Goal: Complete application form

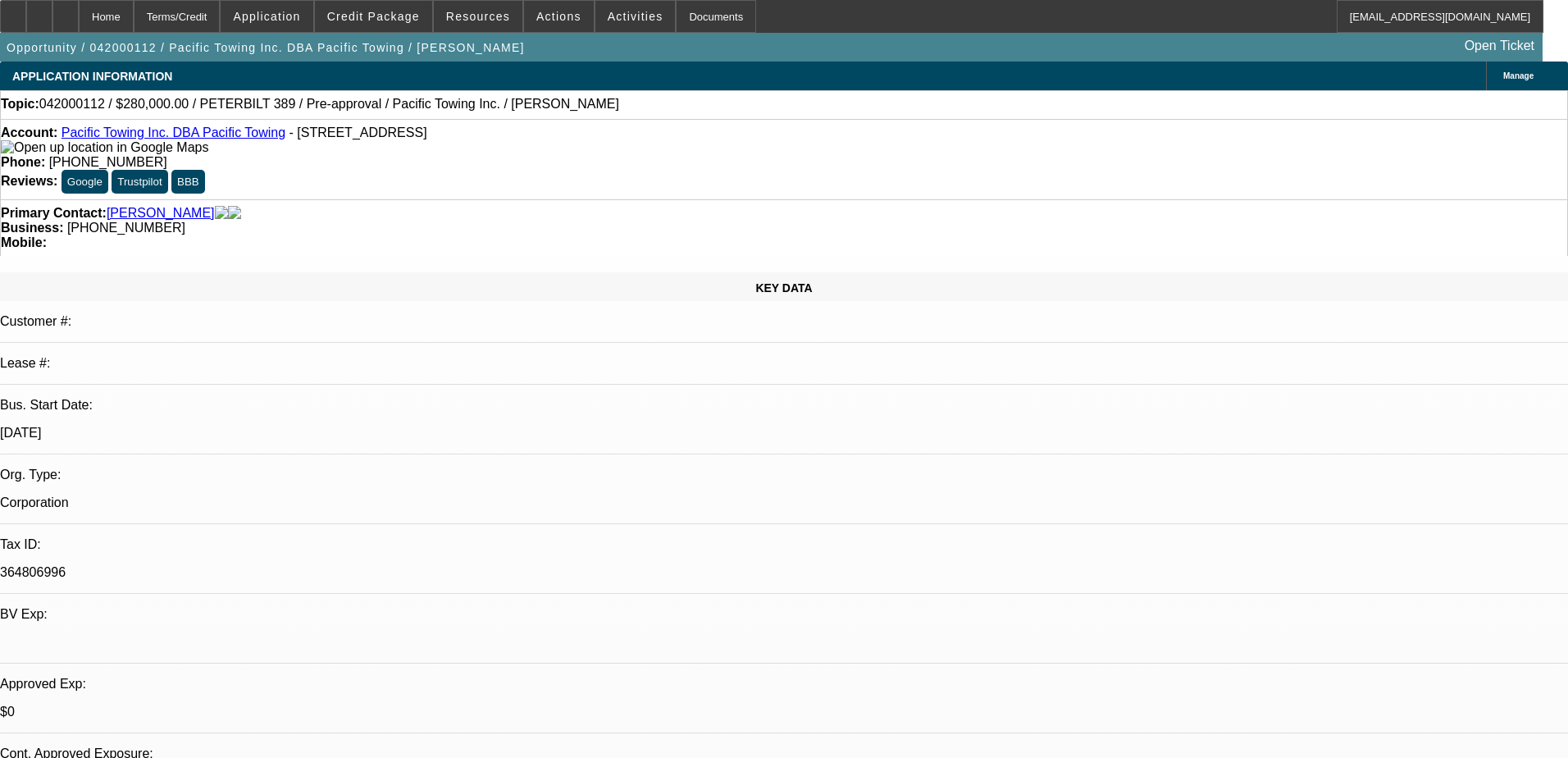
select select "0"
select select "2"
select select "0.1"
select select "4"
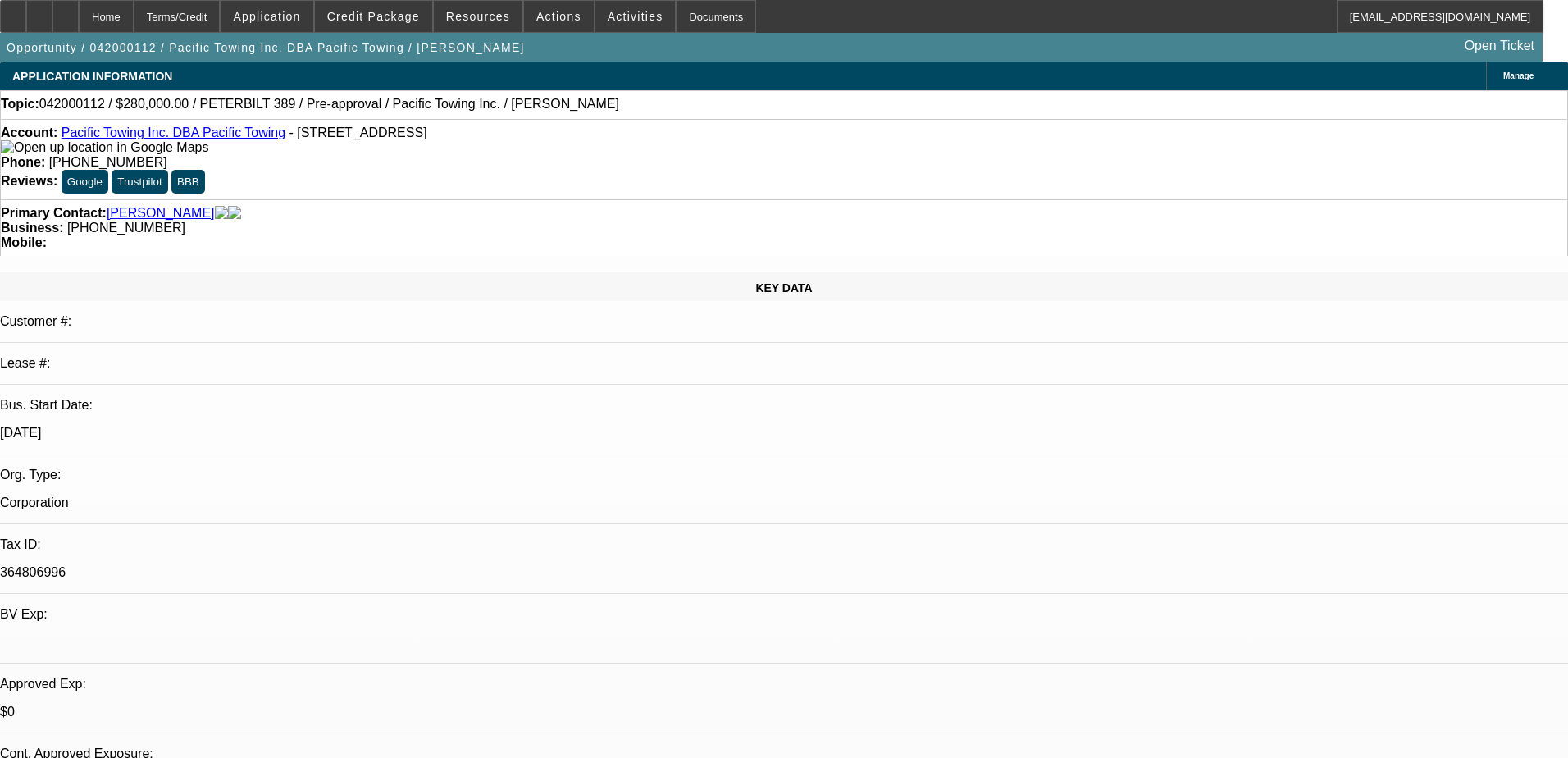
select select "0"
select select "2"
select select "0.1"
select select "4"
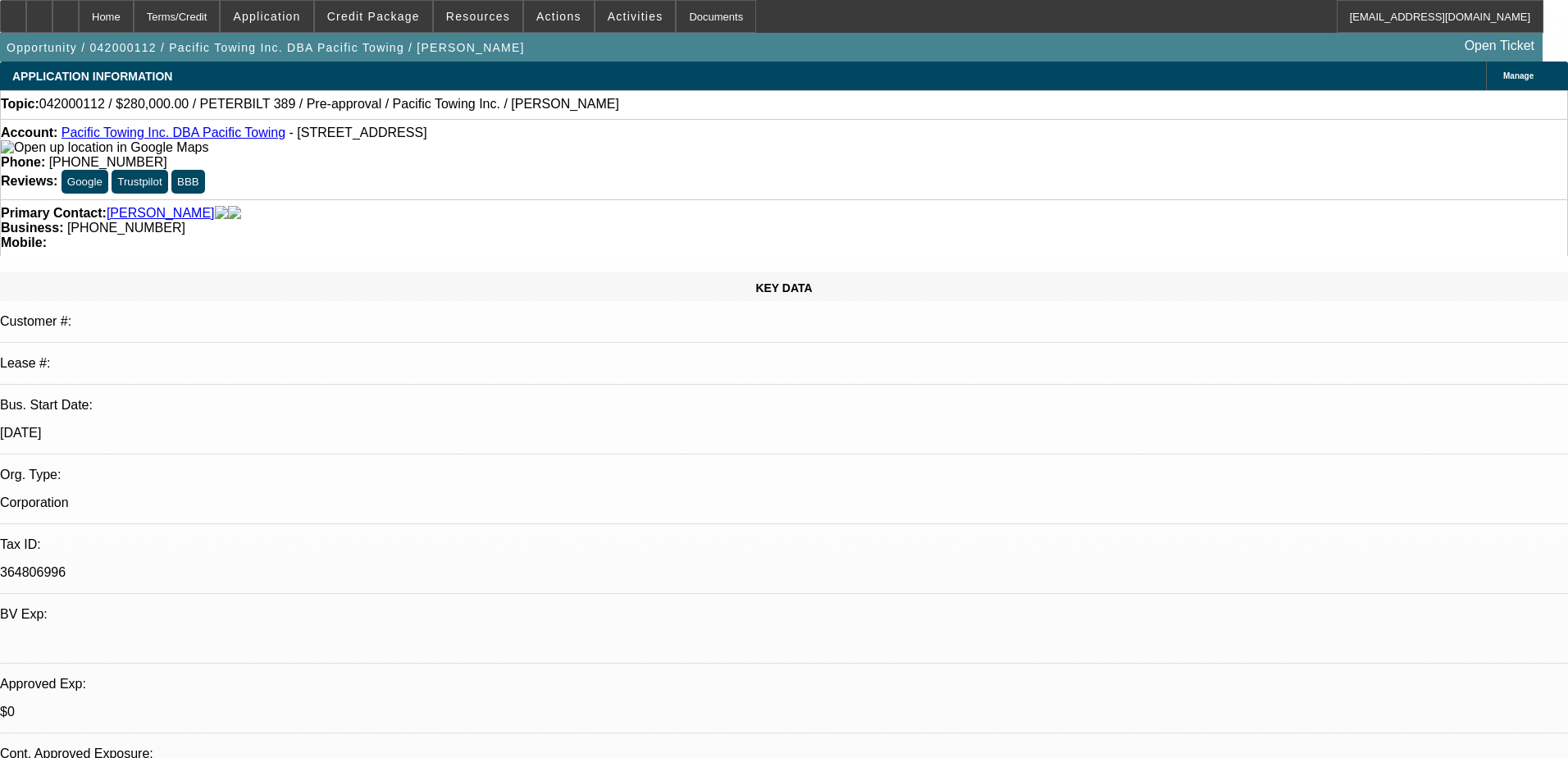
select select "0"
select select "2"
select select "0.1"
select select "4"
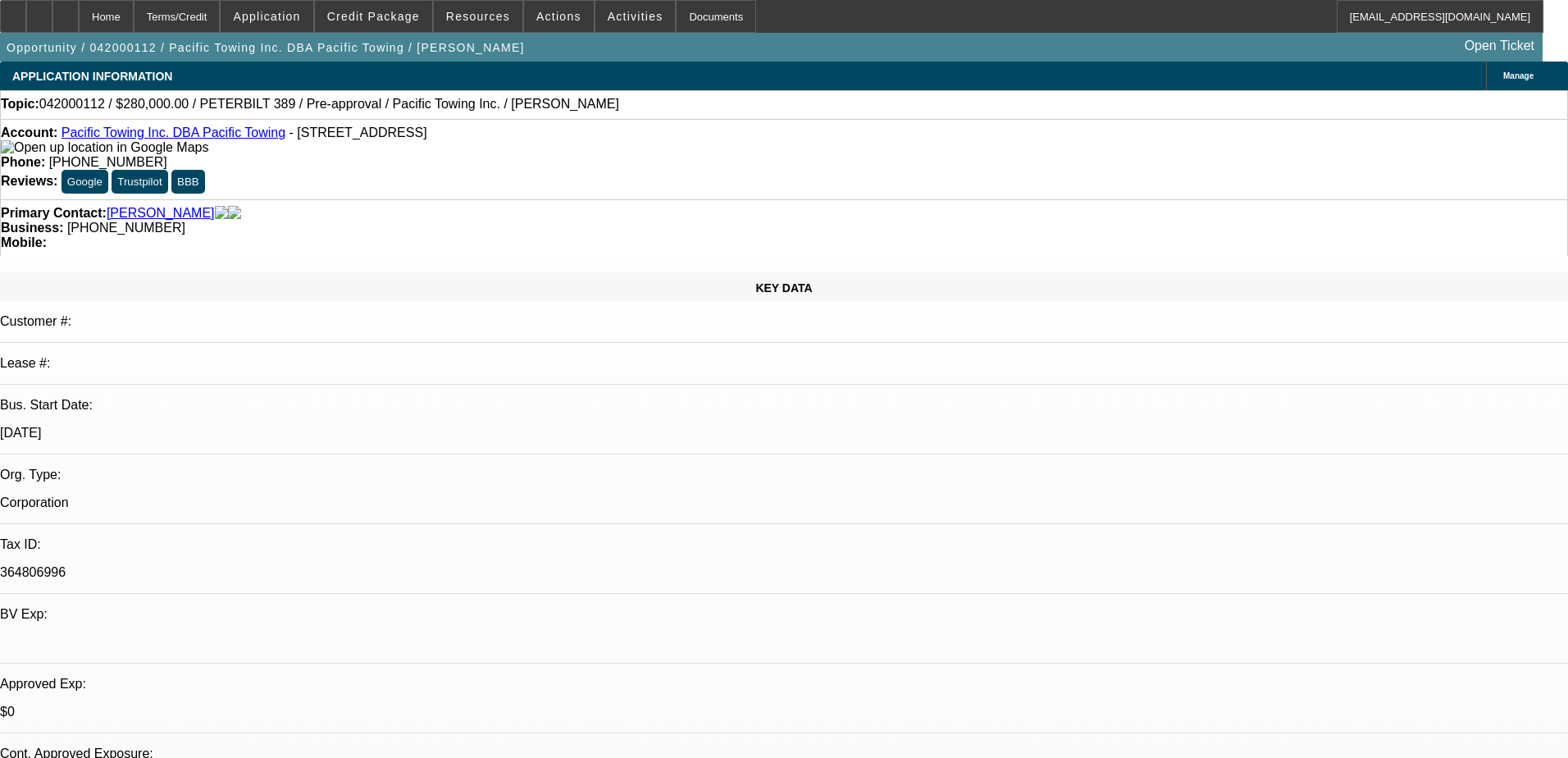
select select "0"
select select "0.1"
select select "4"
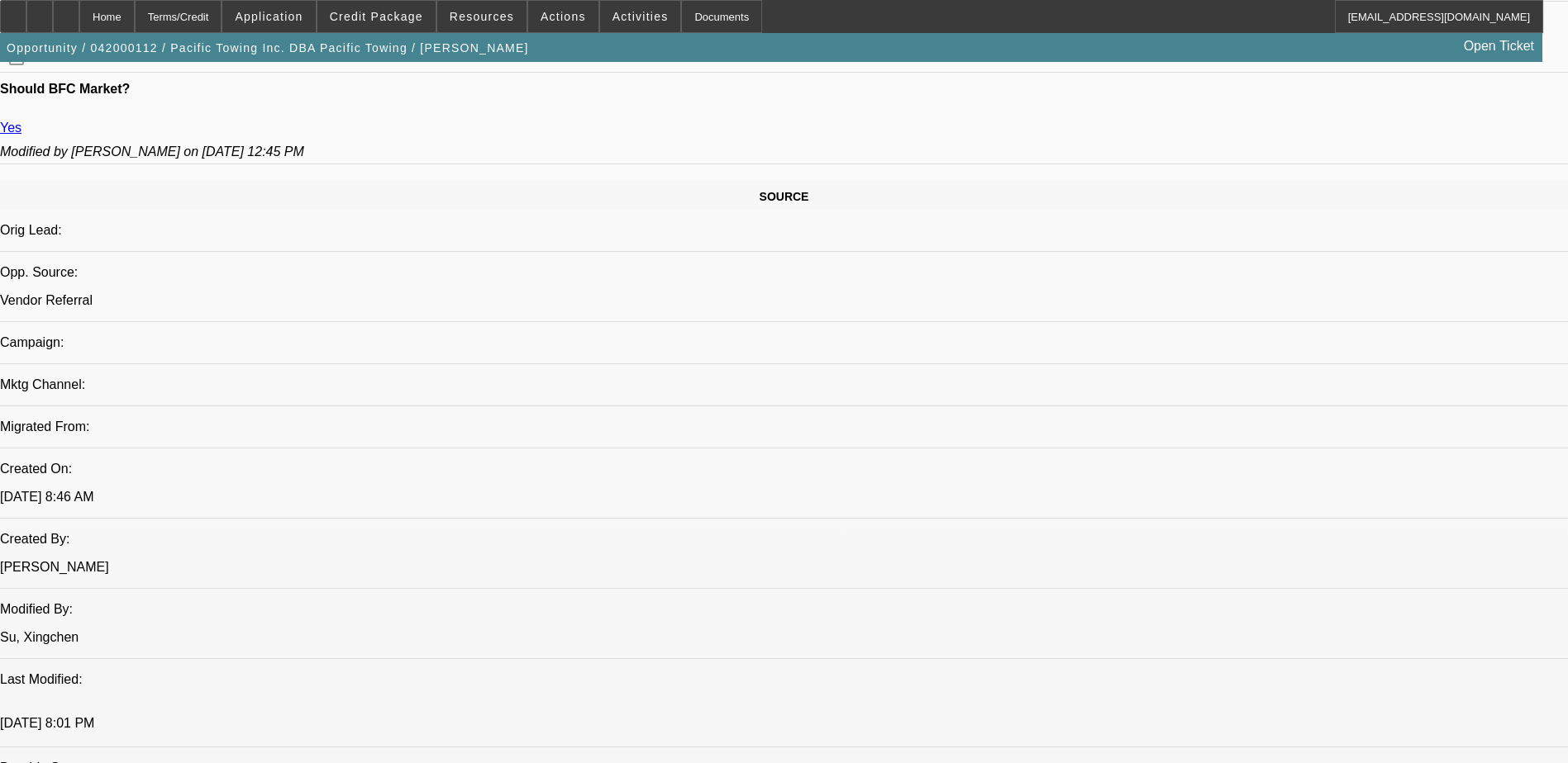
scroll to position [909, 0]
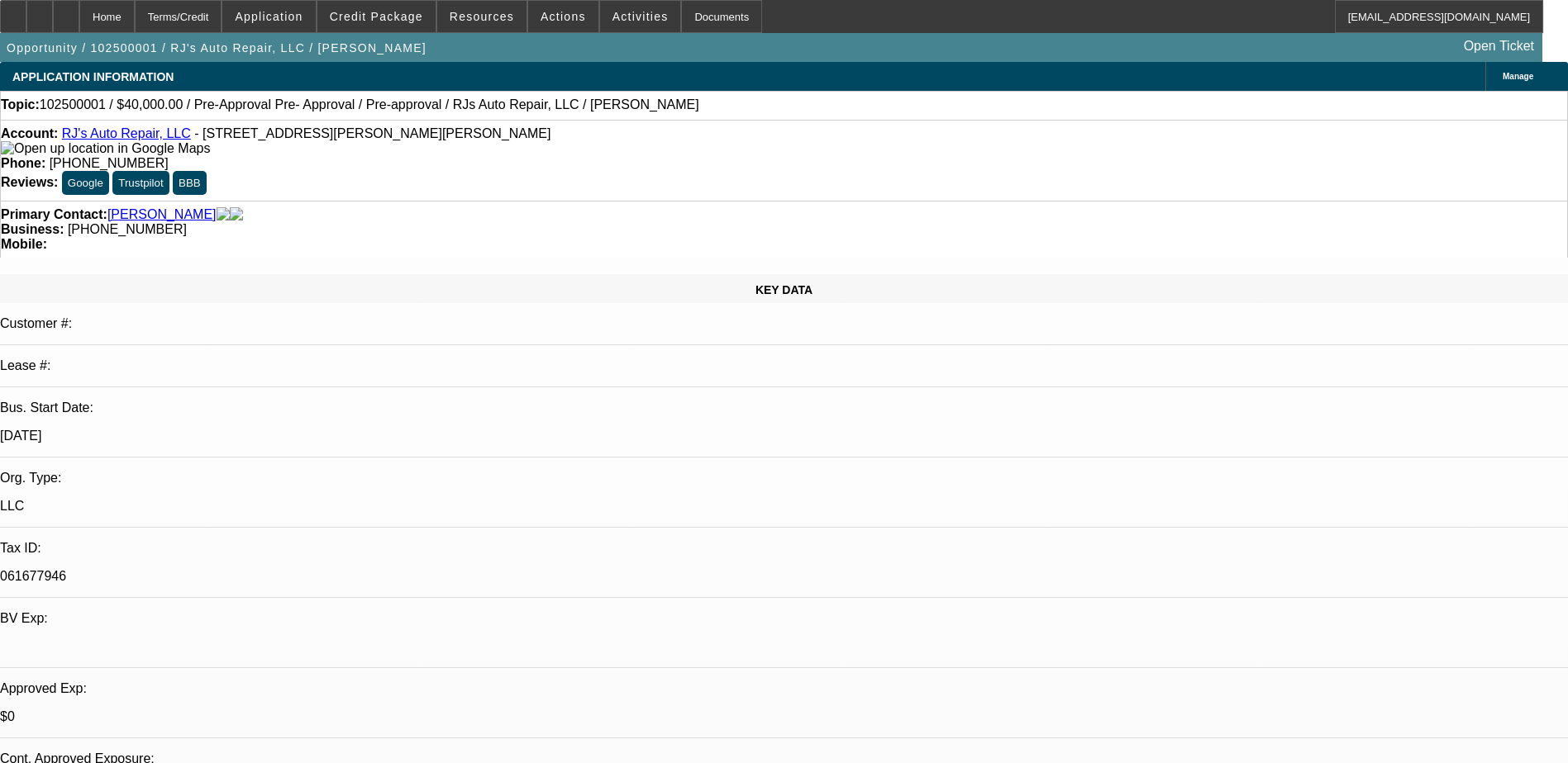
select select "0"
select select "6"
select select "0"
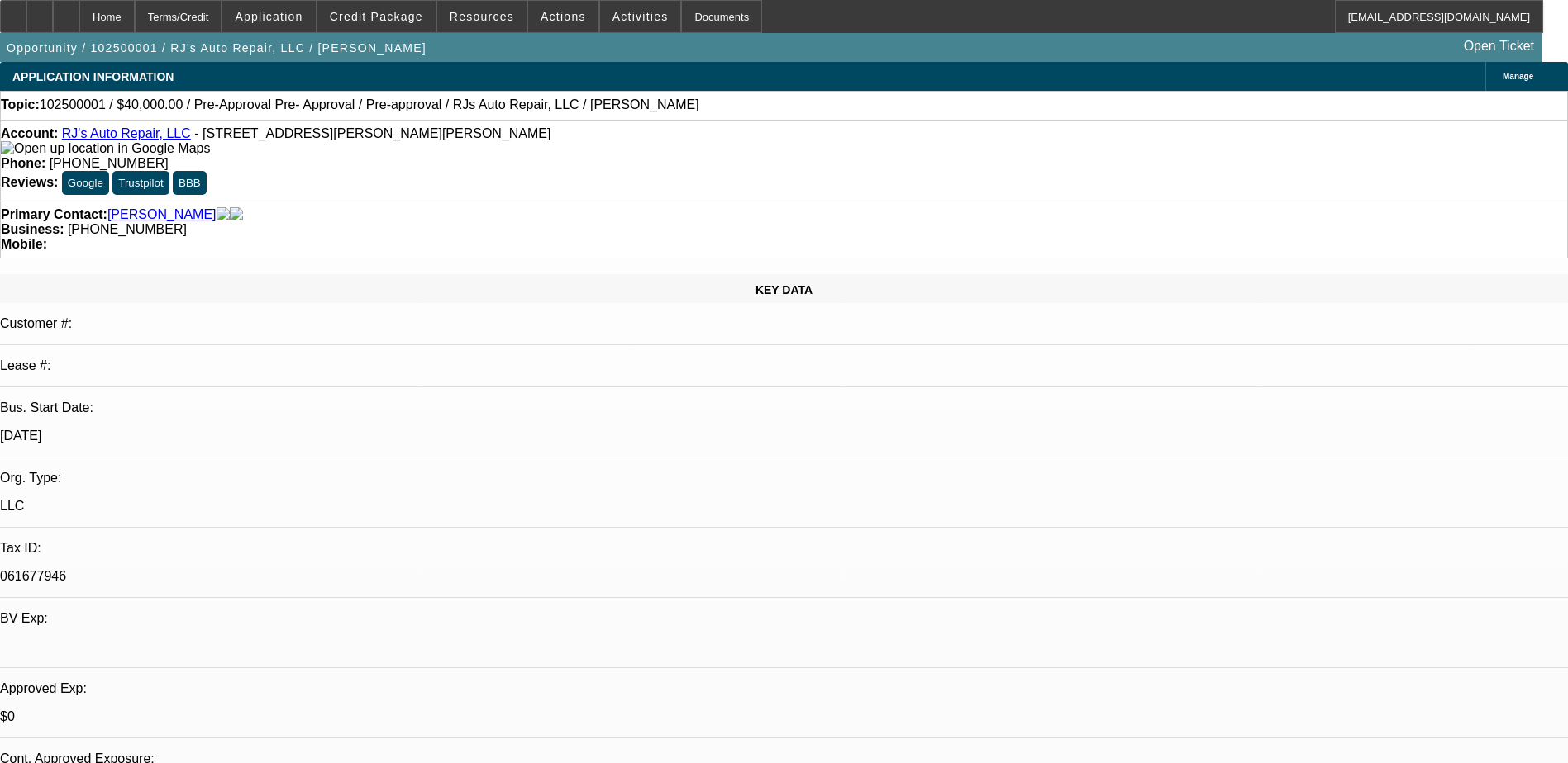
select select "0"
select select "3"
select select "0"
select select "6"
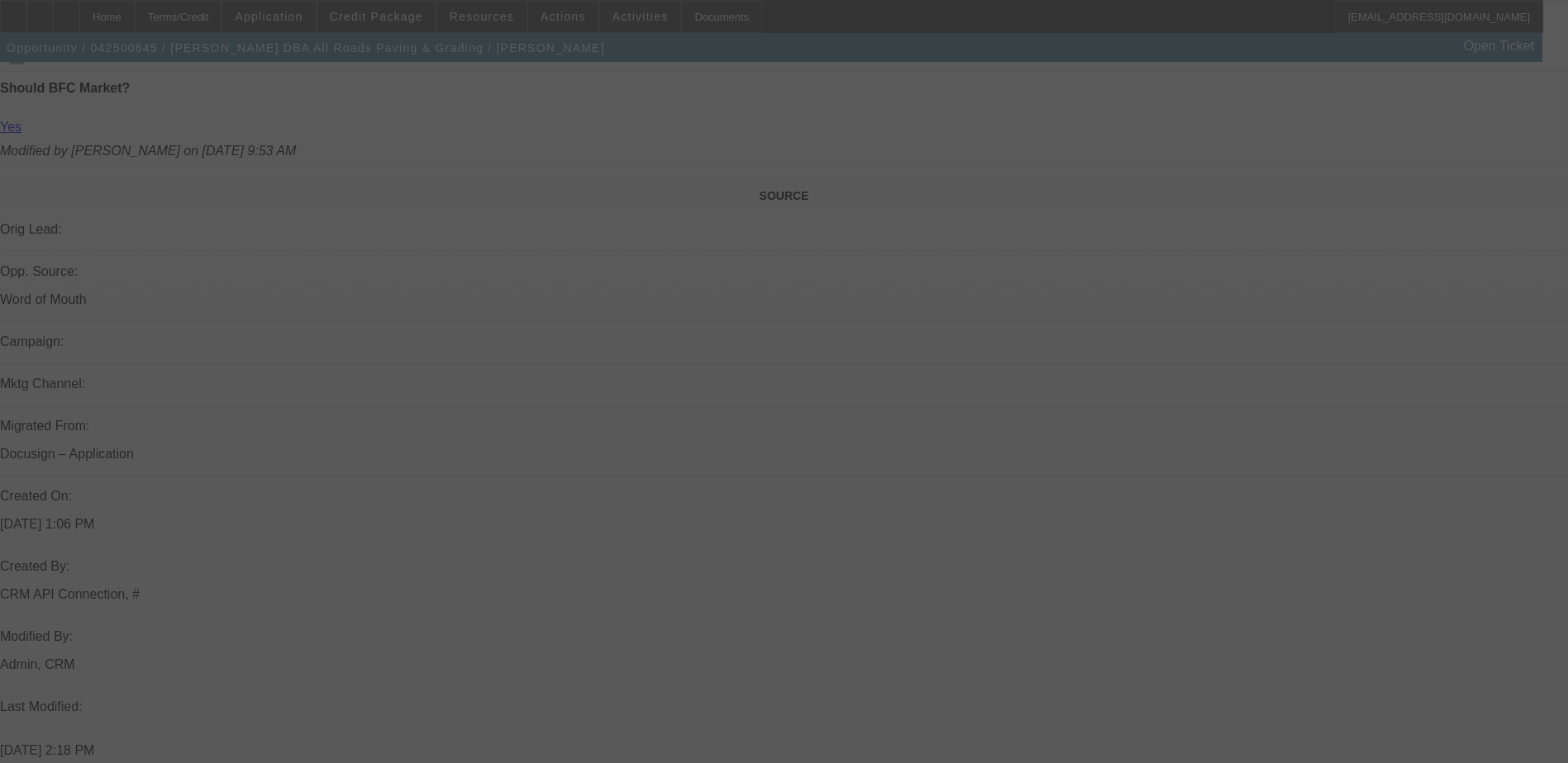
scroll to position [826, 0]
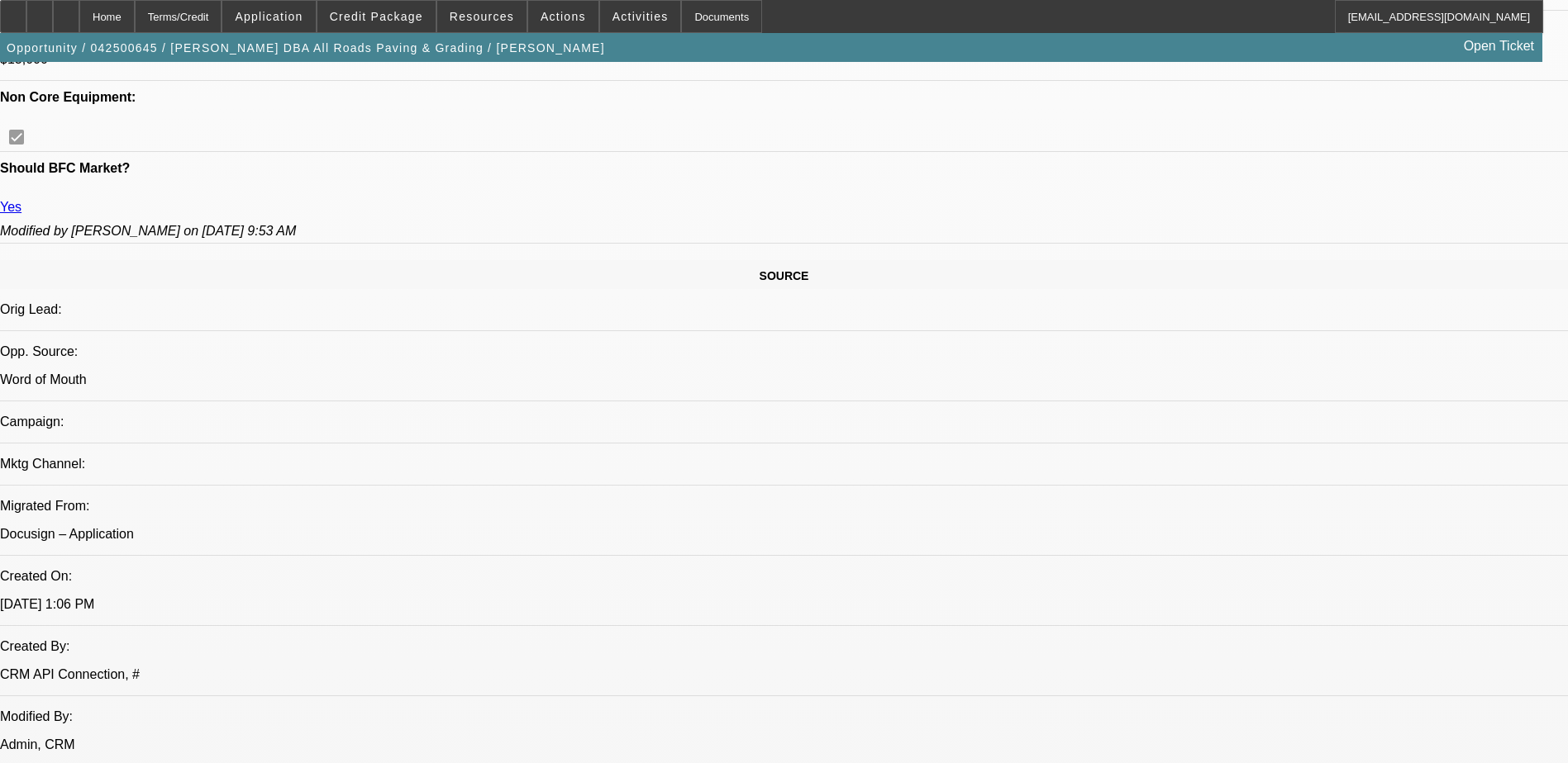
select select "0"
select select "0.1"
select select "0"
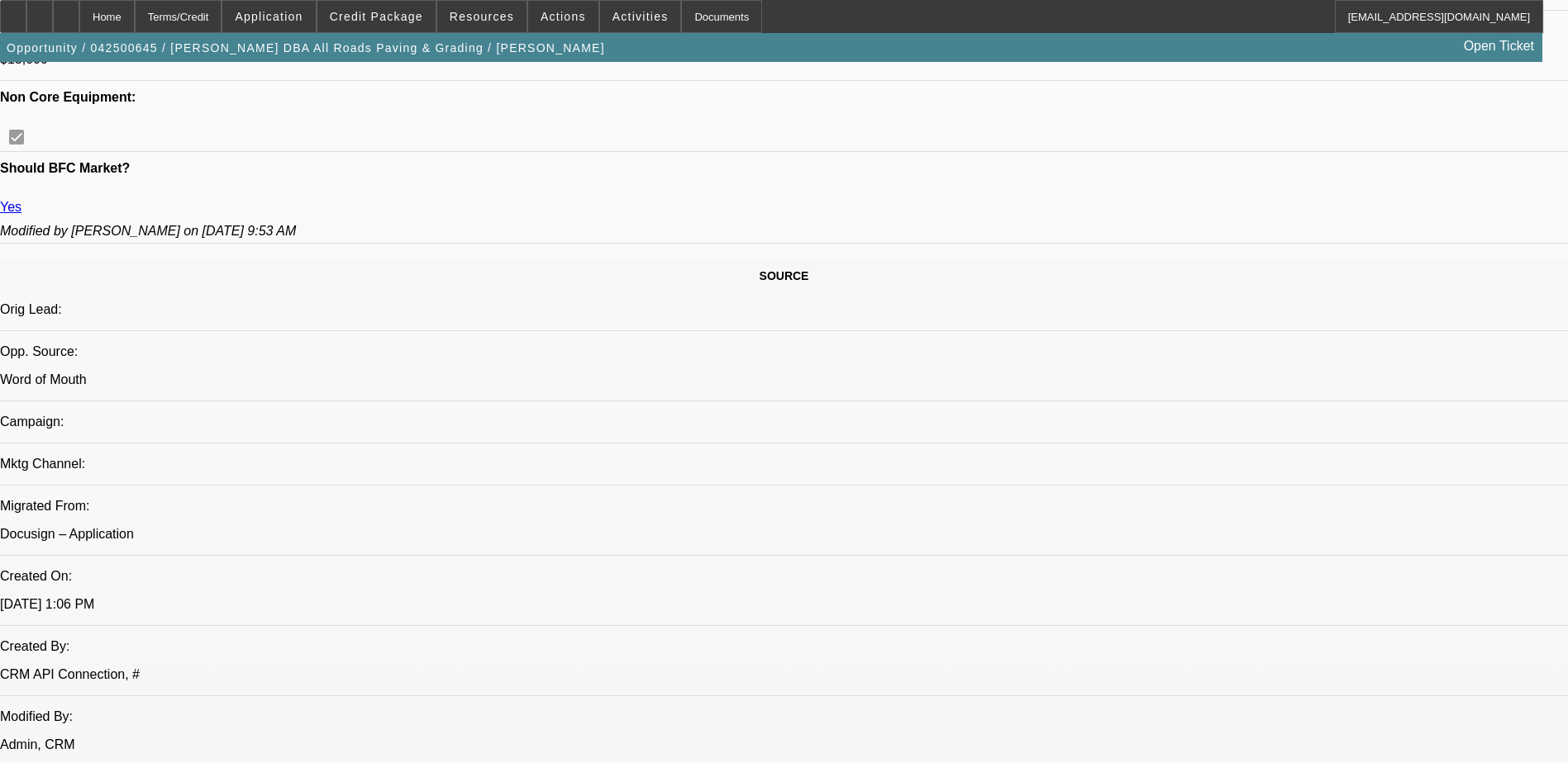
select select "0.1"
select select "0"
select select "0.1"
select select "0"
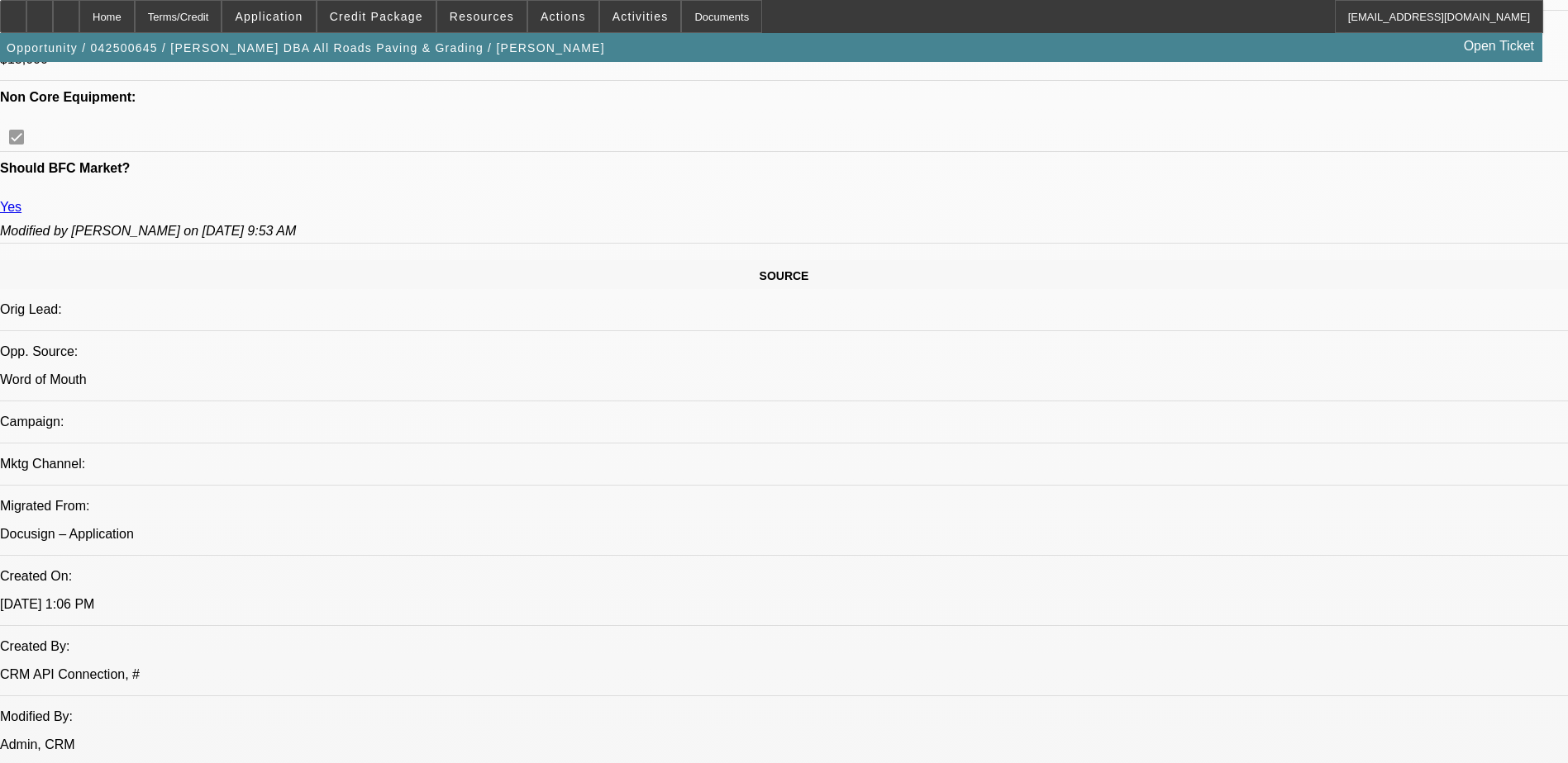
select select "0"
select select "0.1"
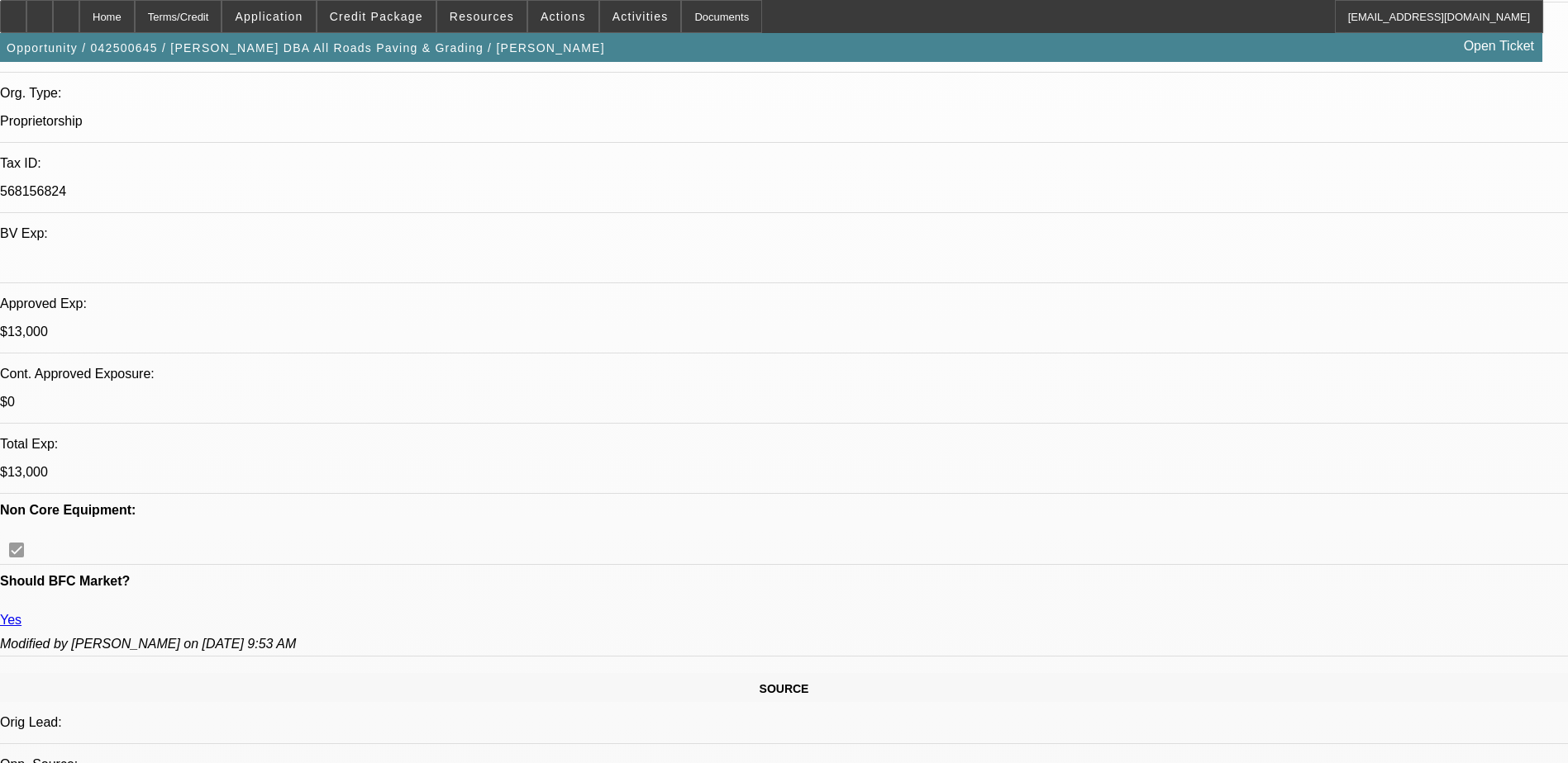
select select "1"
select select "3"
select select "5"
select select "1"
select select "3"
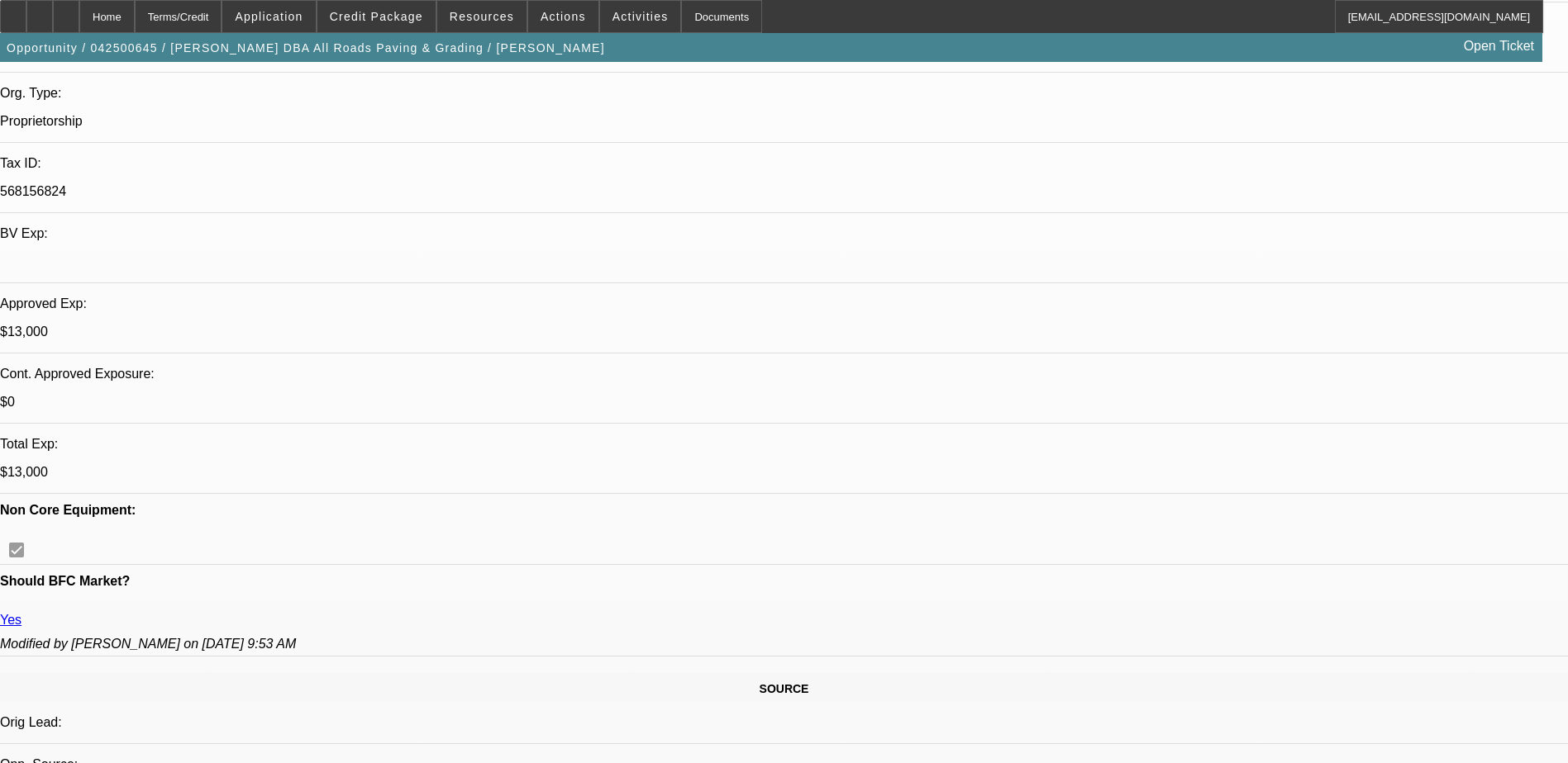
select select "5"
select select "1"
select select "3"
select select "5"
select select "1"
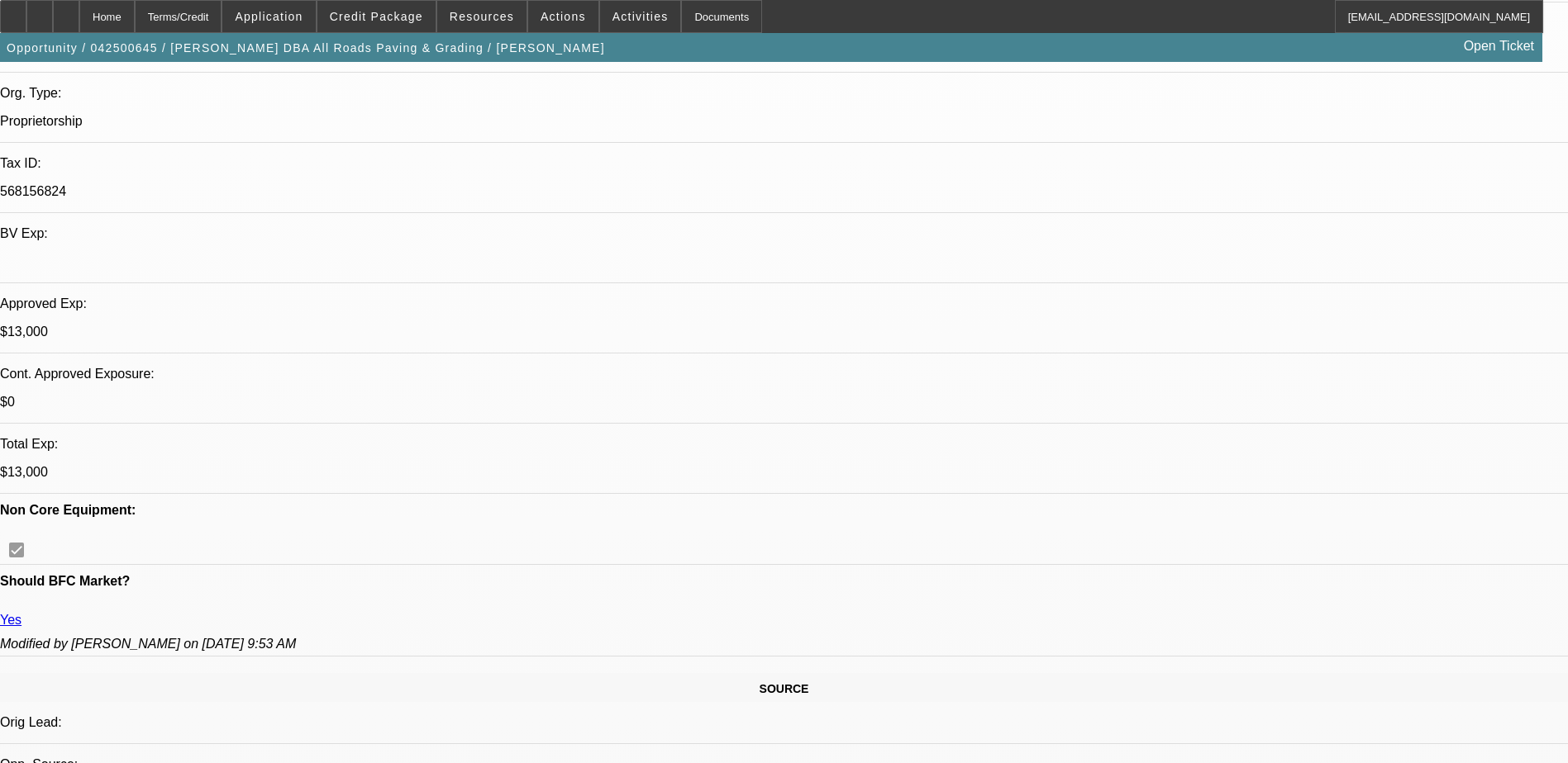
select select "3"
select select "5"
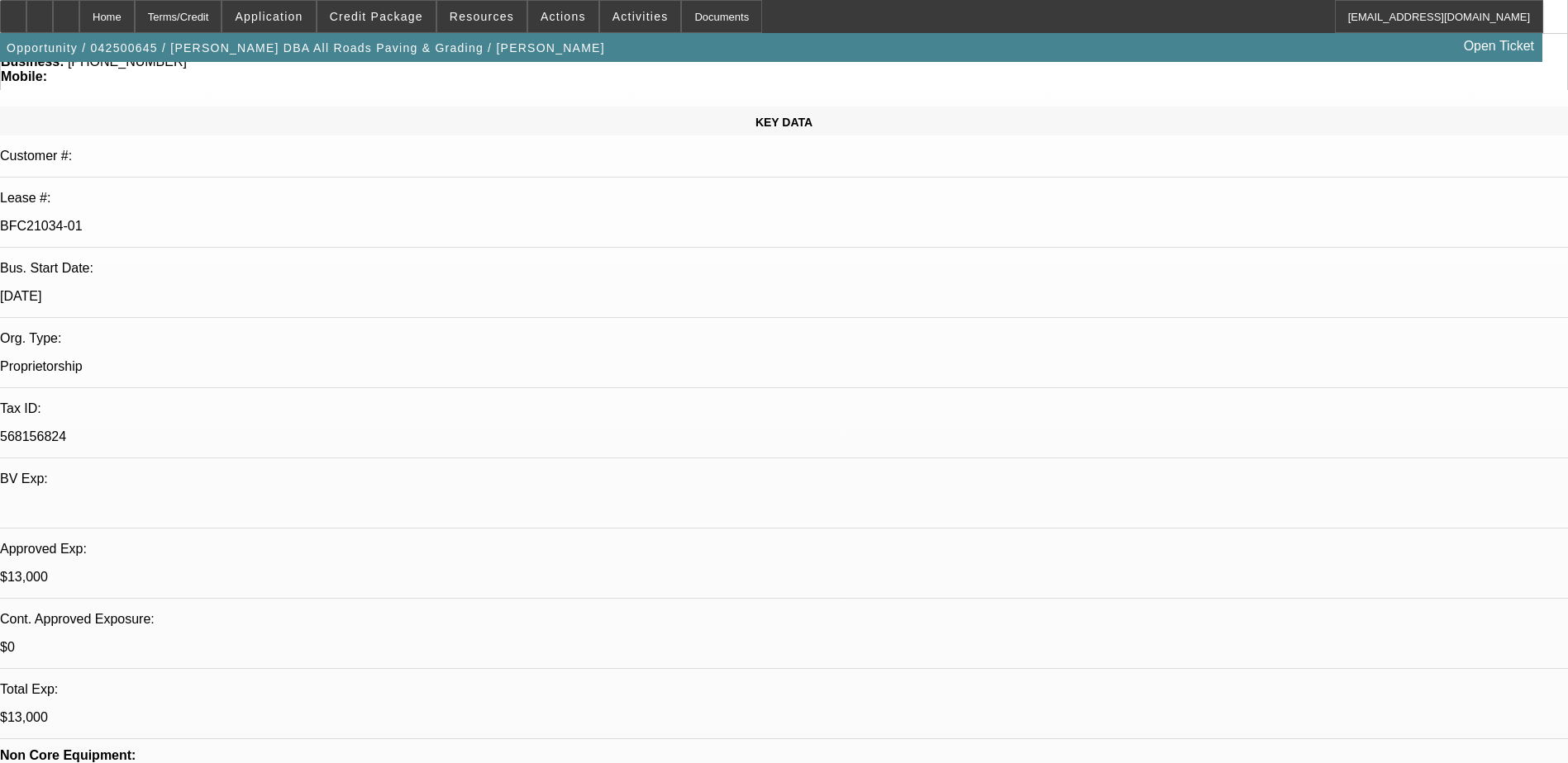
scroll to position [77, 0]
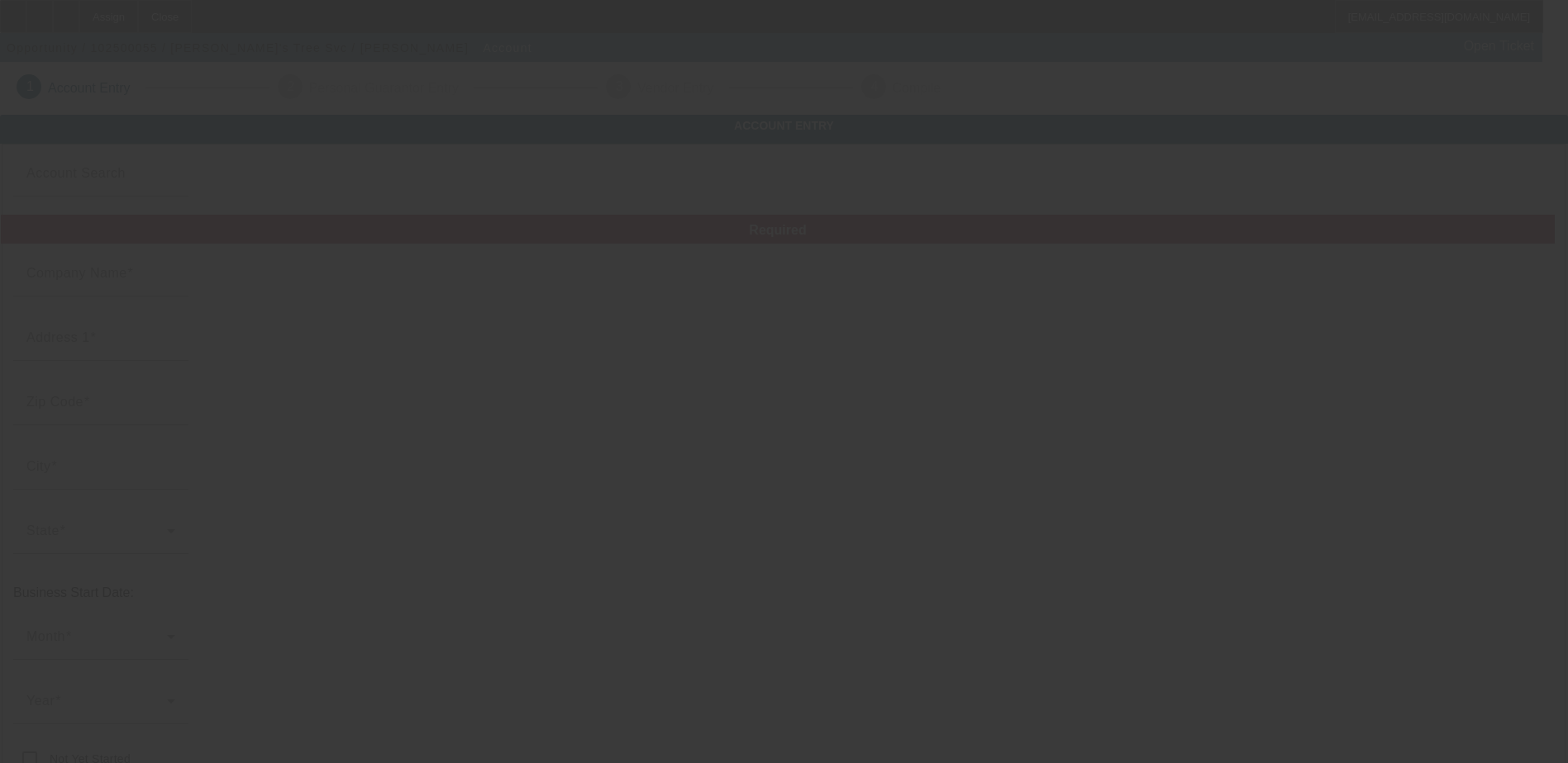
type input "[PERSON_NAME]'s Tree Svc"
type input "200 Prosperity Dr"
type input "37923"
type input "[GEOGRAPHIC_DATA]"
type input "[PHONE_NUMBER]"
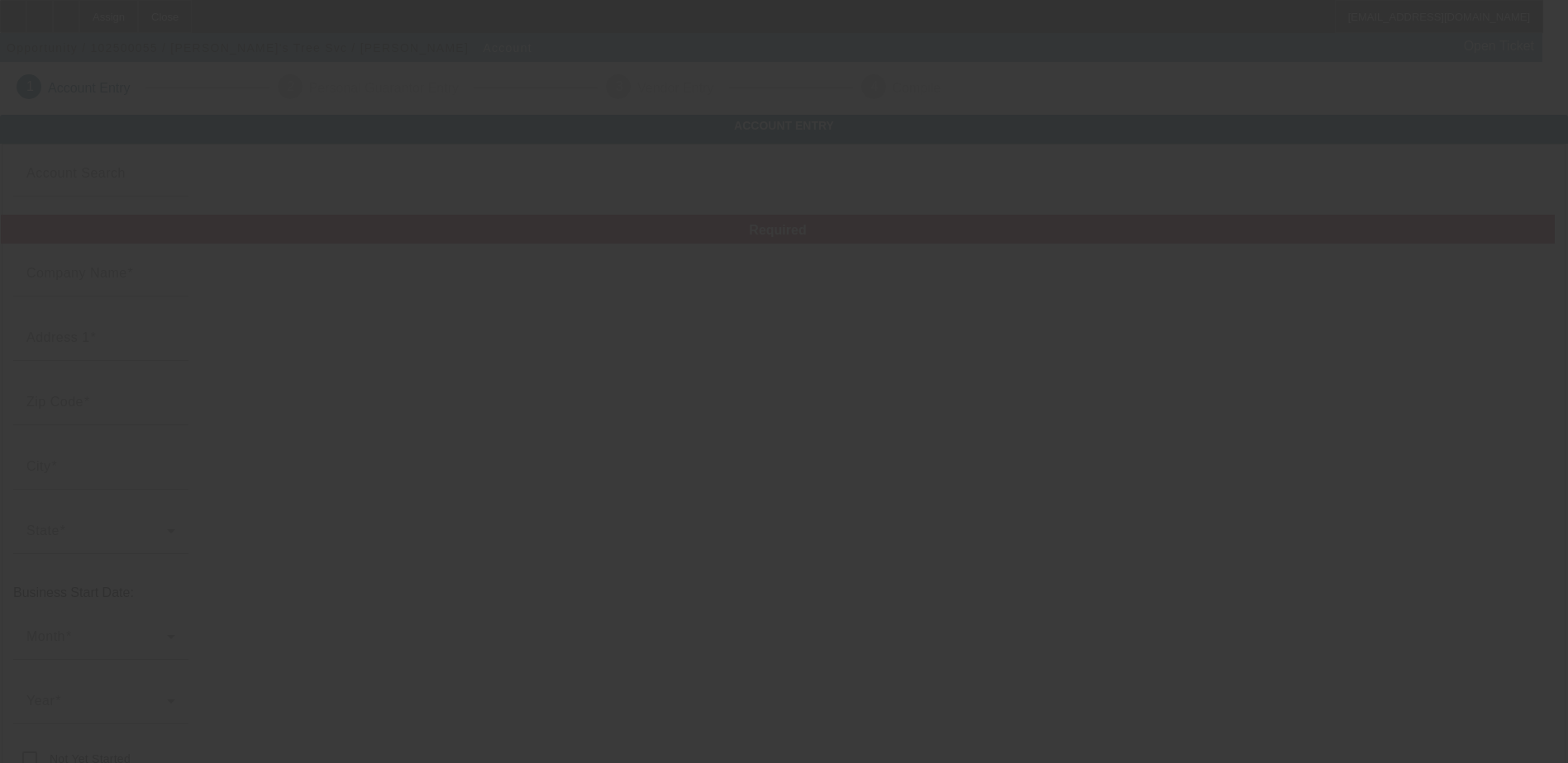
type input "[URL][DOMAIN_NAME]"
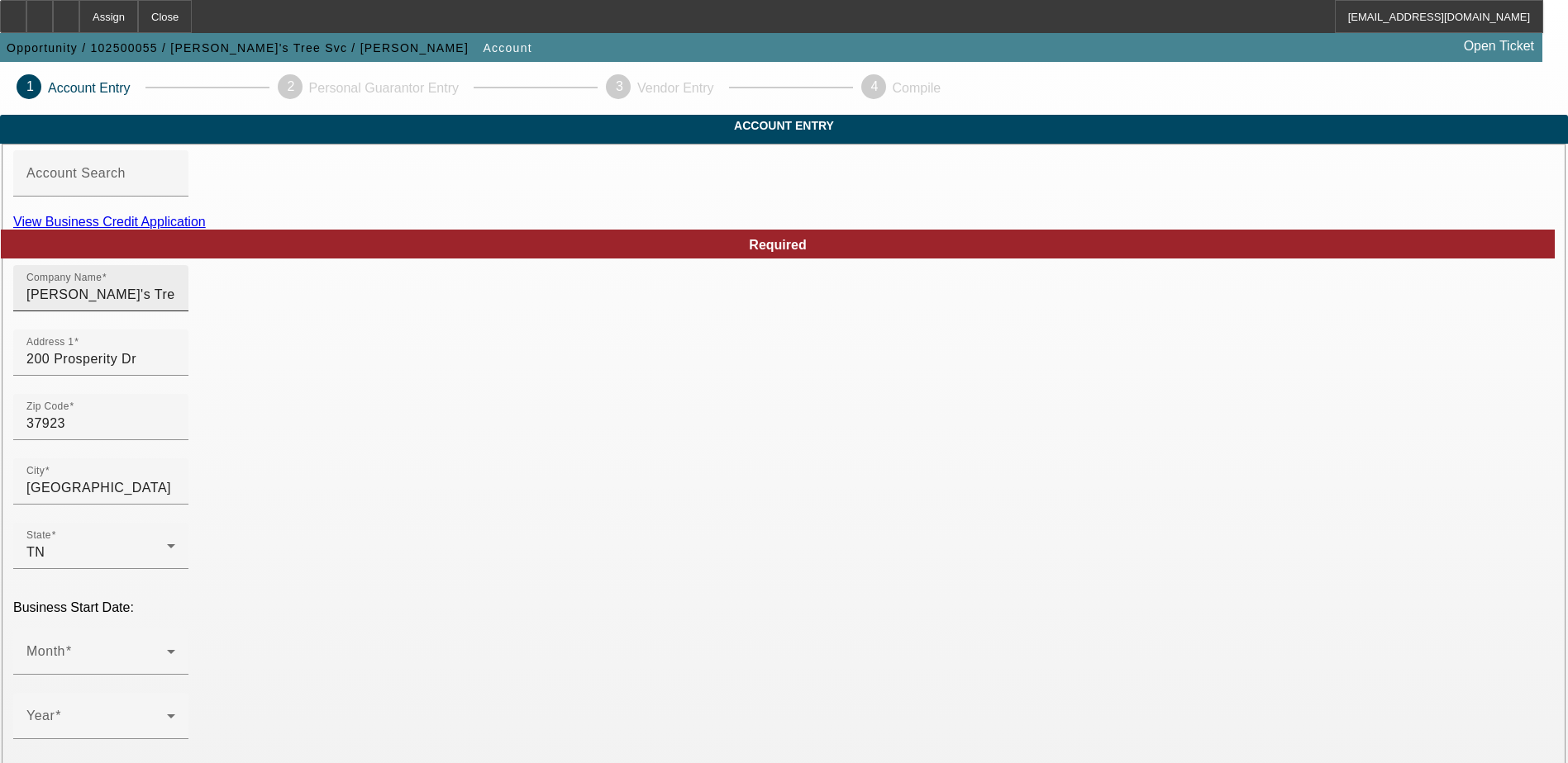
click at [176, 305] on input "Ole Smokey's Tree Svc" at bounding box center [100, 294] width 149 height 20
type input "[PERSON_NAME]'s Tree Service LLC"
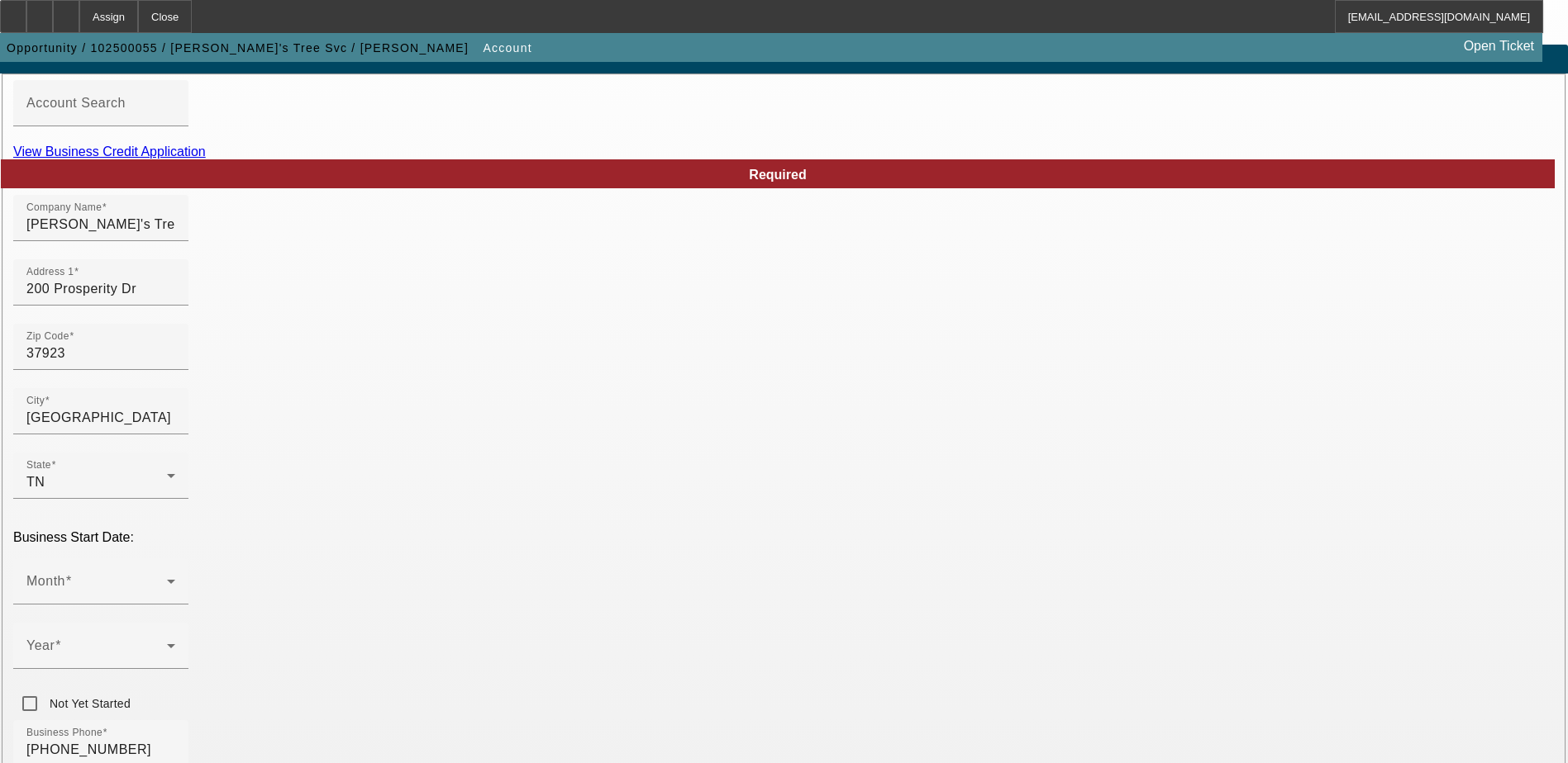
scroll to position [165, 0]
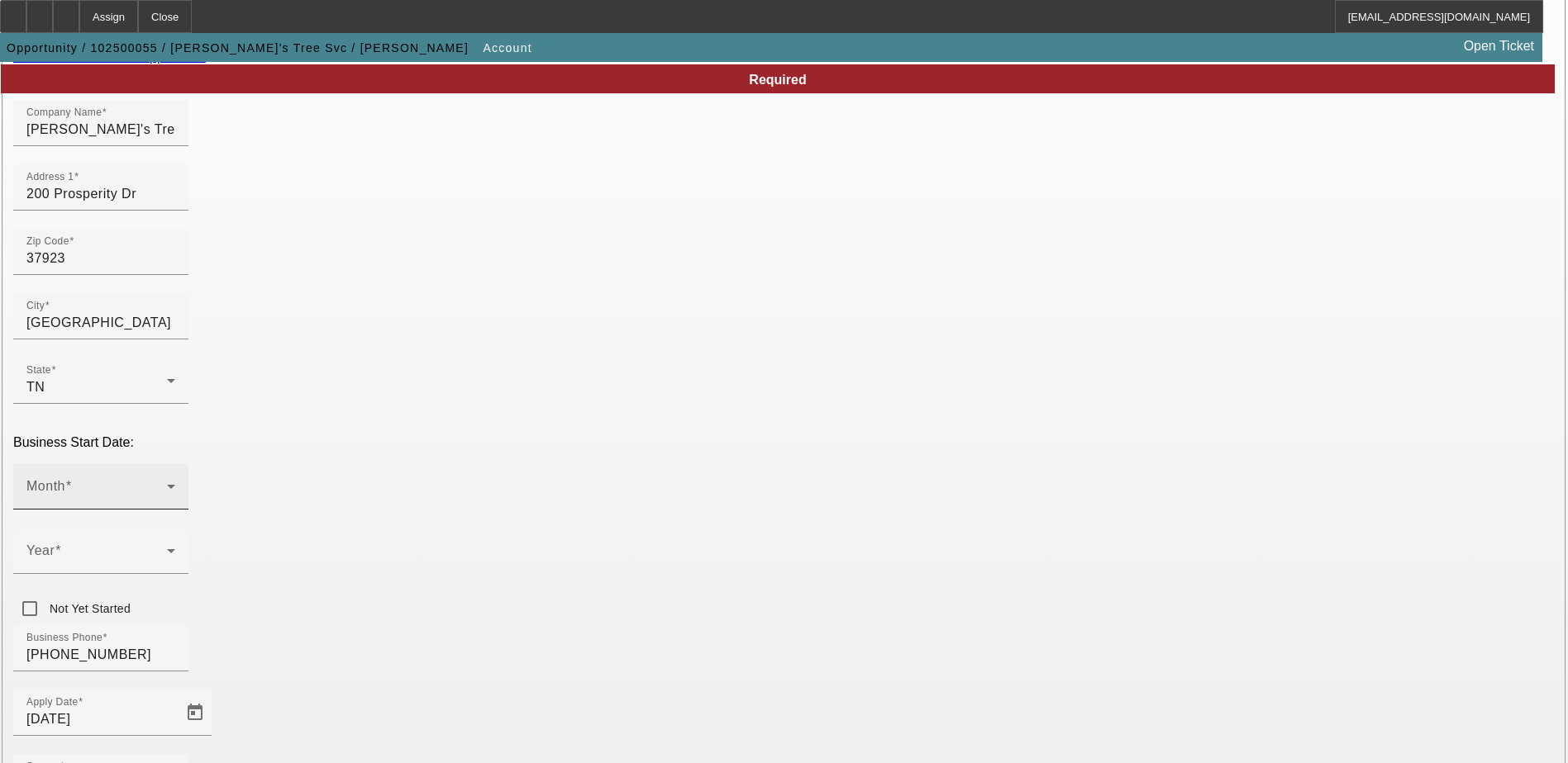
click at [181, 477] on icon at bounding box center [170, 486] width 20 height 20
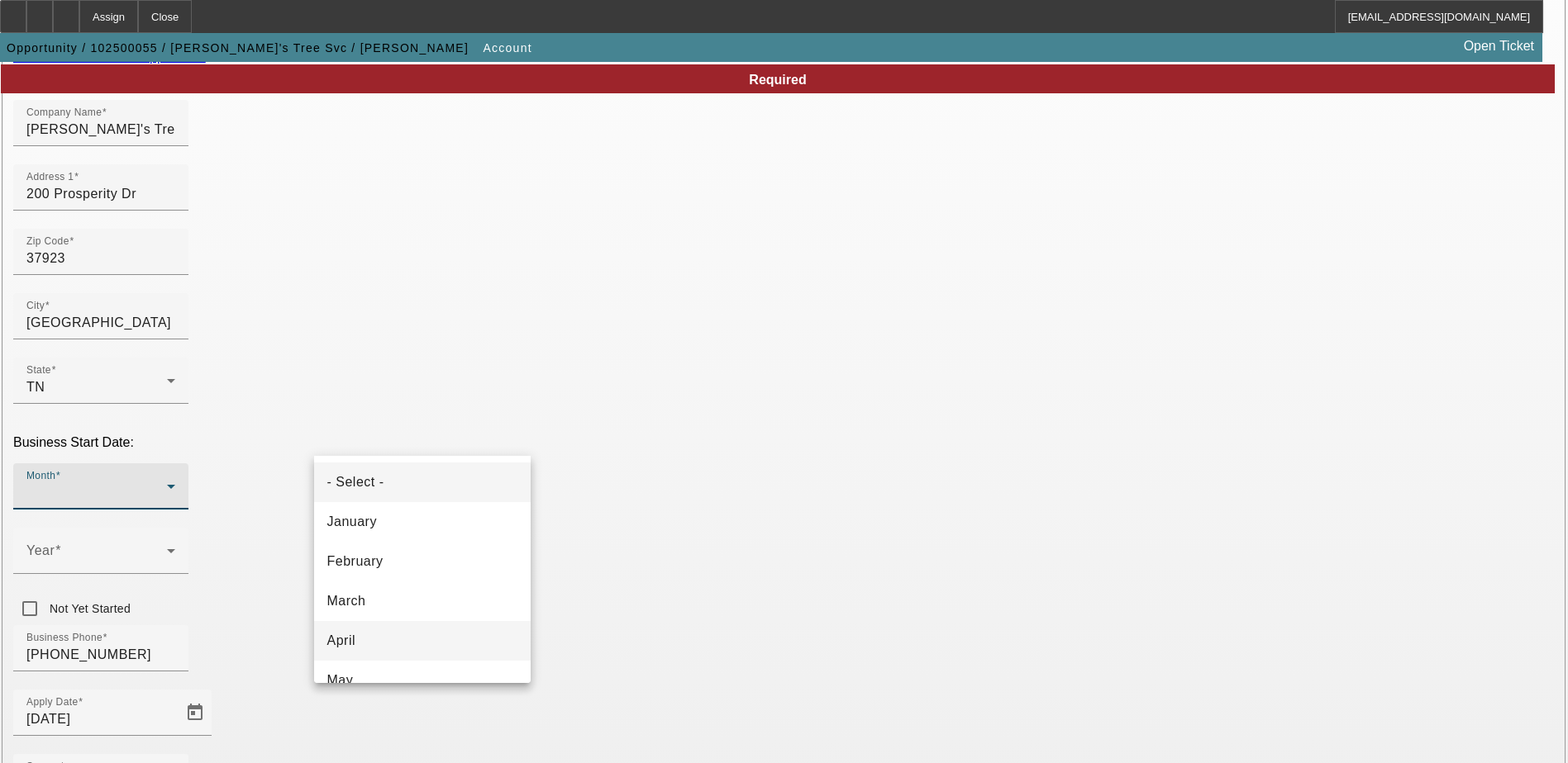
click at [439, 629] on mat-option "April" at bounding box center [422, 640] width 217 height 39
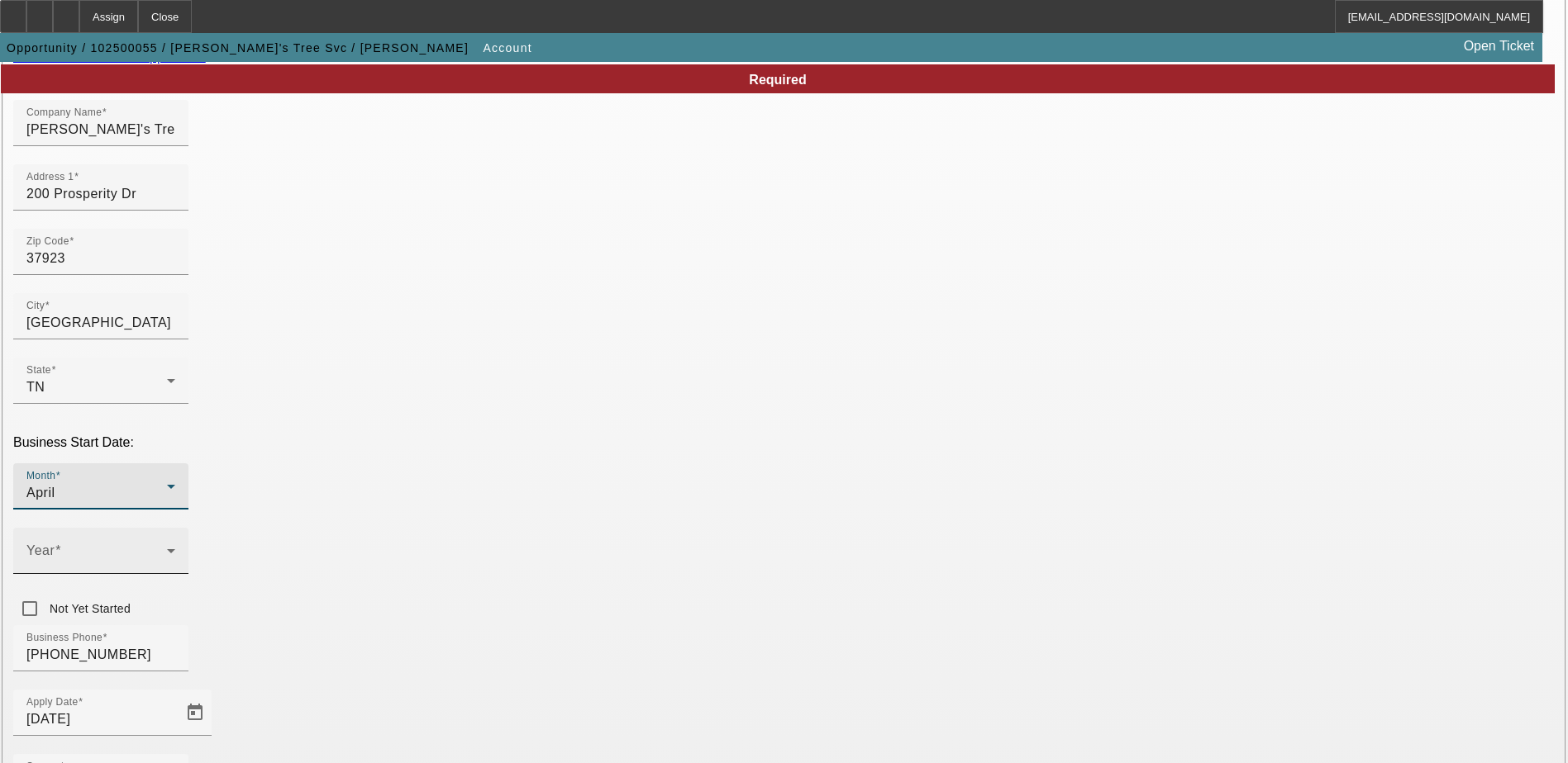
click at [189, 527] on div "Year" at bounding box center [100, 550] width 176 height 46
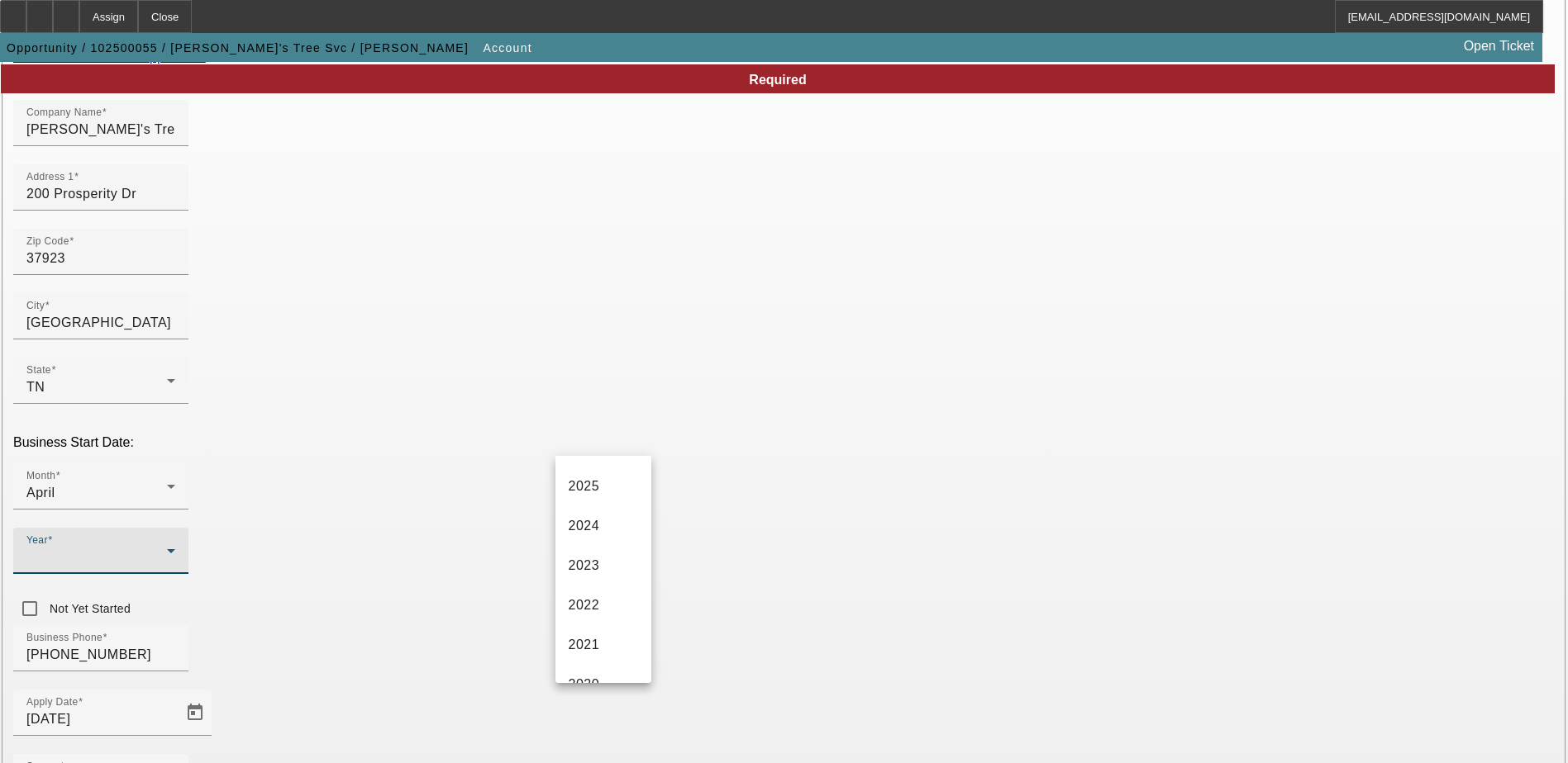
scroll to position [248, 0]
click at [607, 629] on mat-option "2018" at bounding box center [604, 630] width 96 height 39
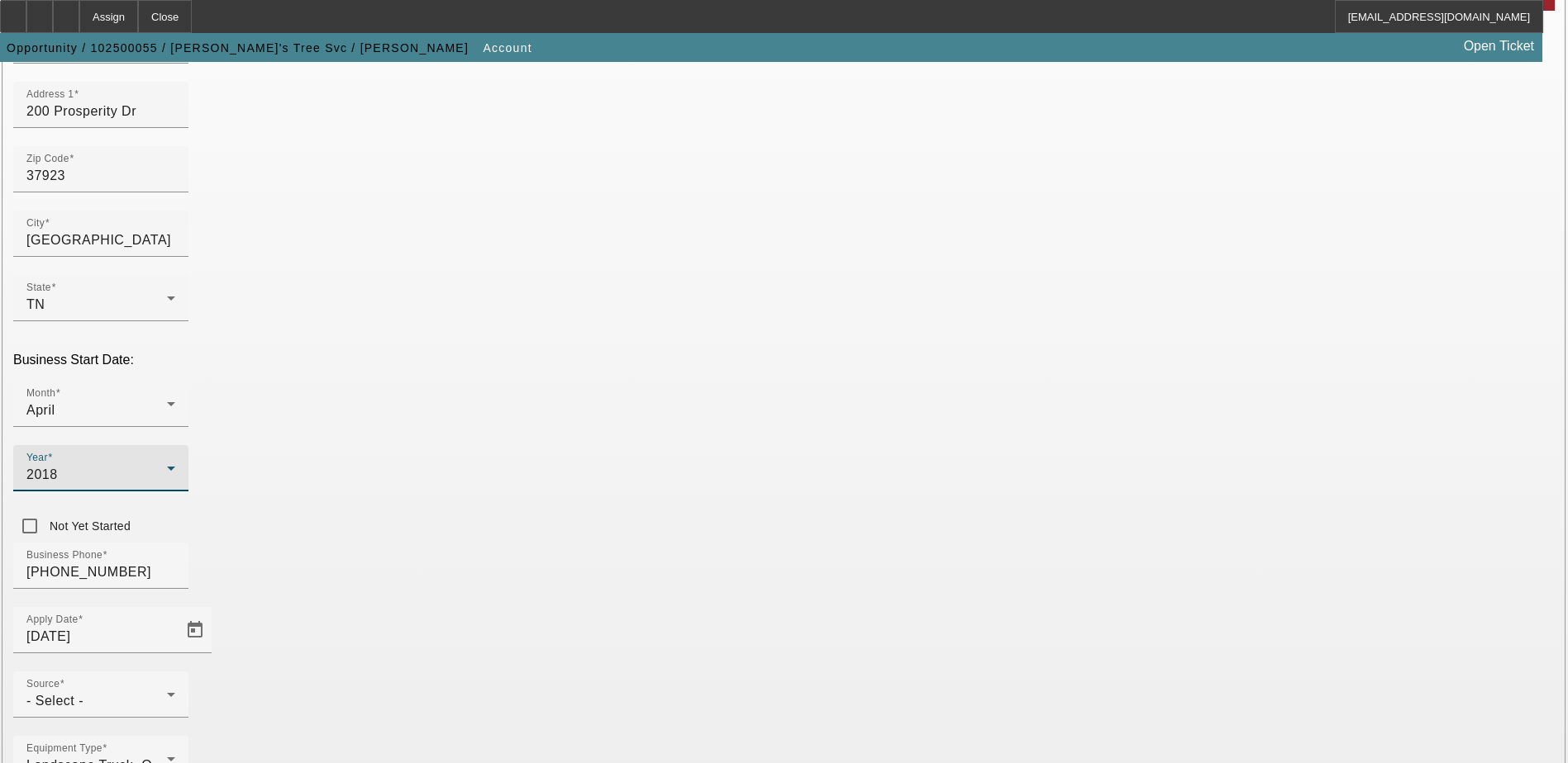
drag, startPoint x: 890, startPoint y: 504, endPoint x: 903, endPoint y: 498, distance: 14.3
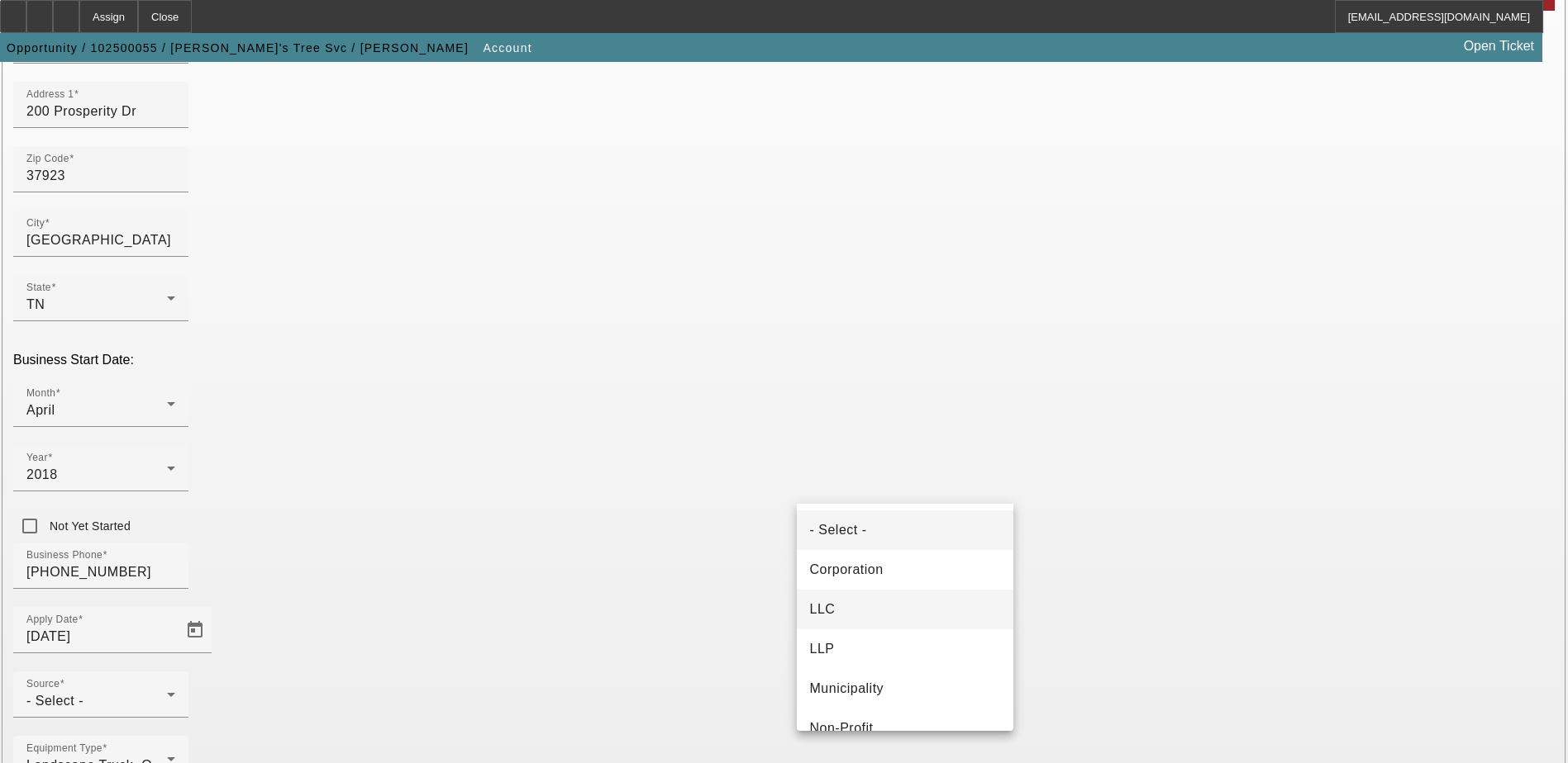
click at [874, 611] on mat-option "LLC" at bounding box center [905, 608] width 217 height 39
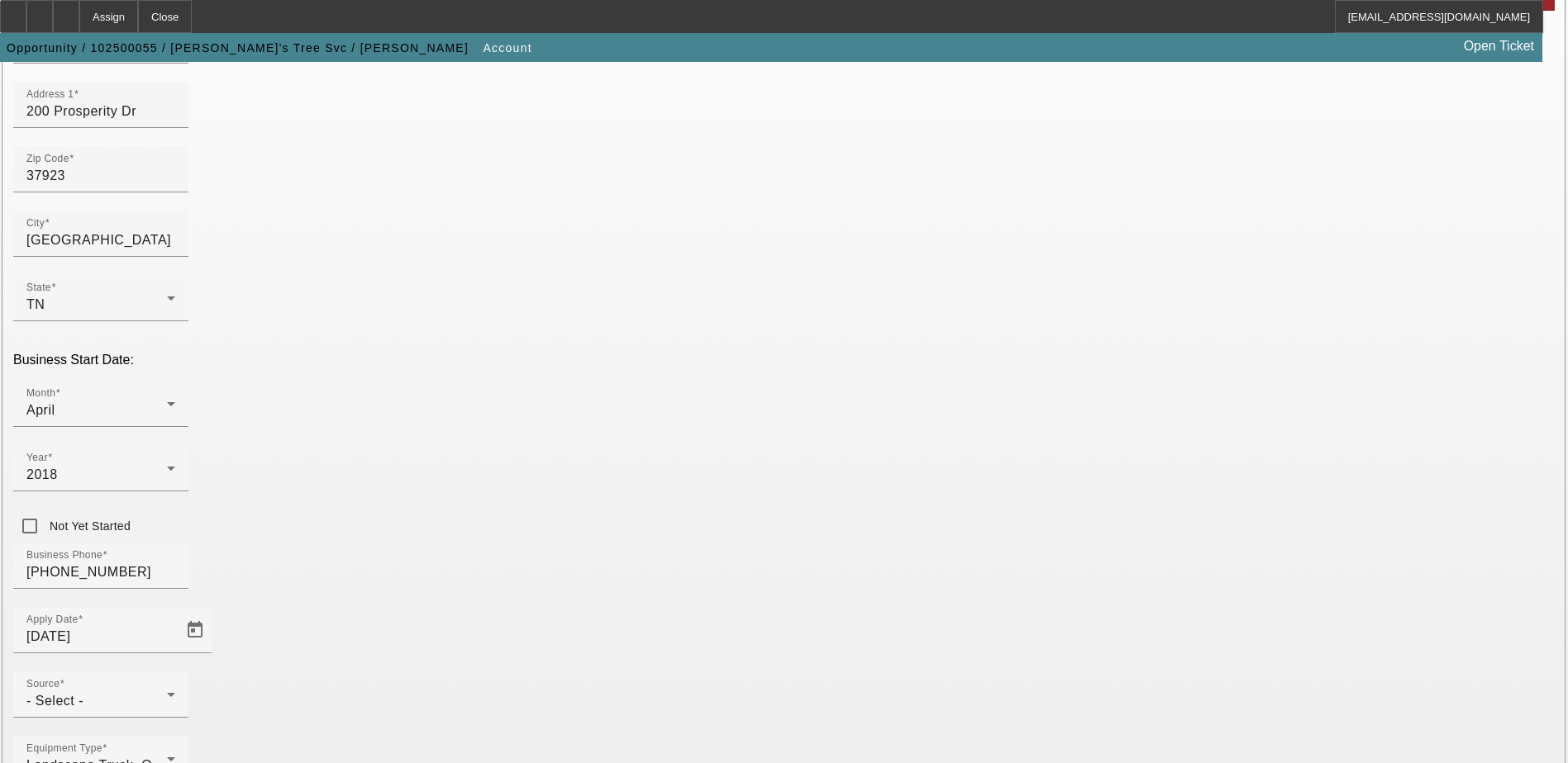
click at [770, 736] on div "Equipment Type Landscape Truck, Other" at bounding box center [784, 768] width 1541 height 65
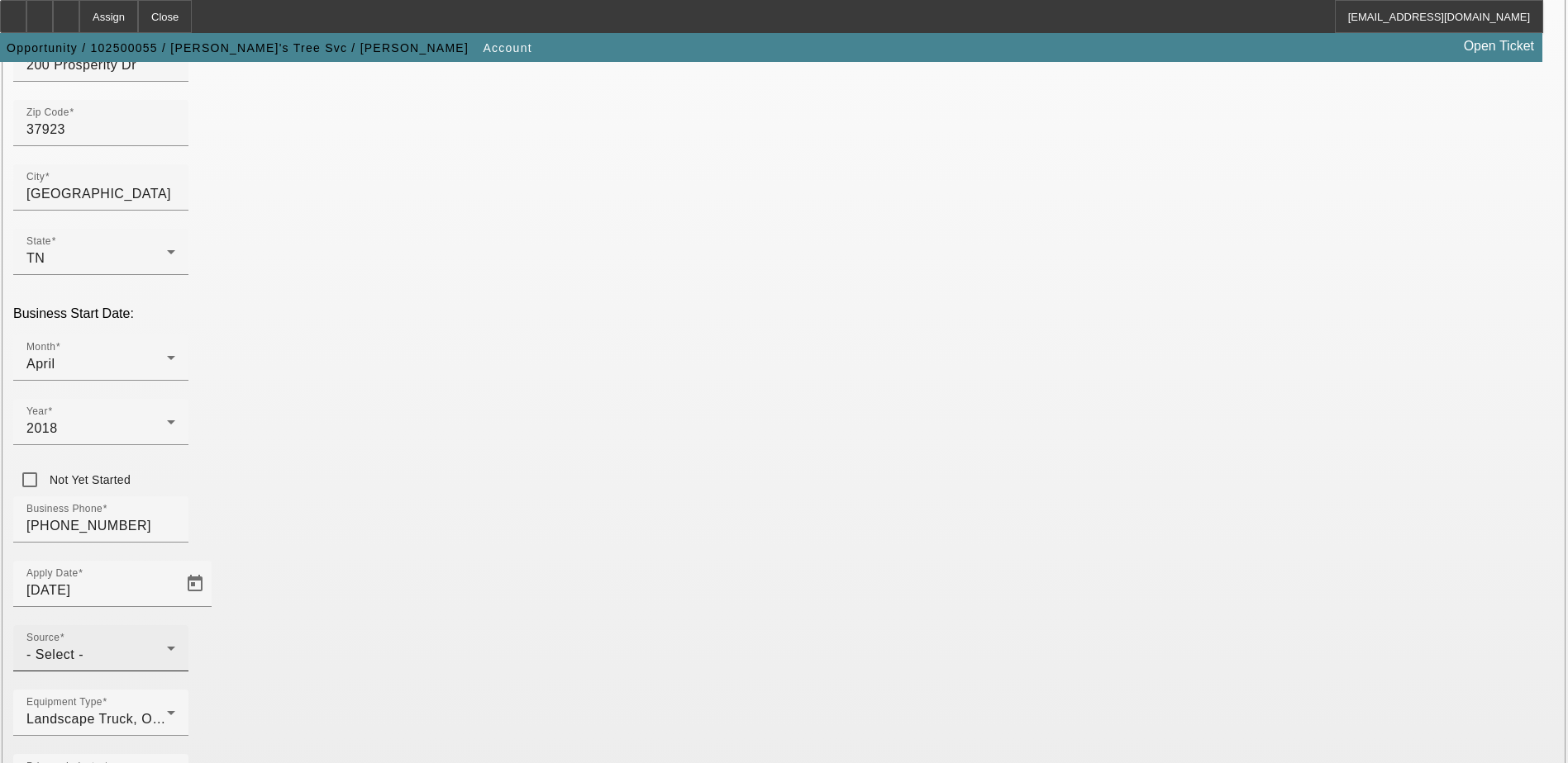
click at [167, 645] on div "- Select -" at bounding box center [96, 655] width 141 height 20
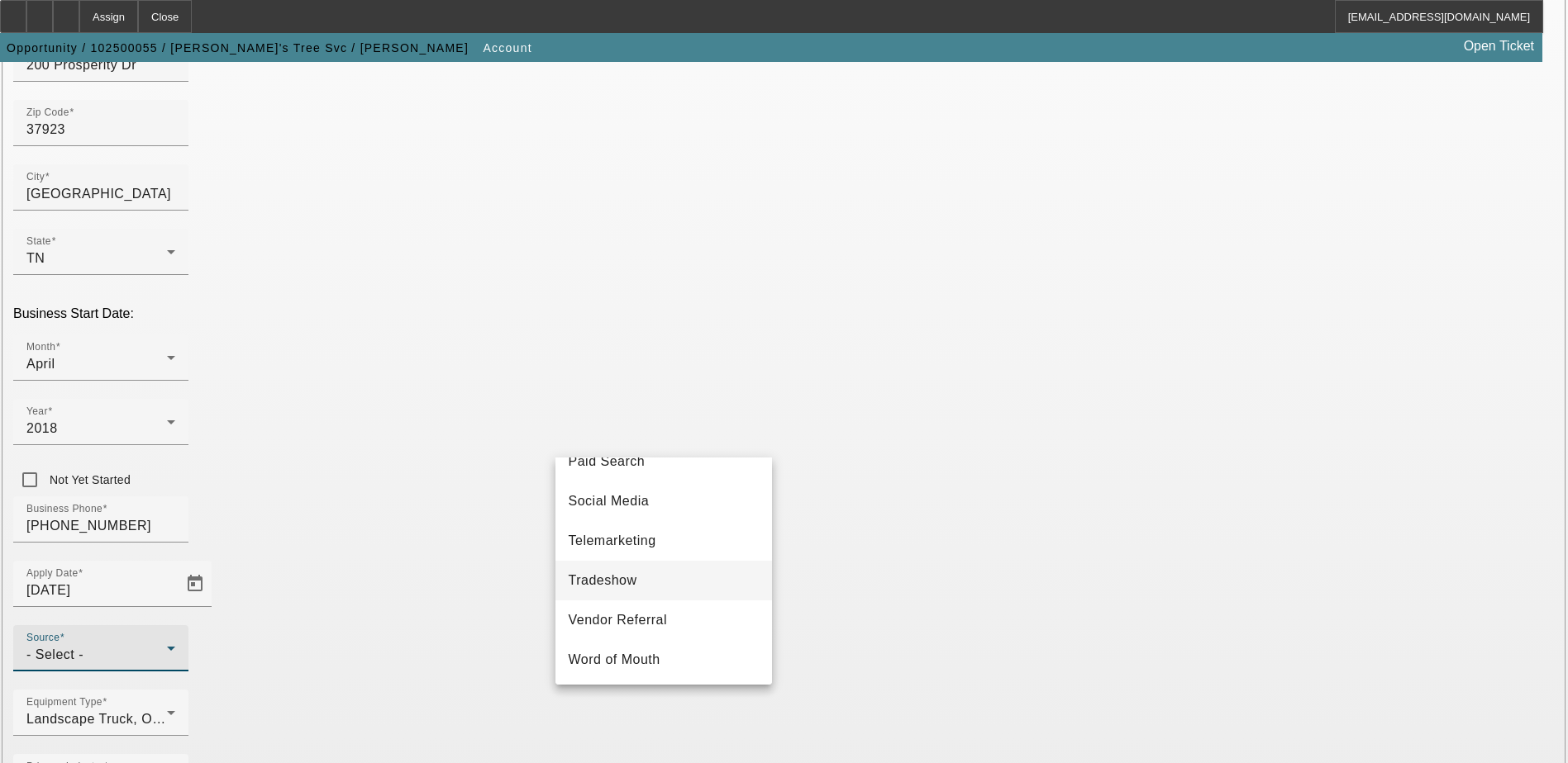
scroll to position [578, 0]
click at [703, 537] on mat-option "Telemarketing" at bounding box center [664, 540] width 217 height 39
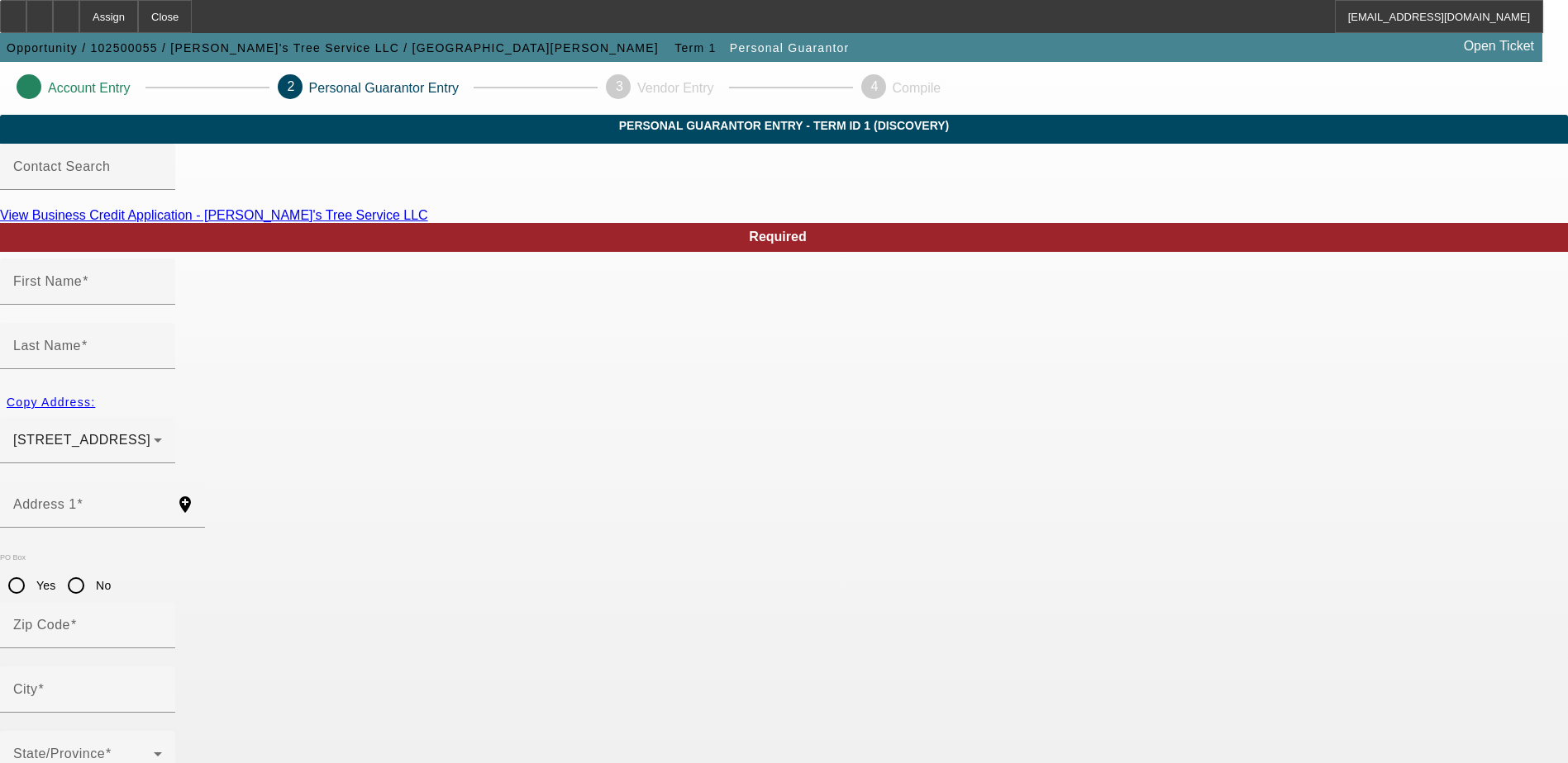
type input "David"
type input "Metheney,"
type input "200 prosperity drive"
radio input "true"
type input "37923"
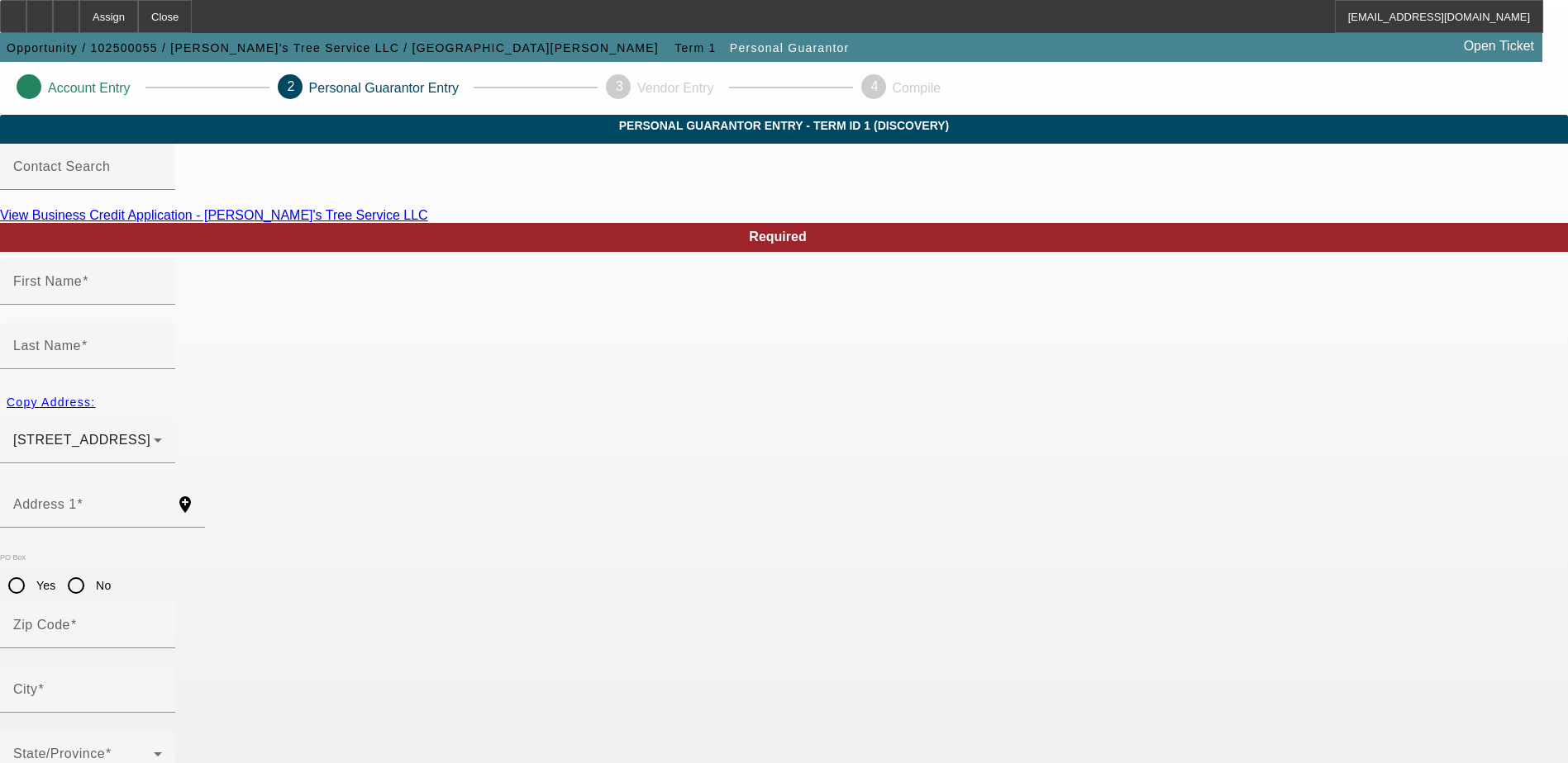
type input "Knoxville"
type input "(865) 281-1335"
type input "100"
type input "825-33-2222"
type input "david@olesmokeystreeservice.com"
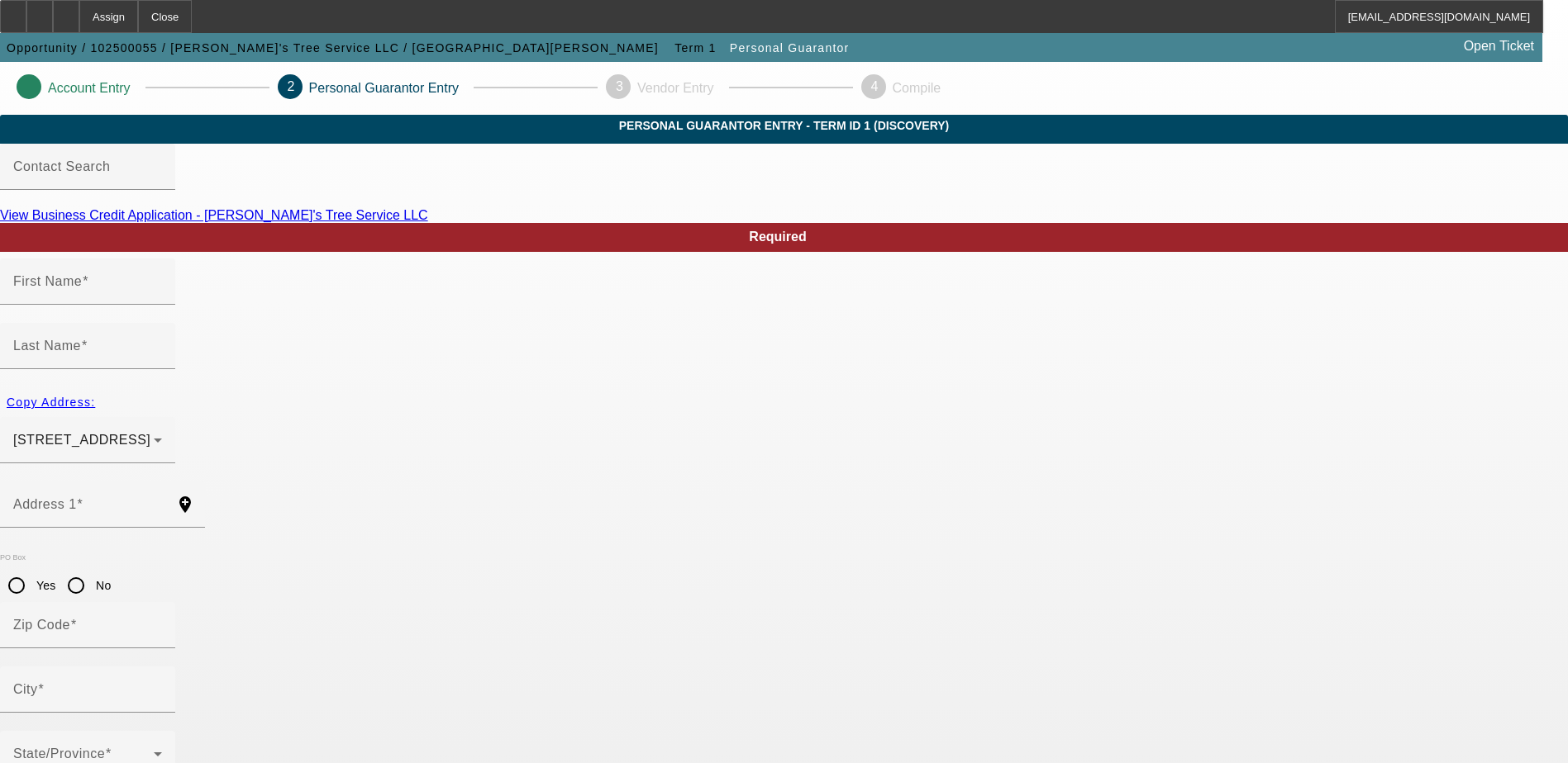
type input "(865) 281-1335"
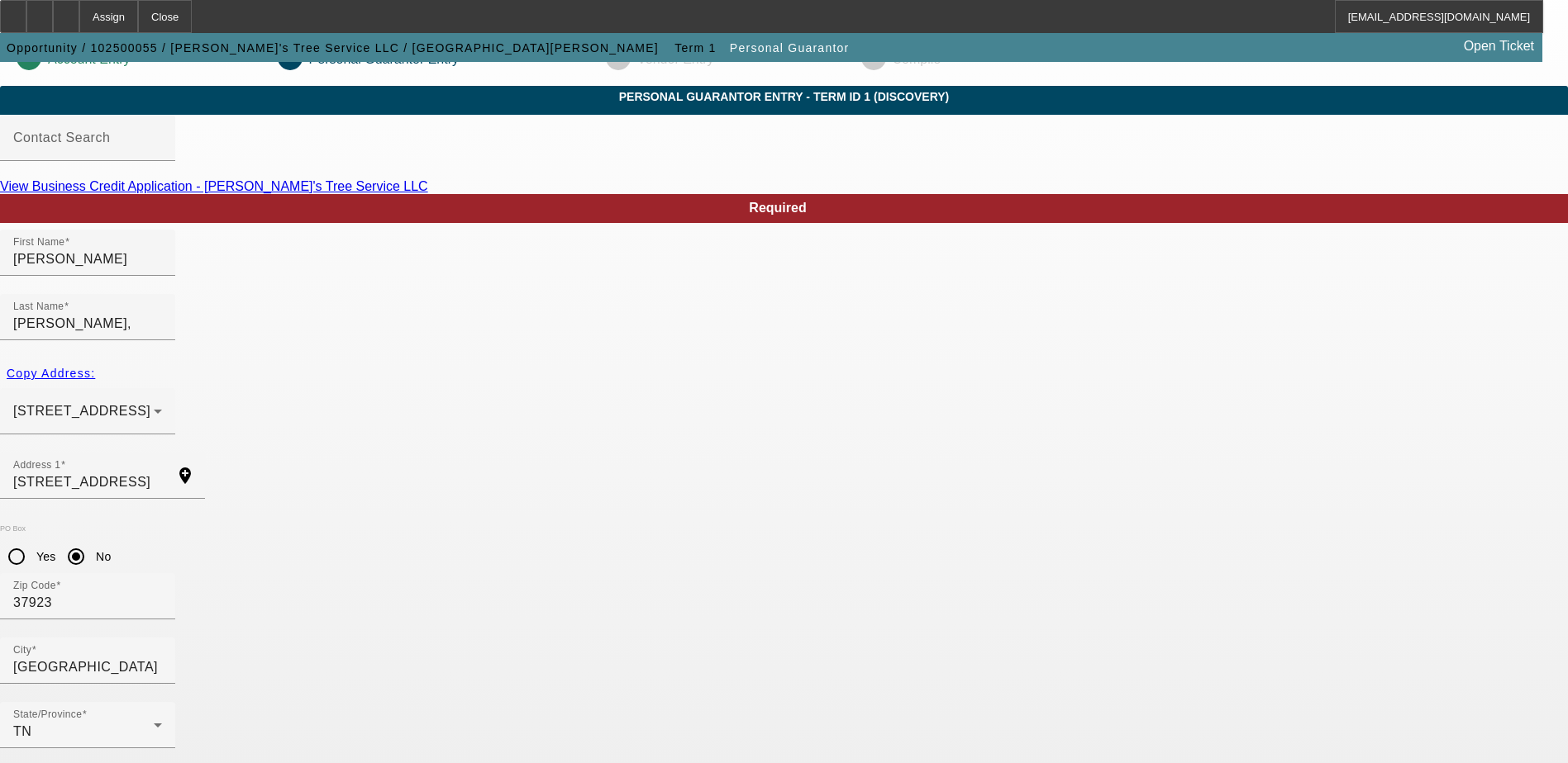
scroll to position [45, 0]
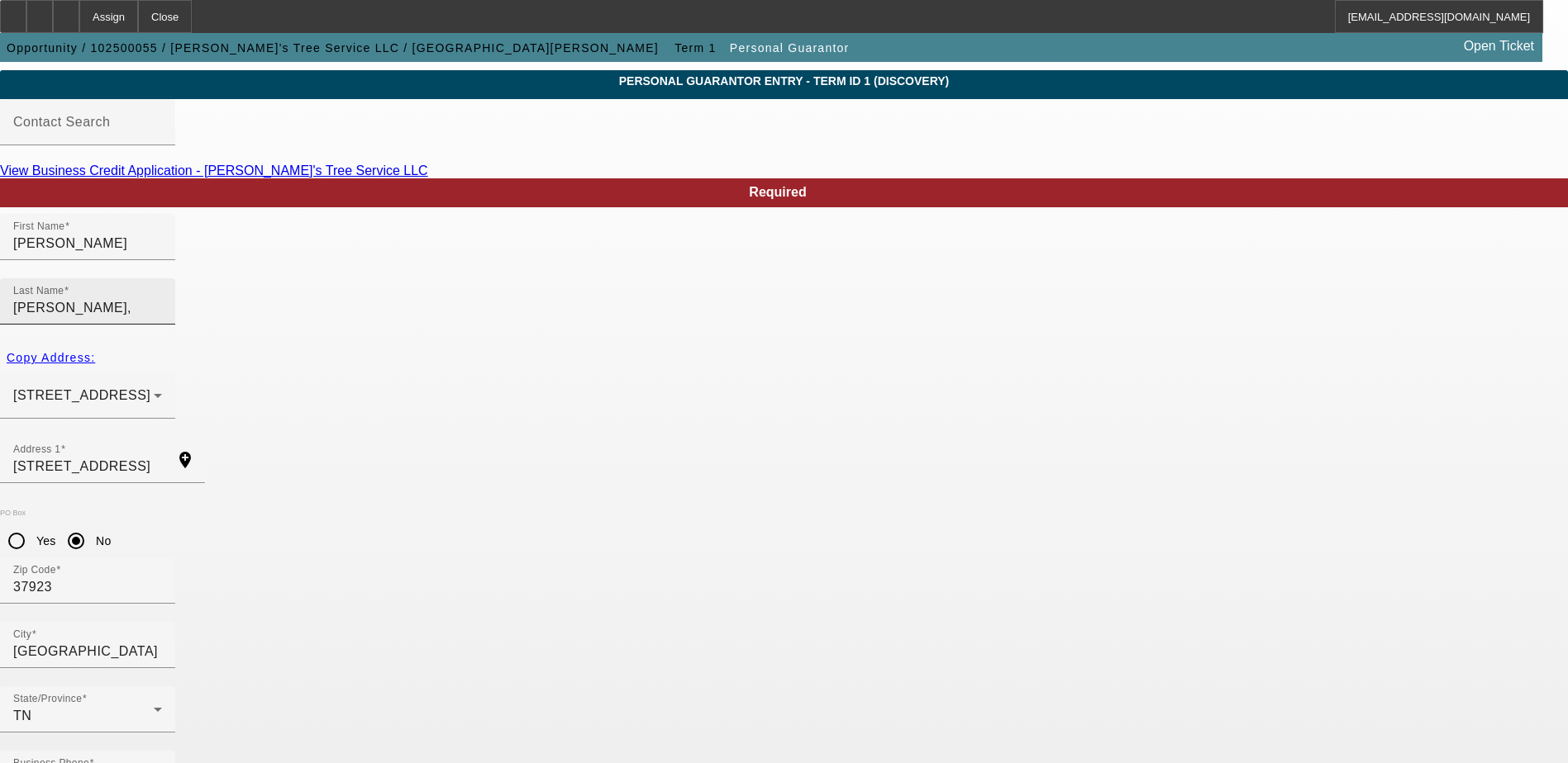
click at [162, 298] on input "Metheney," at bounding box center [87, 307] width 149 height 20
type input "Metheney"
click at [782, 436] on div "Address 1 200 prosperity drive add_location" at bounding box center [784, 469] width 1568 height 65
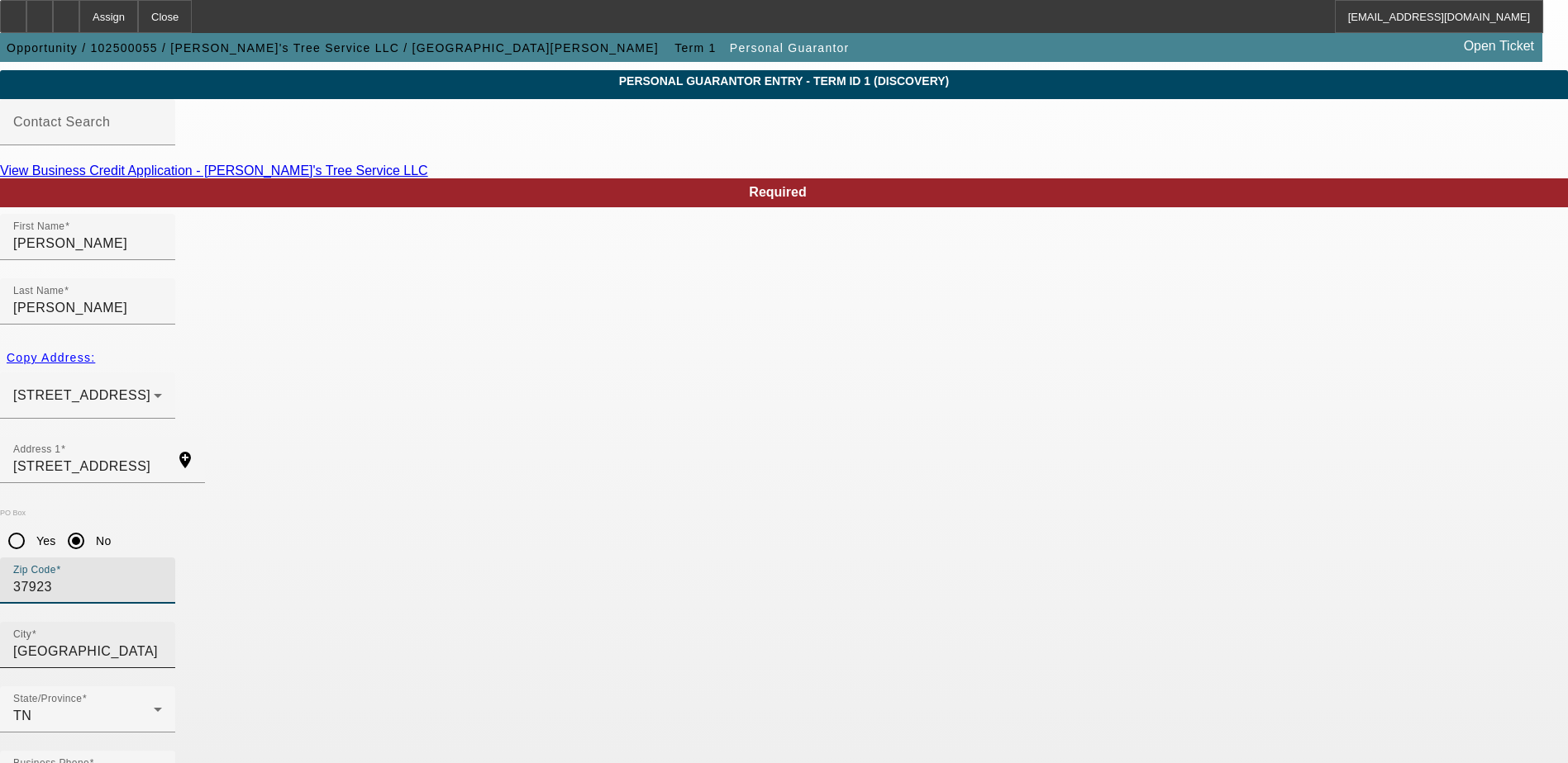
drag, startPoint x: 615, startPoint y: 491, endPoint x: 522, endPoint y: 526, distance: 99.4
click at [522, 526] on div "Required First Name David Last Name Metheney Copy Address: 200 prosperity drive…" at bounding box center [784, 593] width 1568 height 830
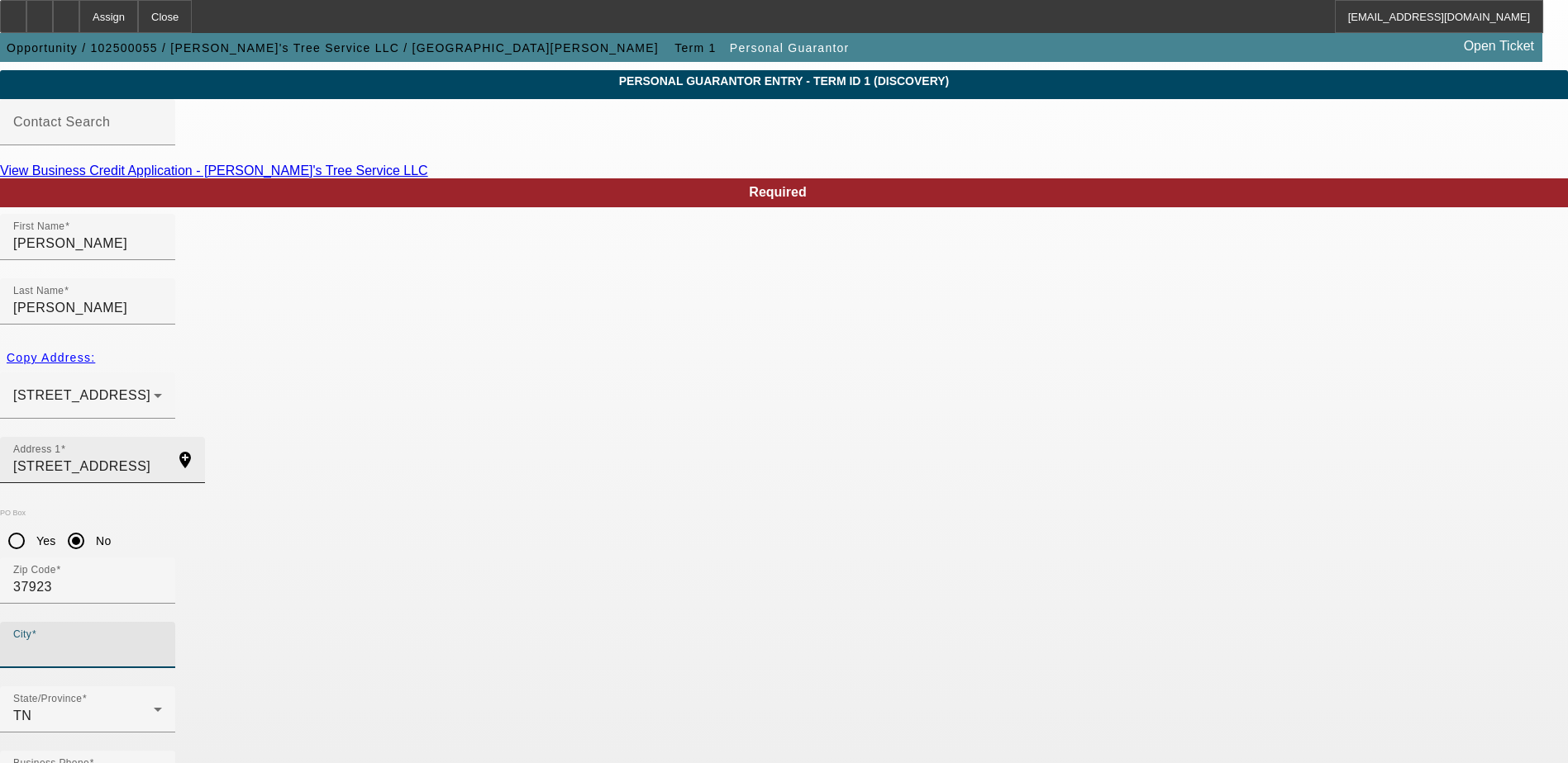
click at [162, 436] on div "Address 1 200 prosperity drive" at bounding box center [87, 459] width 149 height 46
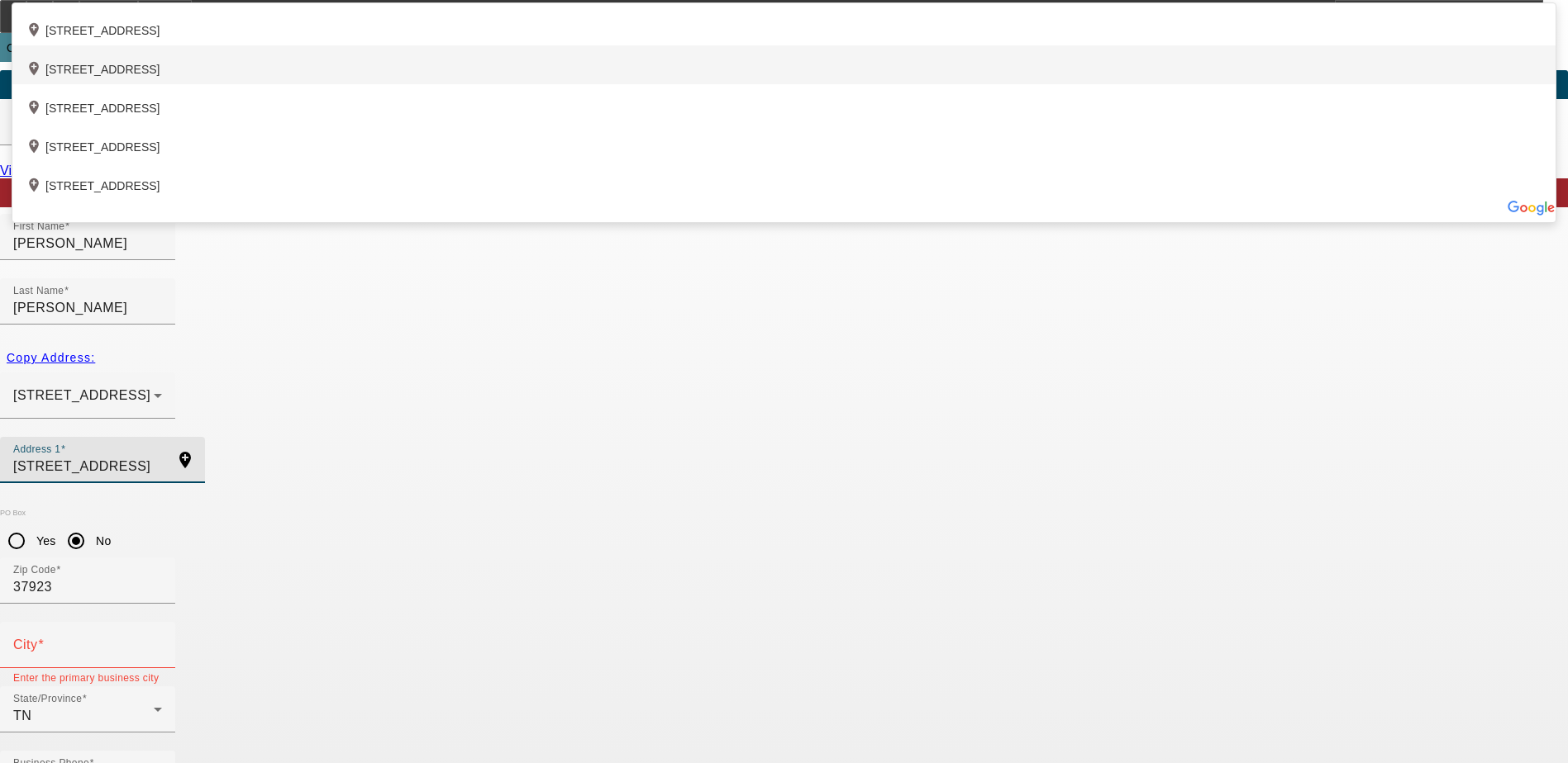
click at [618, 84] on div "add_location 200 Prosperity Drive, Knoxville, TN 37923, US" at bounding box center [784, 65] width 1543 height 38
type input "200 Prosperity Drive"
type input "Knoxville"
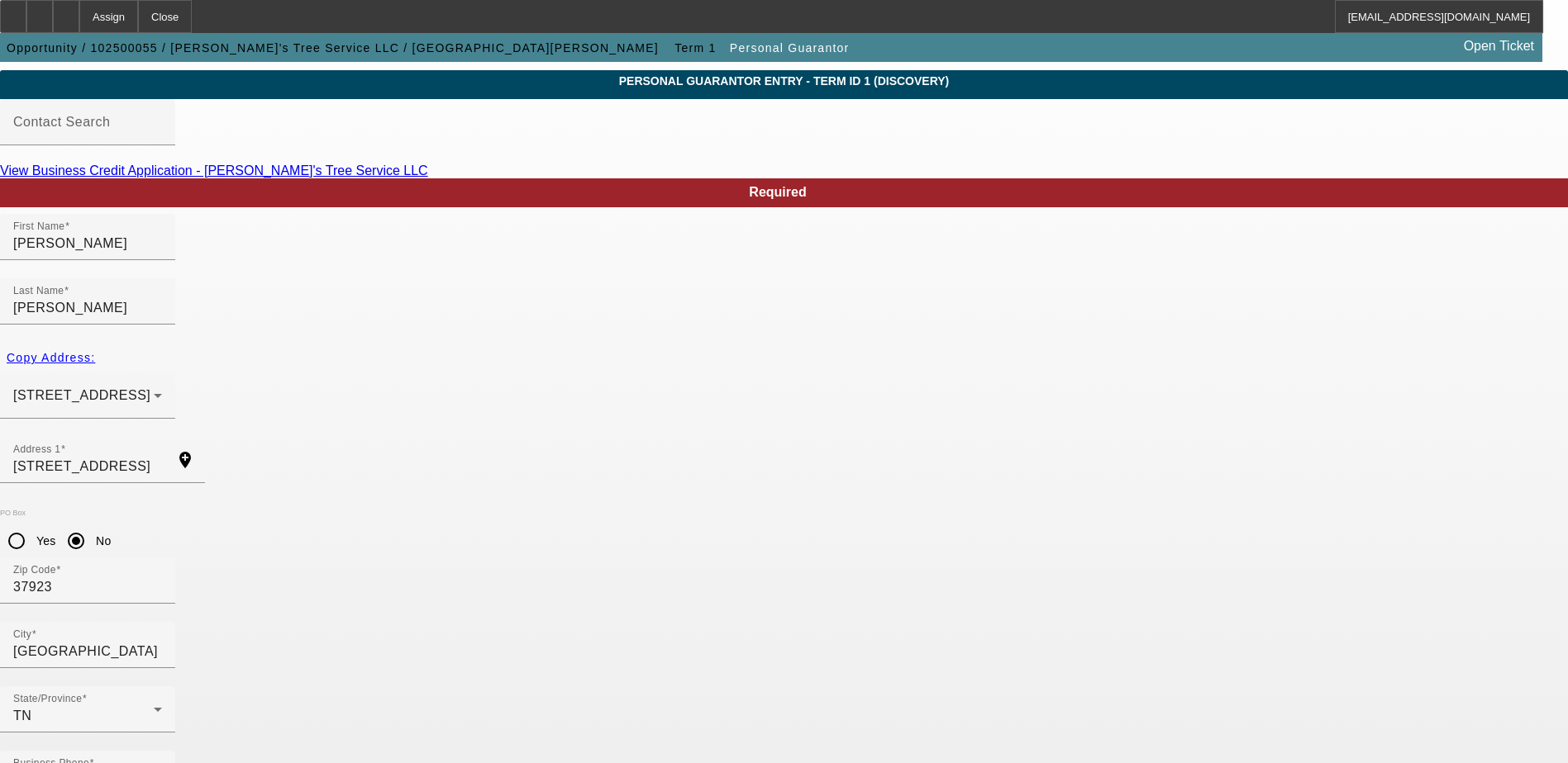
click at [543, 686] on div "State/Province TN" at bounding box center [784, 718] width 1568 height 65
type input "825-33-2224"
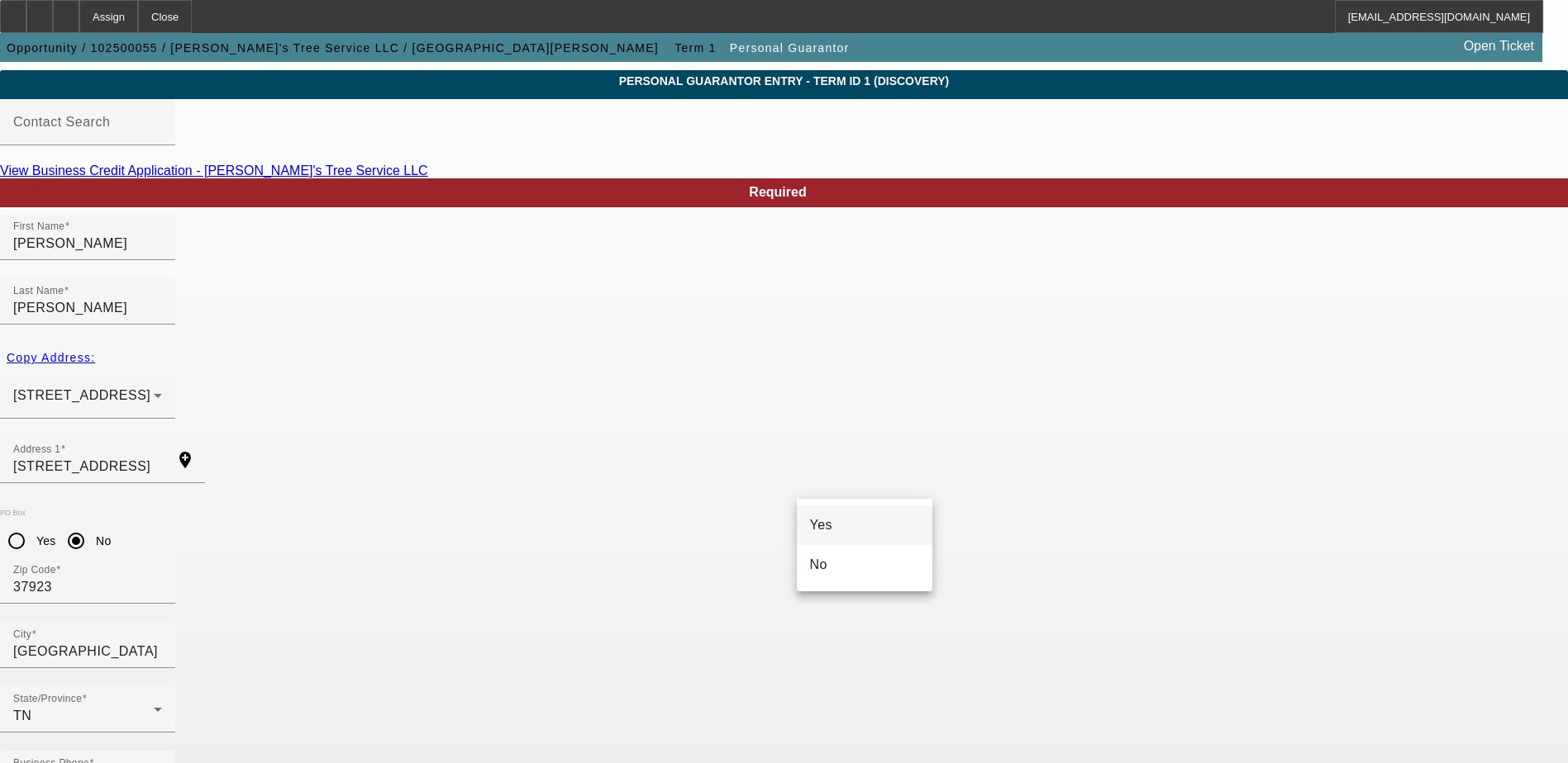
click at [847, 533] on mat-option "Yes" at bounding box center [865, 525] width 136 height 39
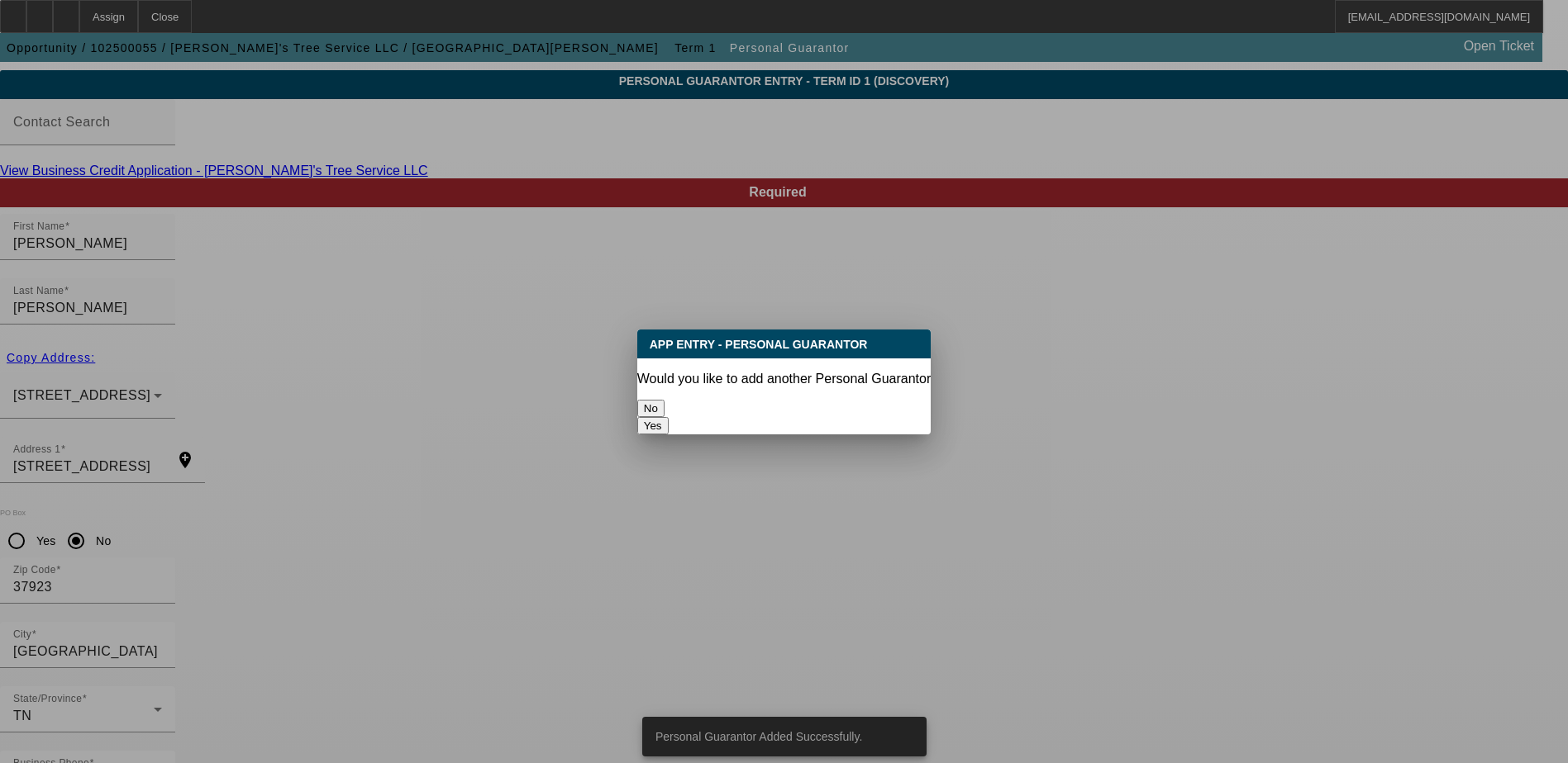
scroll to position [0, 0]
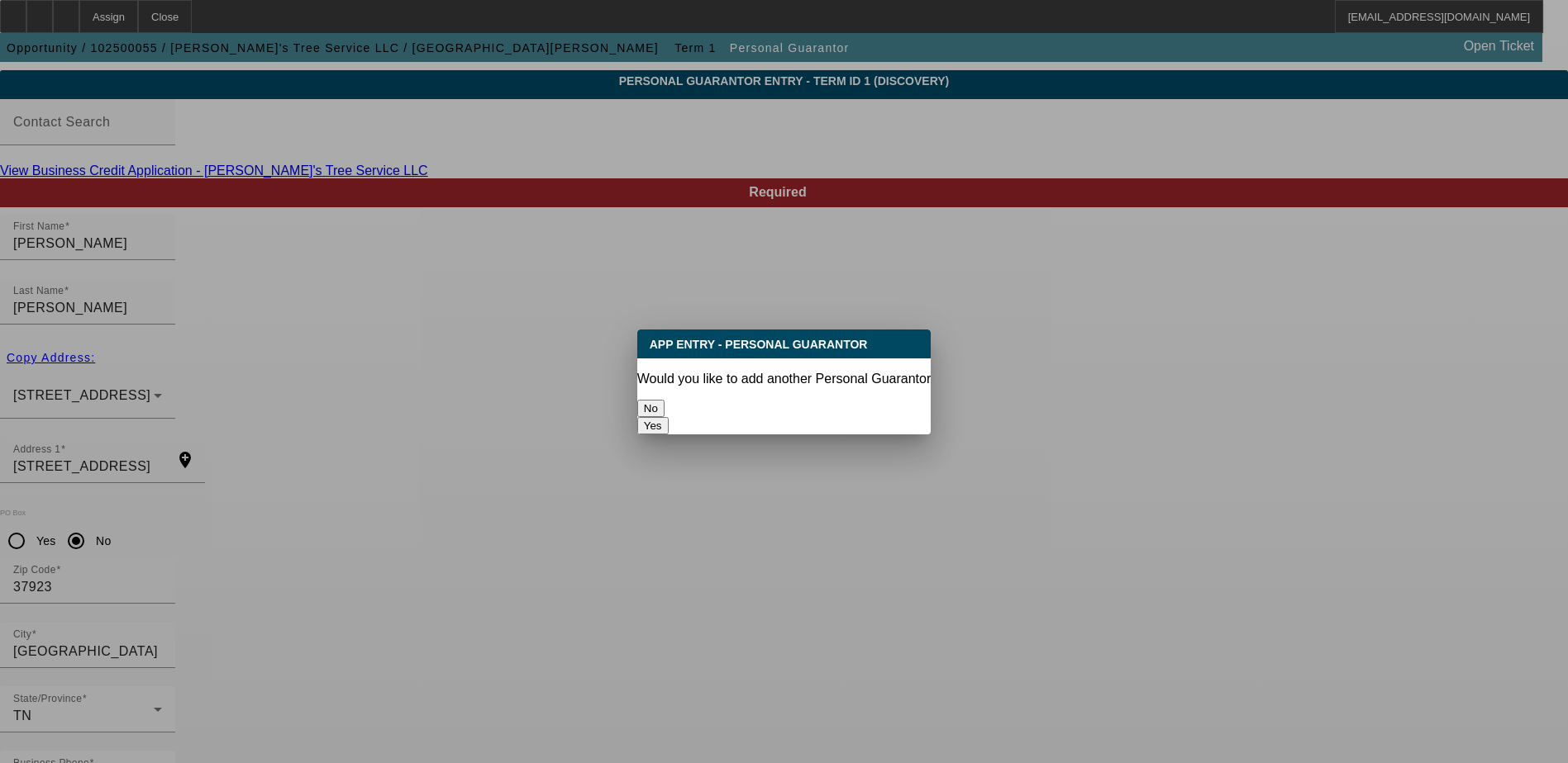
click at [665, 403] on button "No" at bounding box center [650, 409] width 27 height 17
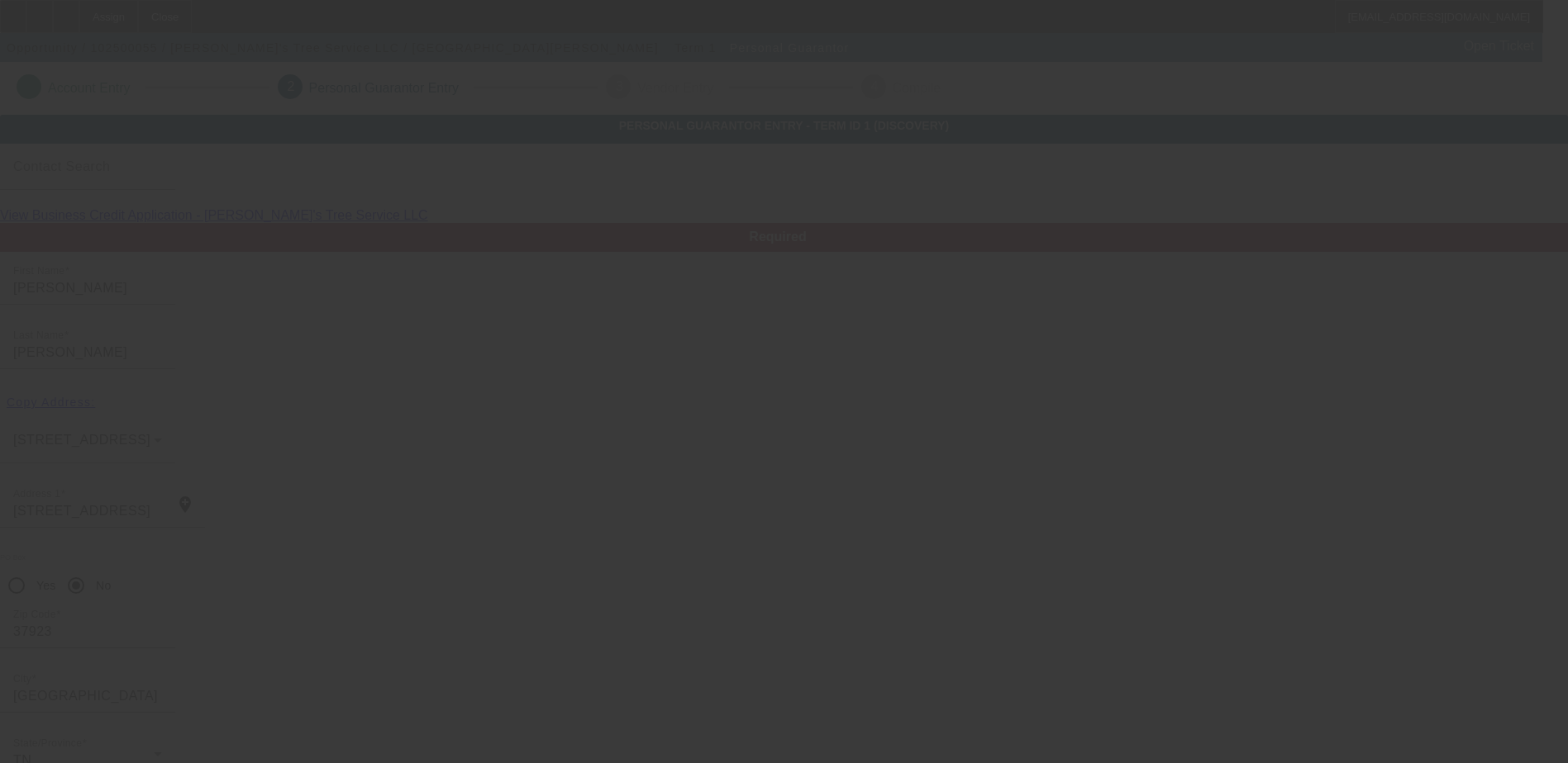
scroll to position [45, 0]
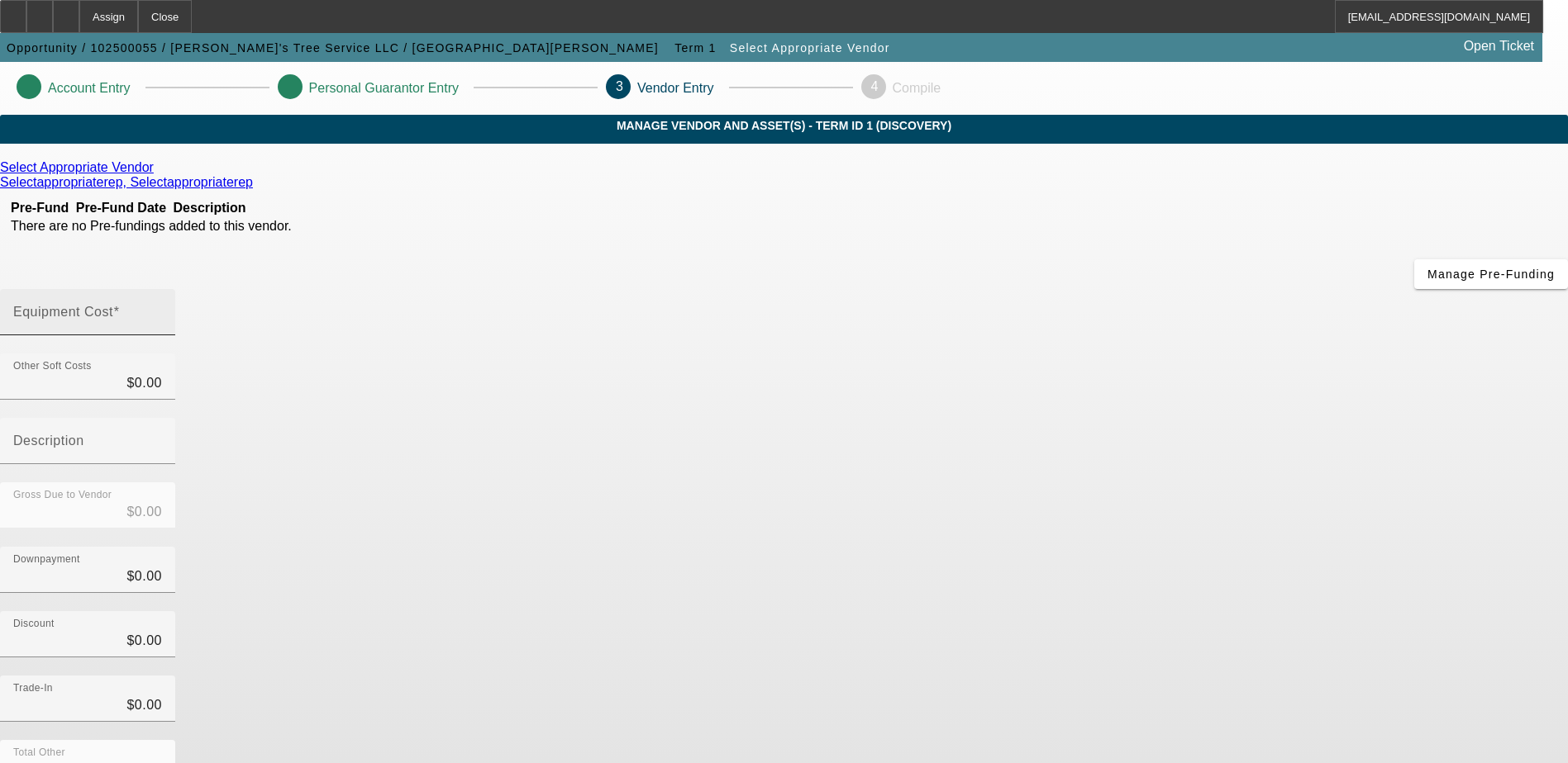
click at [162, 289] on div "Equipment Cost" at bounding box center [87, 312] width 149 height 46
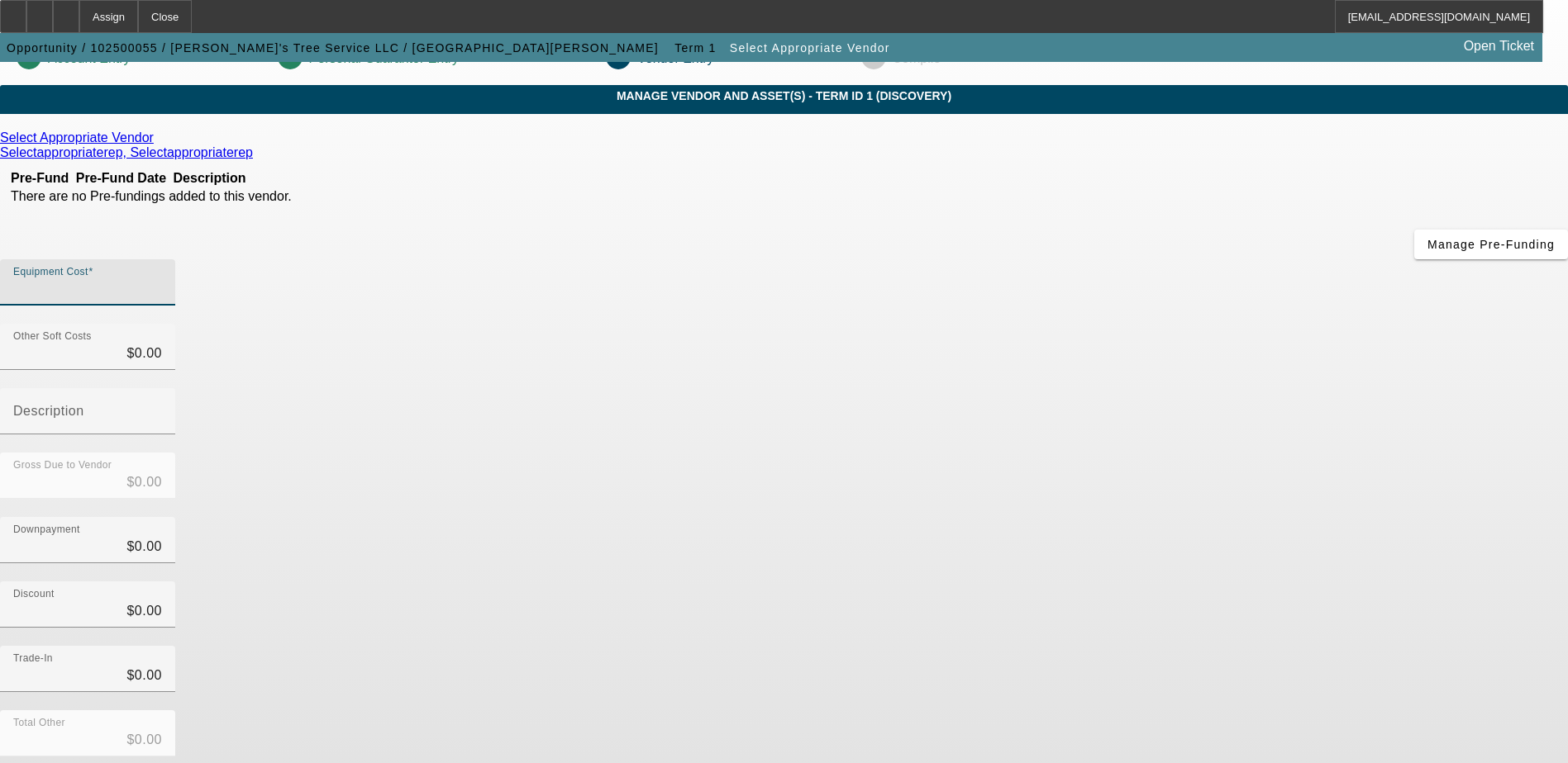
scroll to position [80, 0]
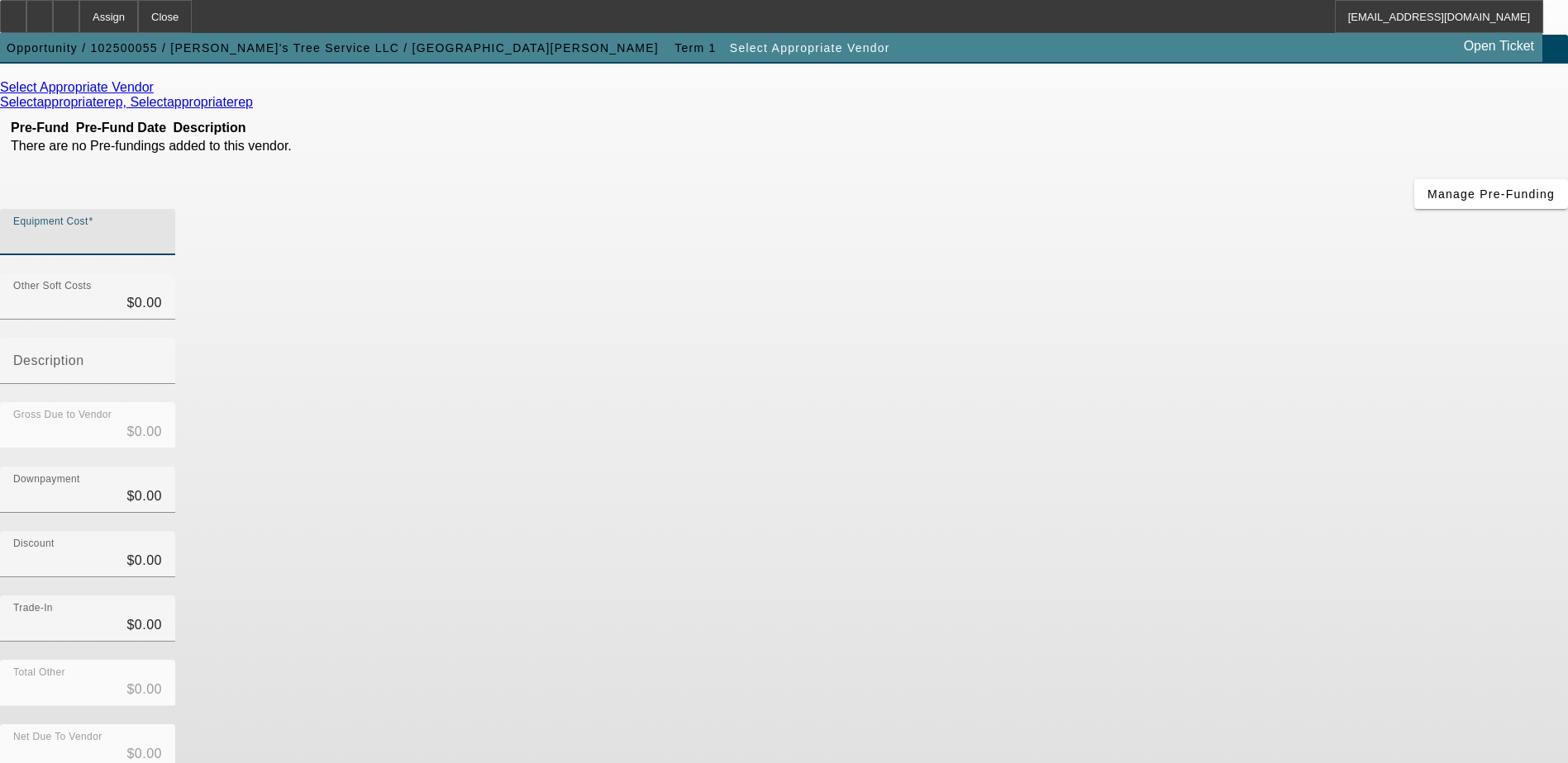
click at [162, 243] on div at bounding box center [162, 243] width 0 height 0
type input "2"
type input "$2.00"
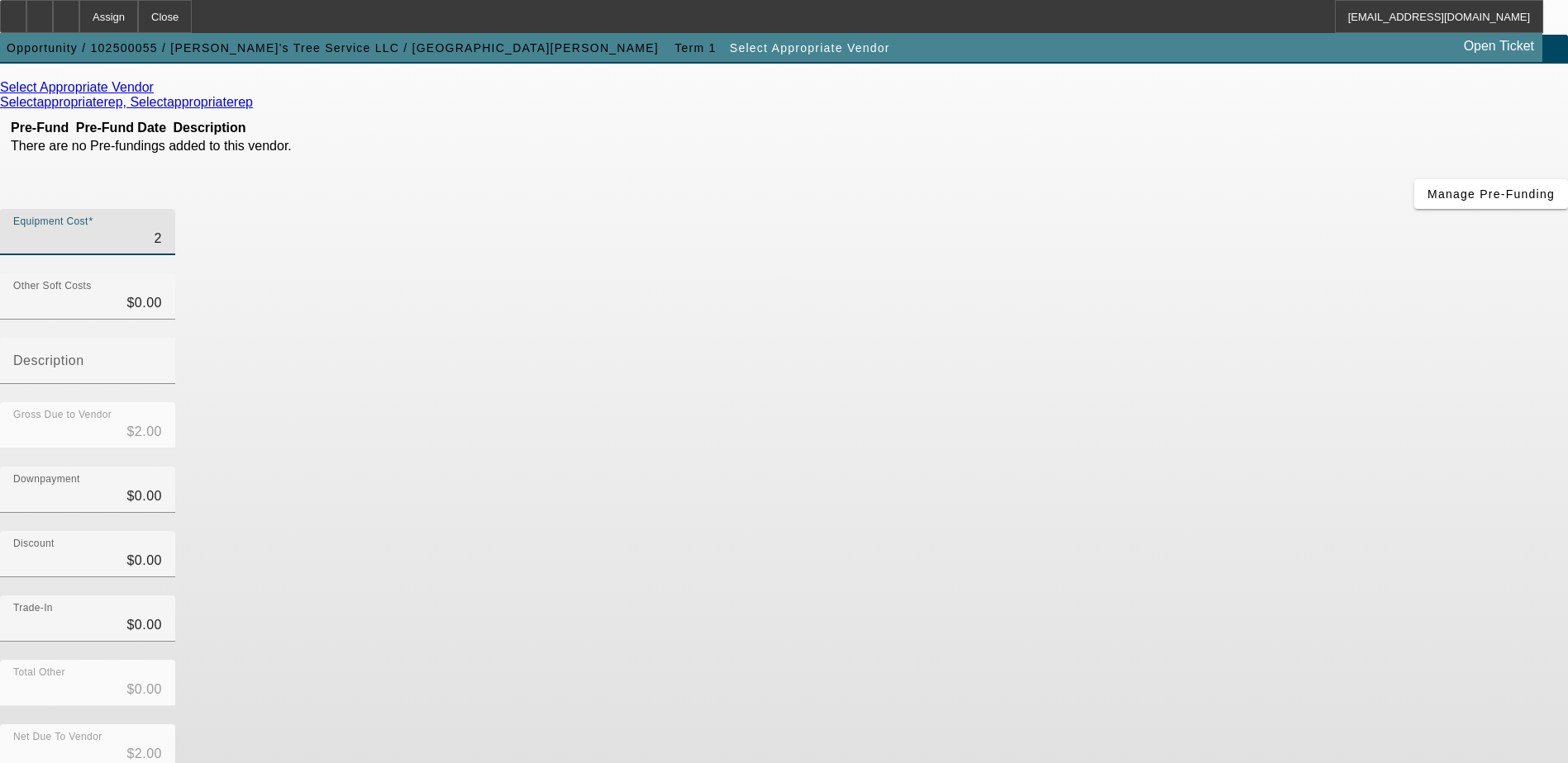
type input "20"
type input "$20.00"
type input "2"
type input "$2.00"
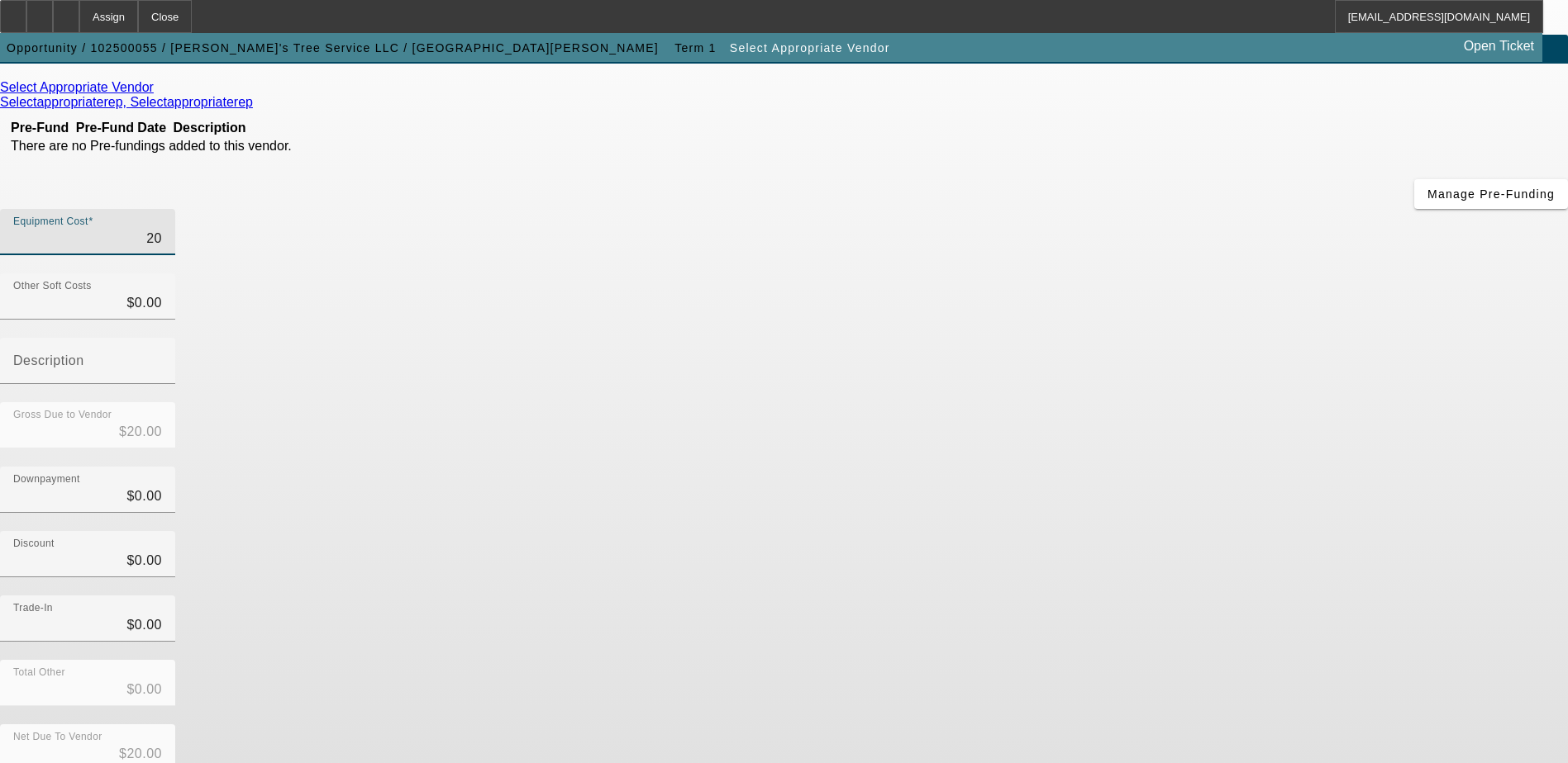
type input "$2.00"
type input "$0.00"
type input "1"
type input "$1.00"
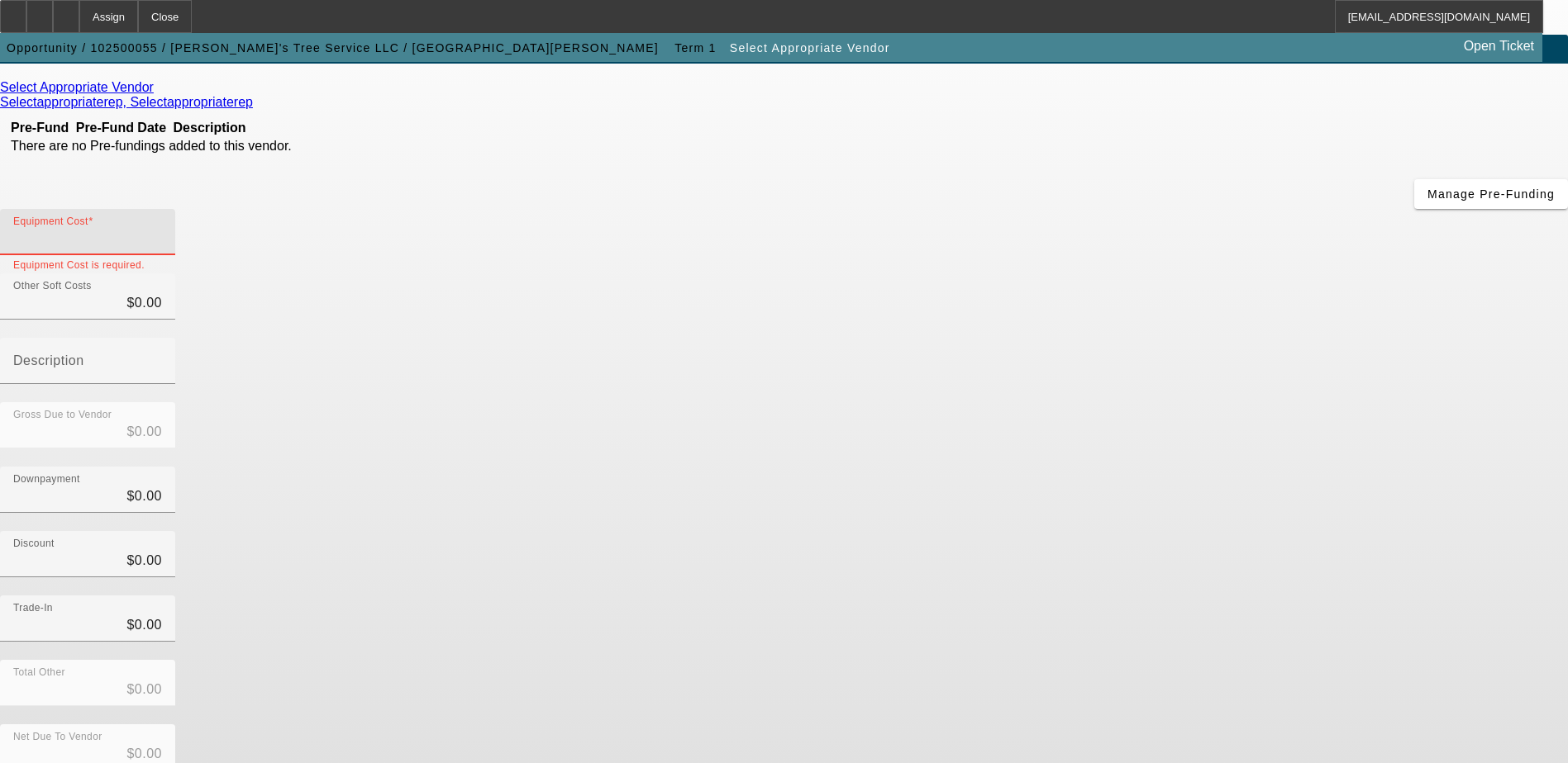
type input "$1.00"
type input "10"
type input "$10.00"
type input "100"
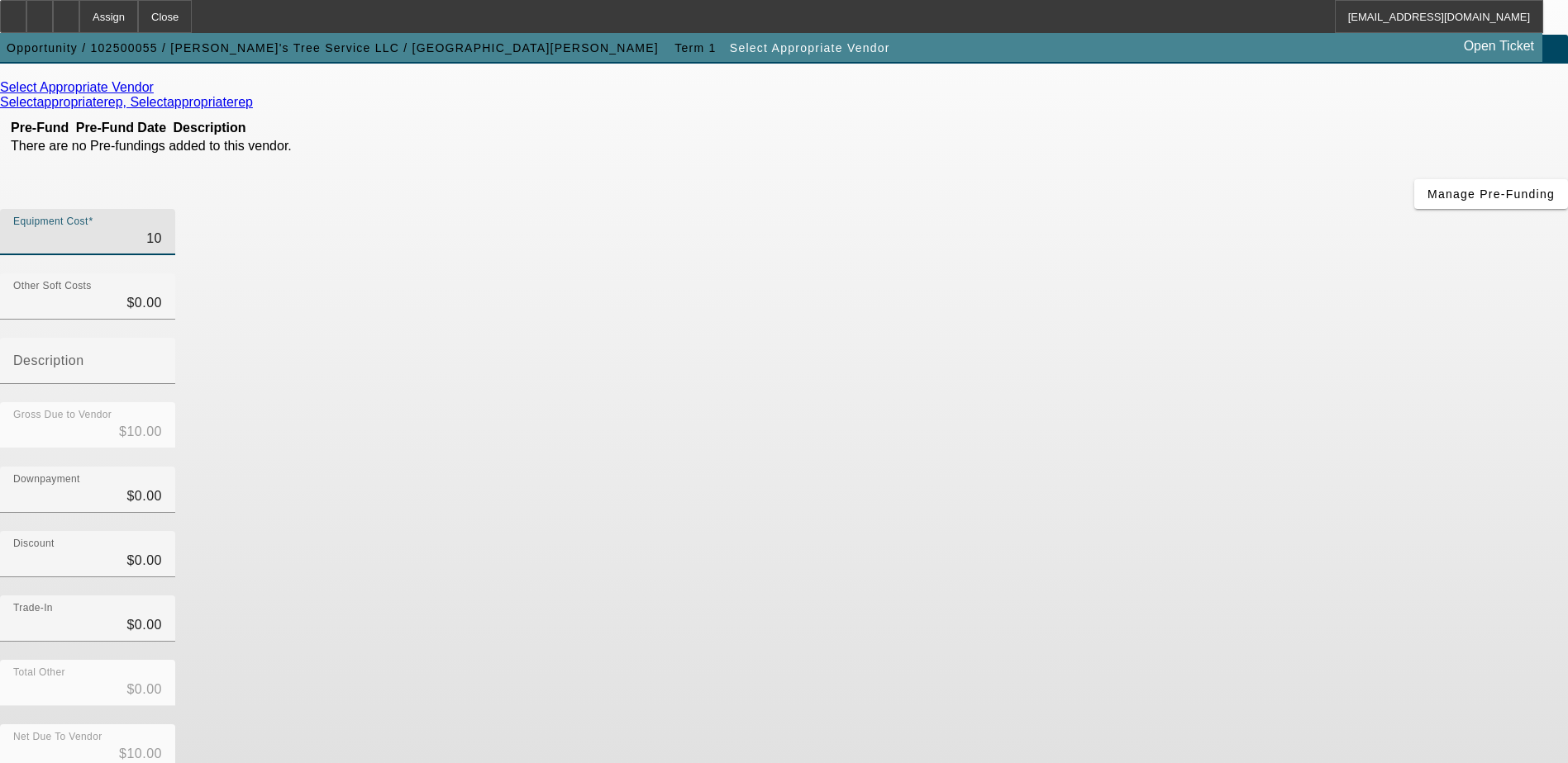
type input "$100.00"
type input "1000"
type input "$1,000.00"
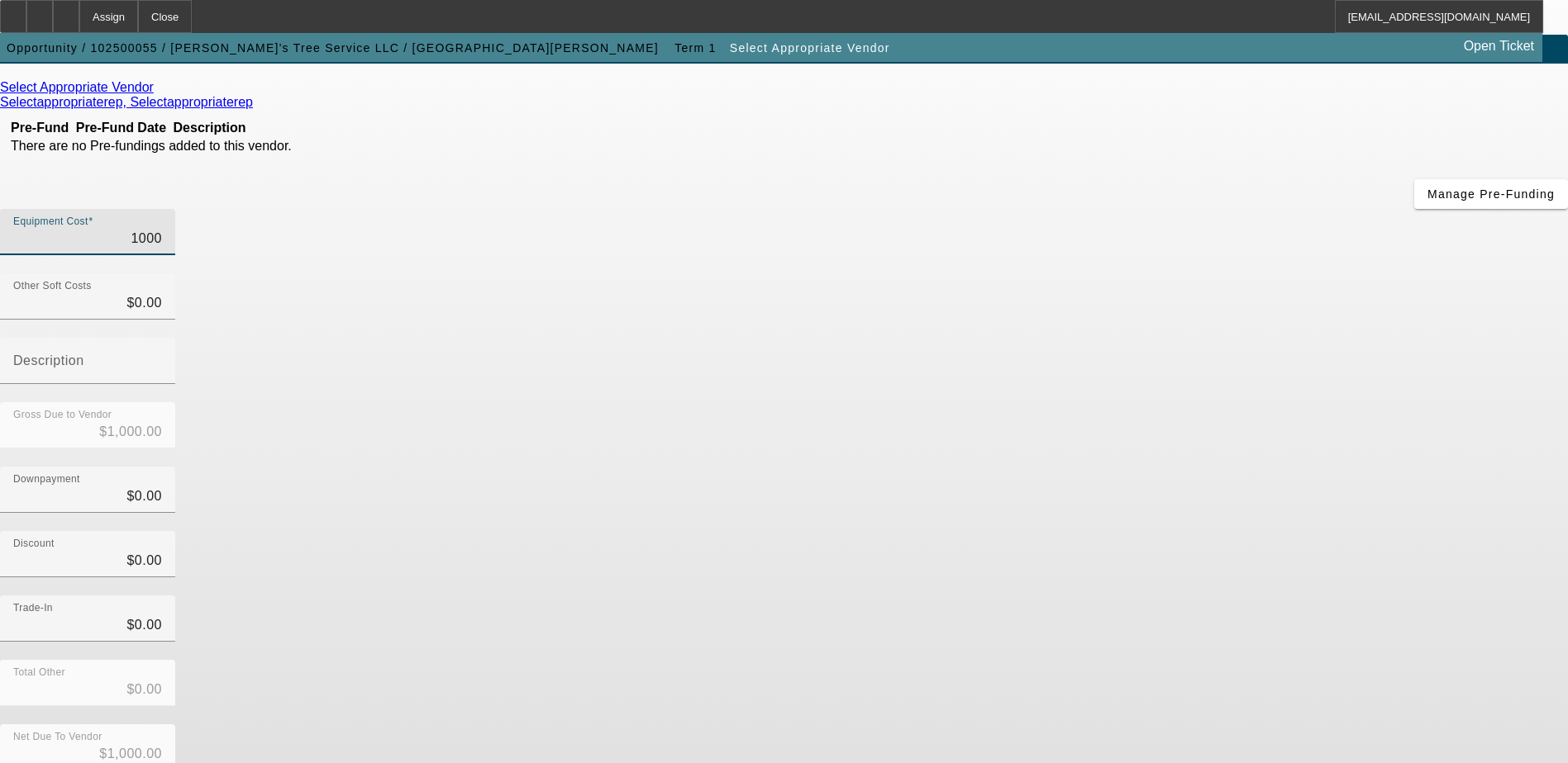
type input "10000"
type input "$10,000.00"
click at [1025, 402] on div "Gross Due to Vendor $10,000.00" at bounding box center [784, 435] width 1568 height 65
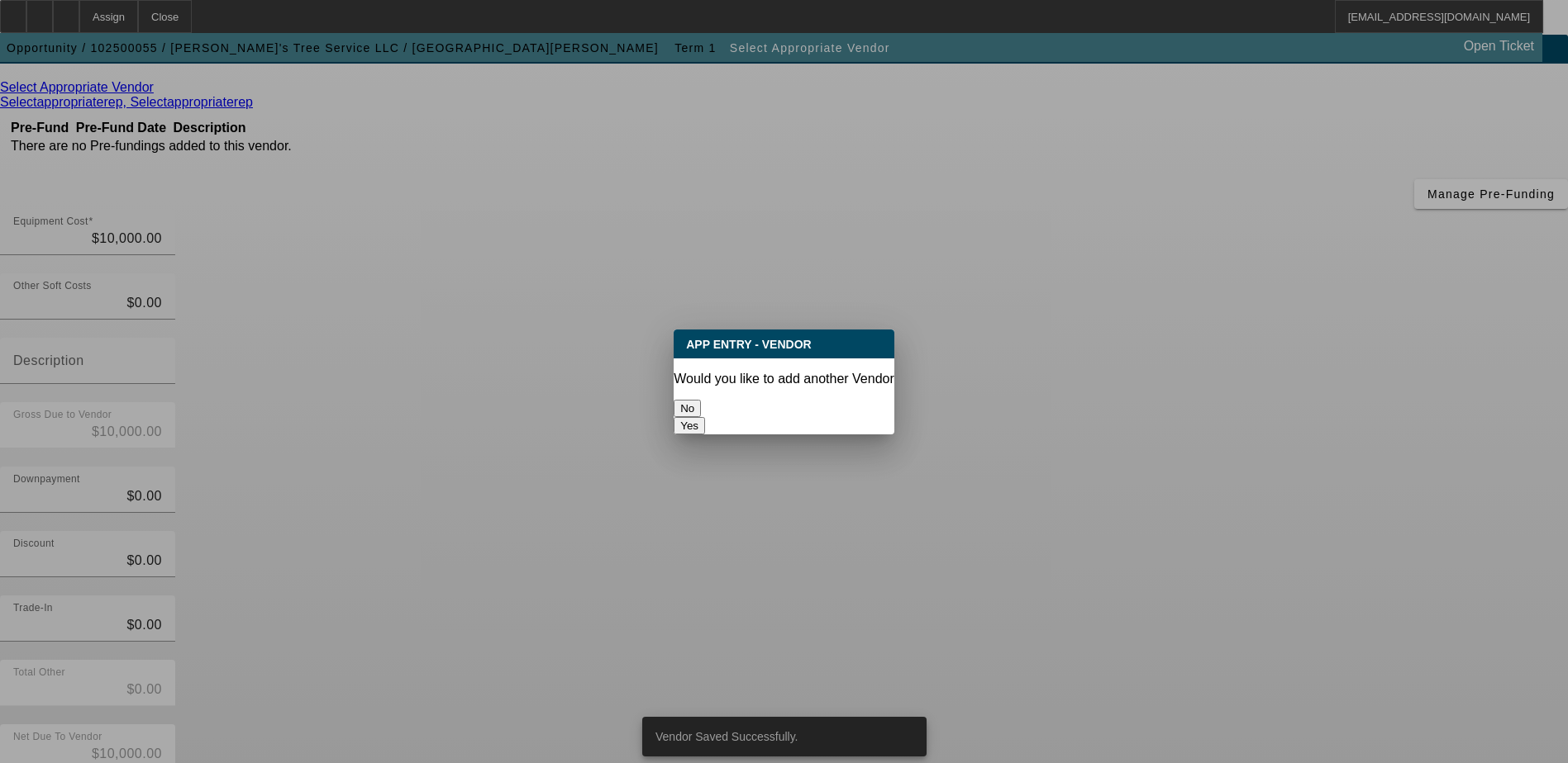
scroll to position [0, 0]
click at [701, 402] on button "No" at bounding box center [687, 409] width 27 height 17
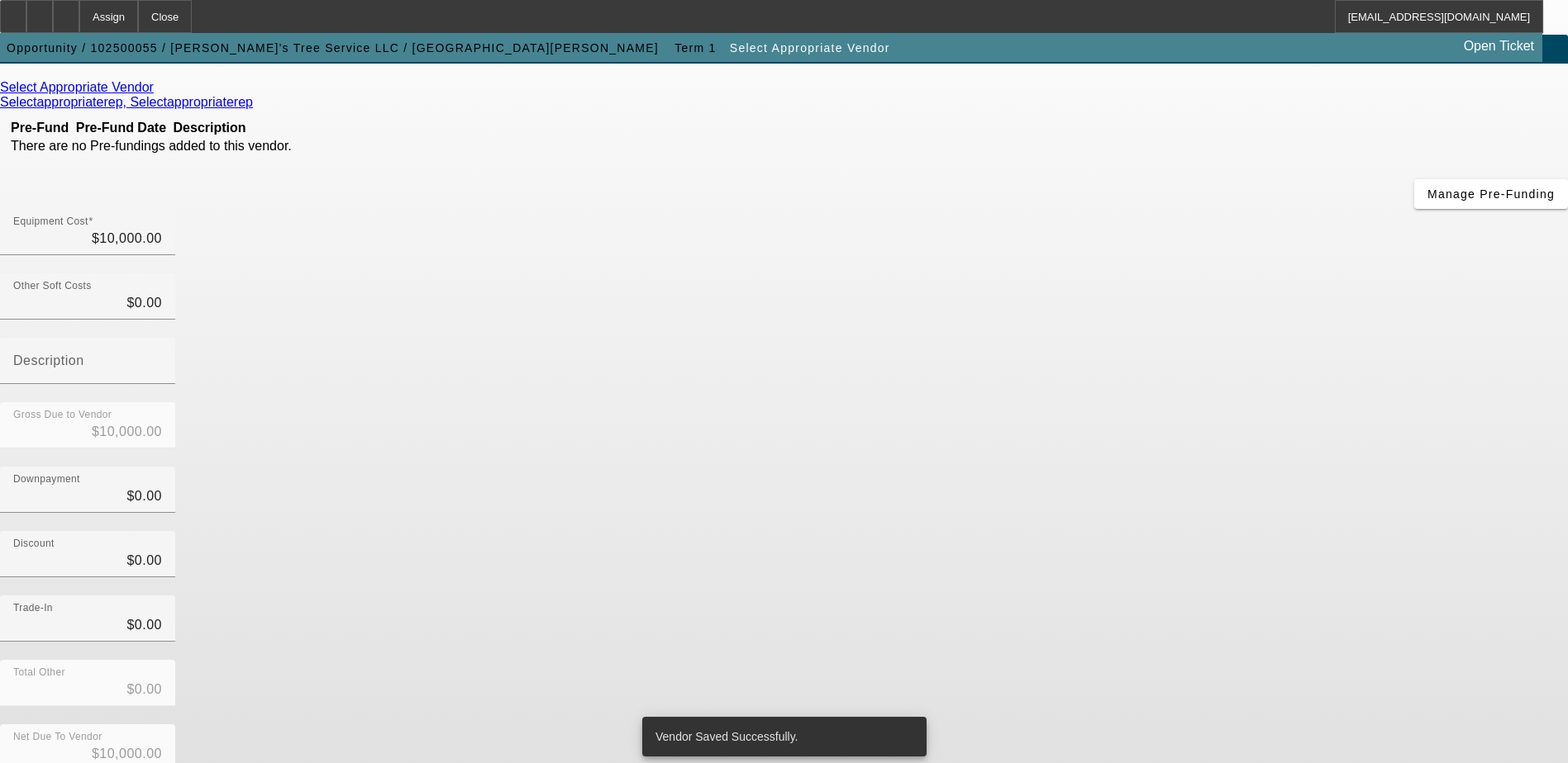
scroll to position [80, 0]
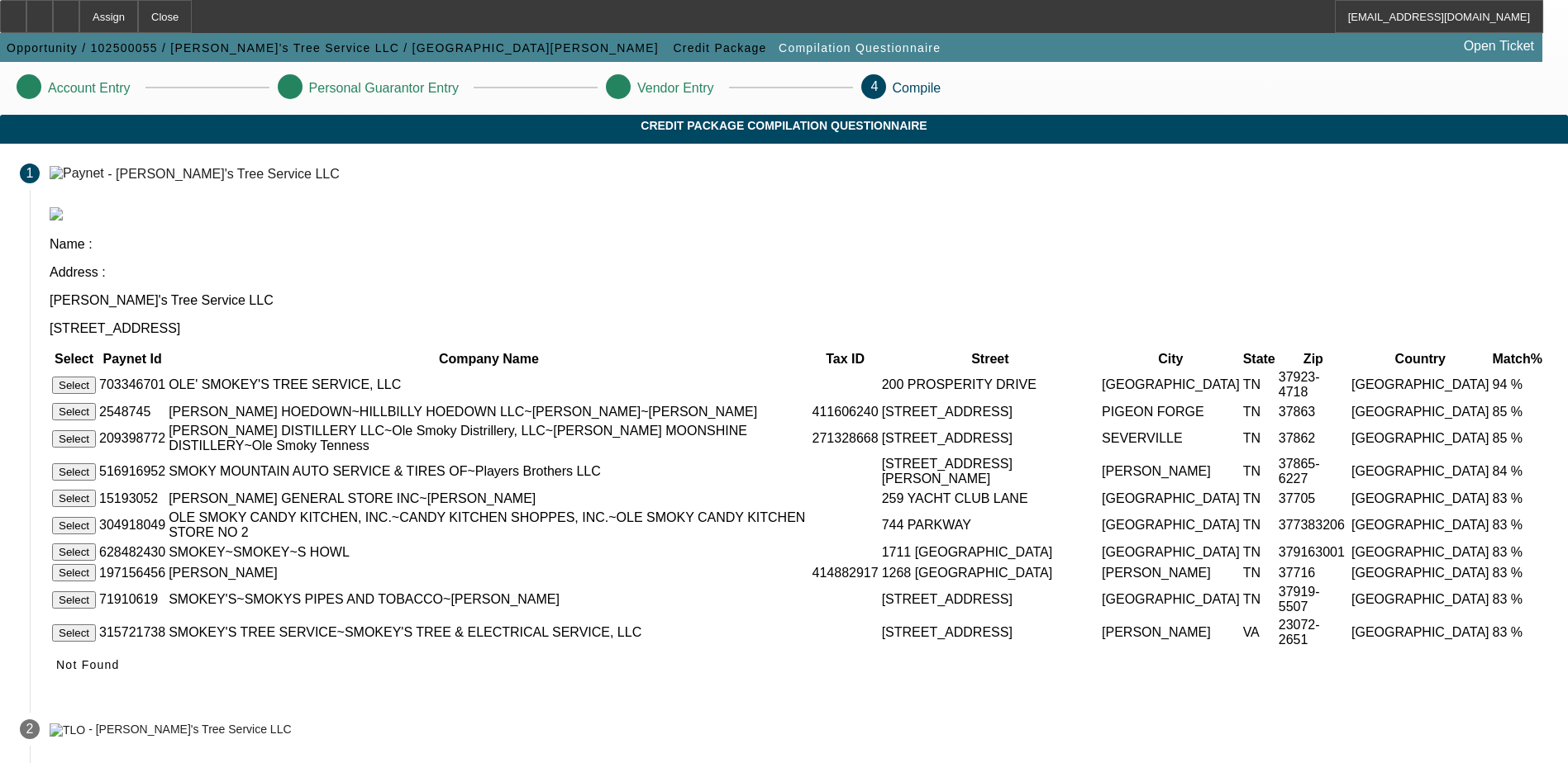
click at [96, 376] on button "Select" at bounding box center [74, 385] width 44 height 17
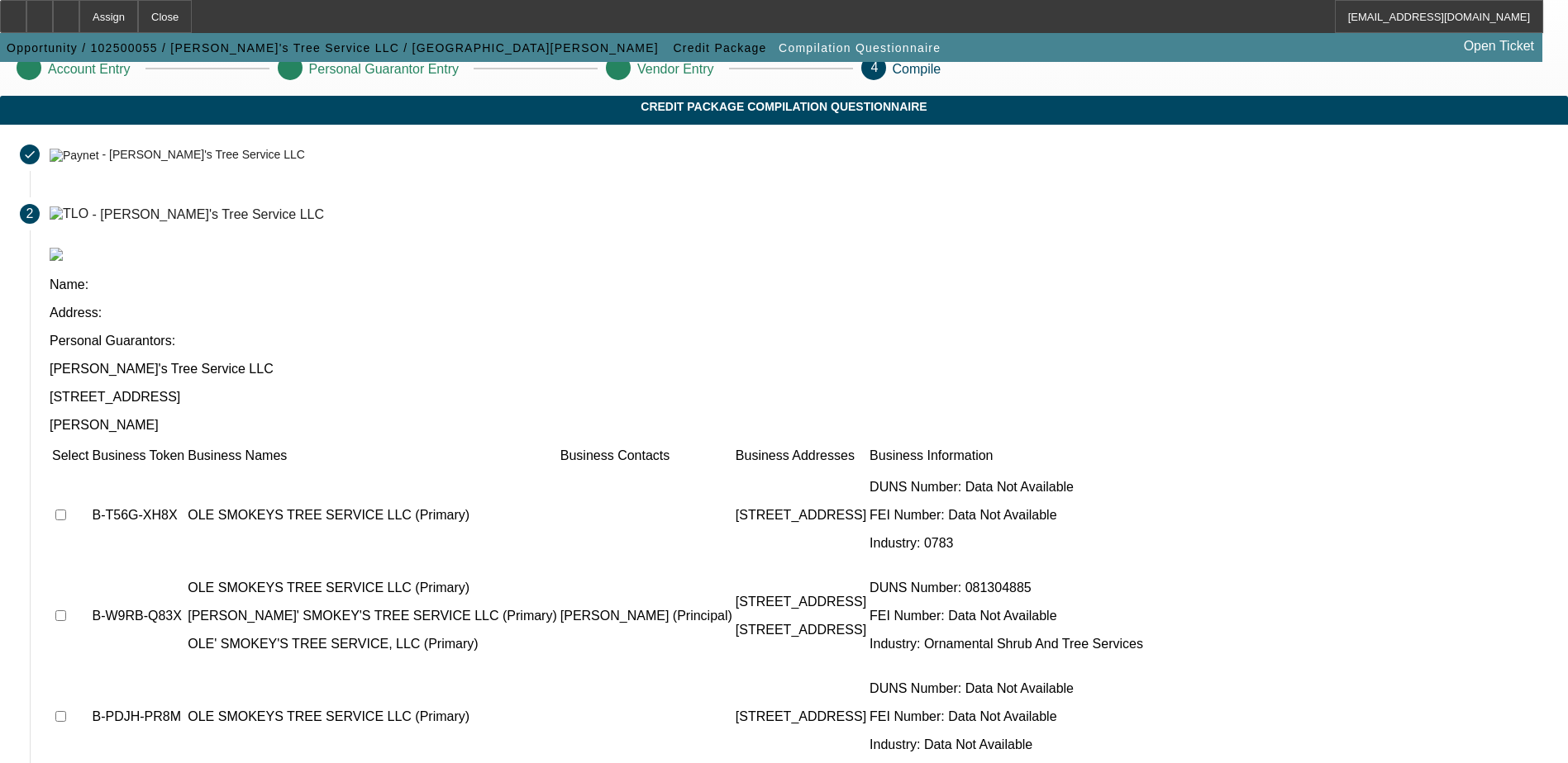
click at [89, 466] on td at bounding box center [71, 516] width 38 height 100
click at [66, 510] on input "checkbox" at bounding box center [60, 515] width 10 height 10
checkbox input "true"
drag, startPoint x: 354, startPoint y: 452, endPoint x: 355, endPoint y: 471, distance: 19.0
click at [66, 610] on input "checkbox" at bounding box center [60, 615] width 10 height 10
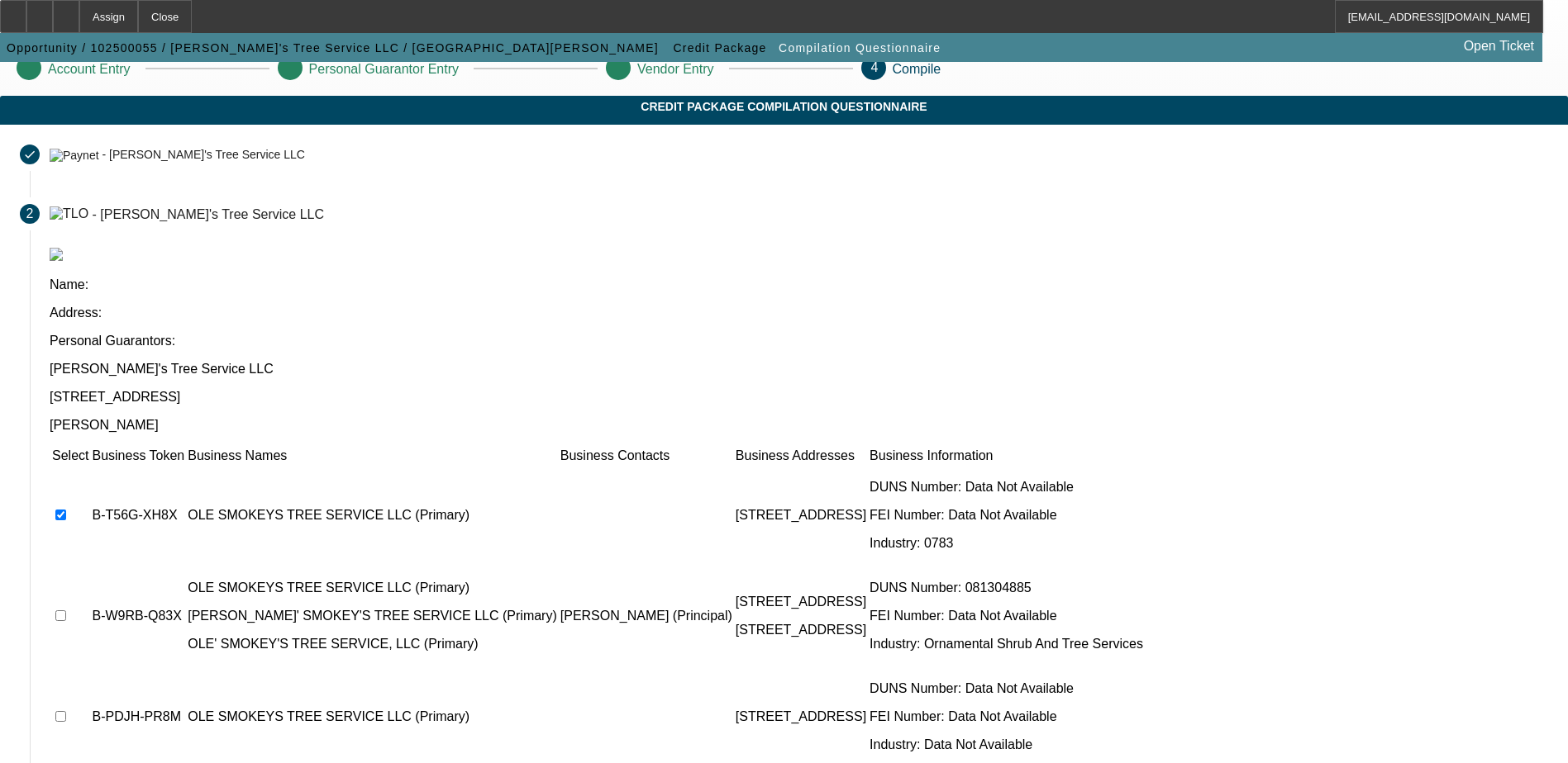
checkbox input "true"
click at [89, 667] on td at bounding box center [71, 717] width 38 height 100
click at [66, 711] on input "checkbox" at bounding box center [60, 716] width 10 height 10
checkbox input "true"
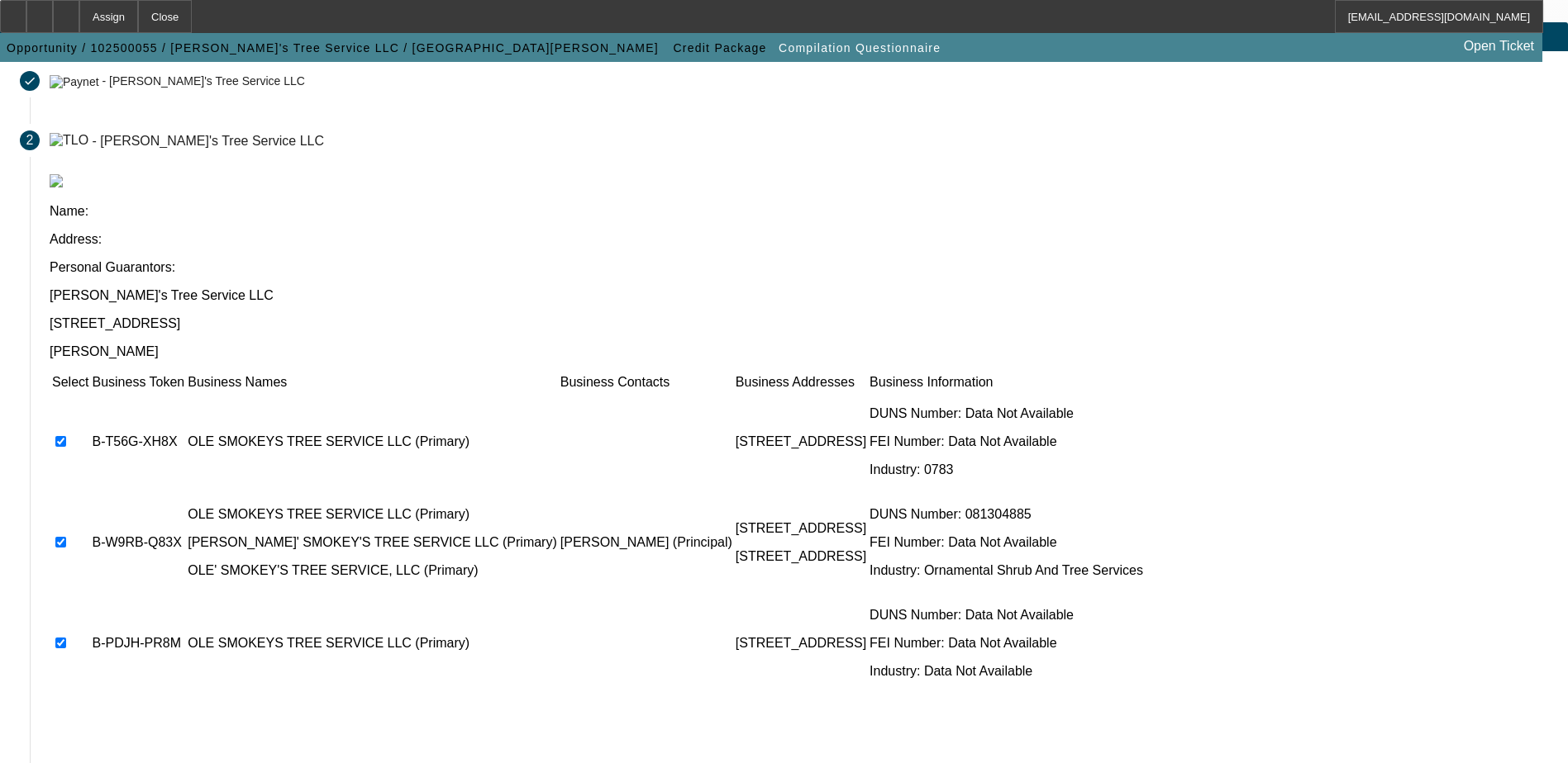
scroll to position [150, 0]
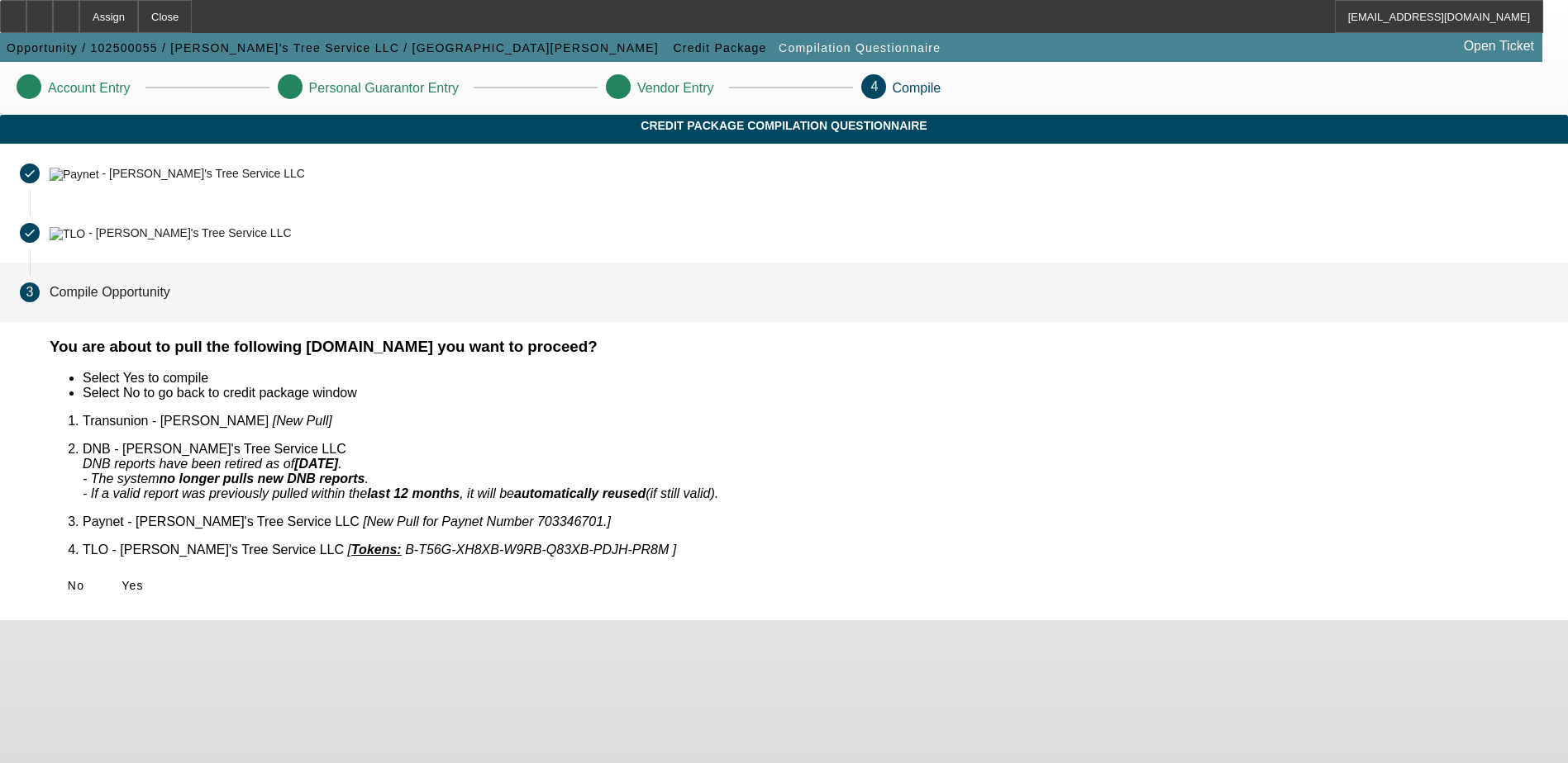
scroll to position [0, 0]
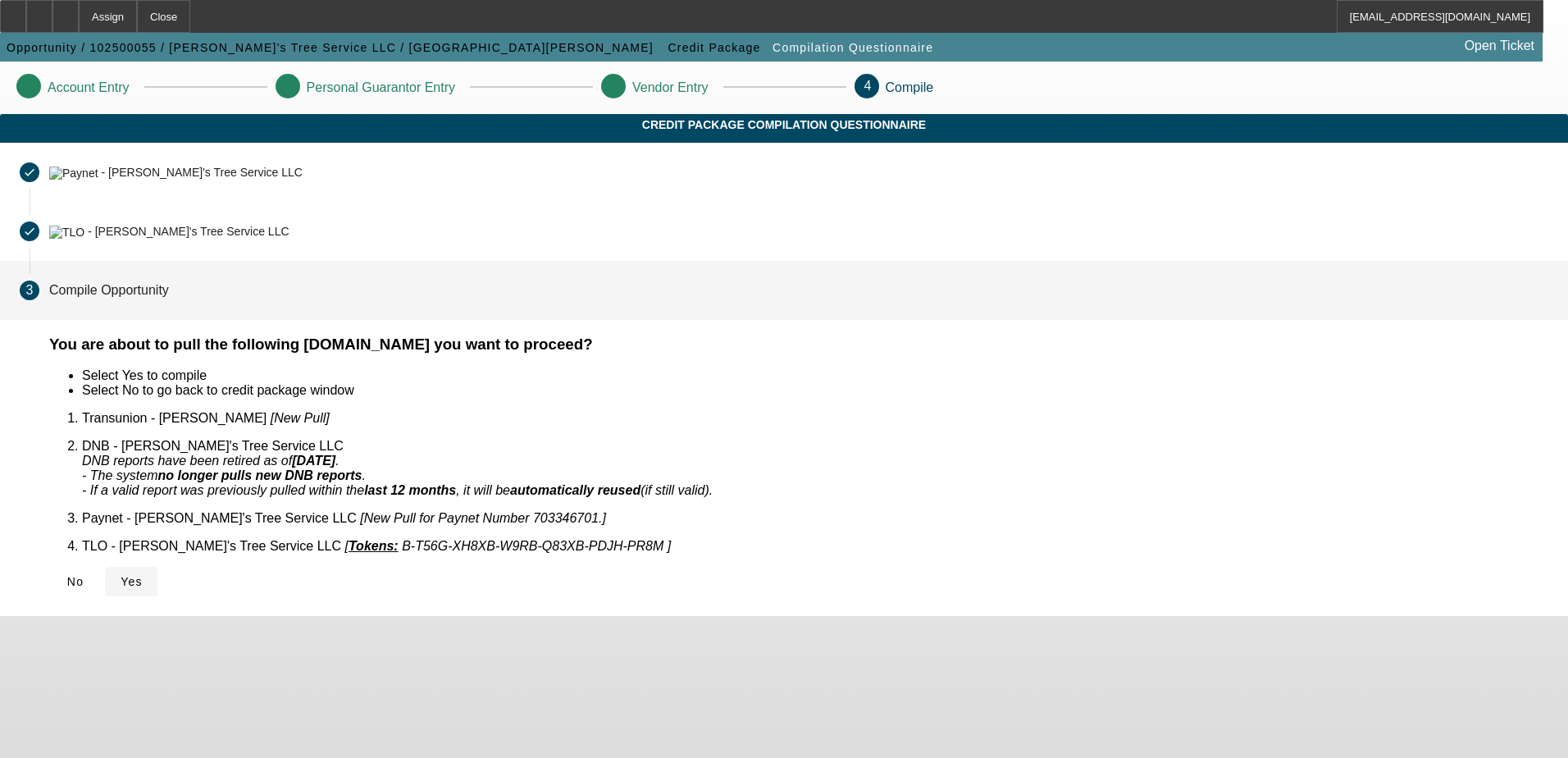
click at [143, 575] on span "Yes" at bounding box center [132, 581] width 23 height 13
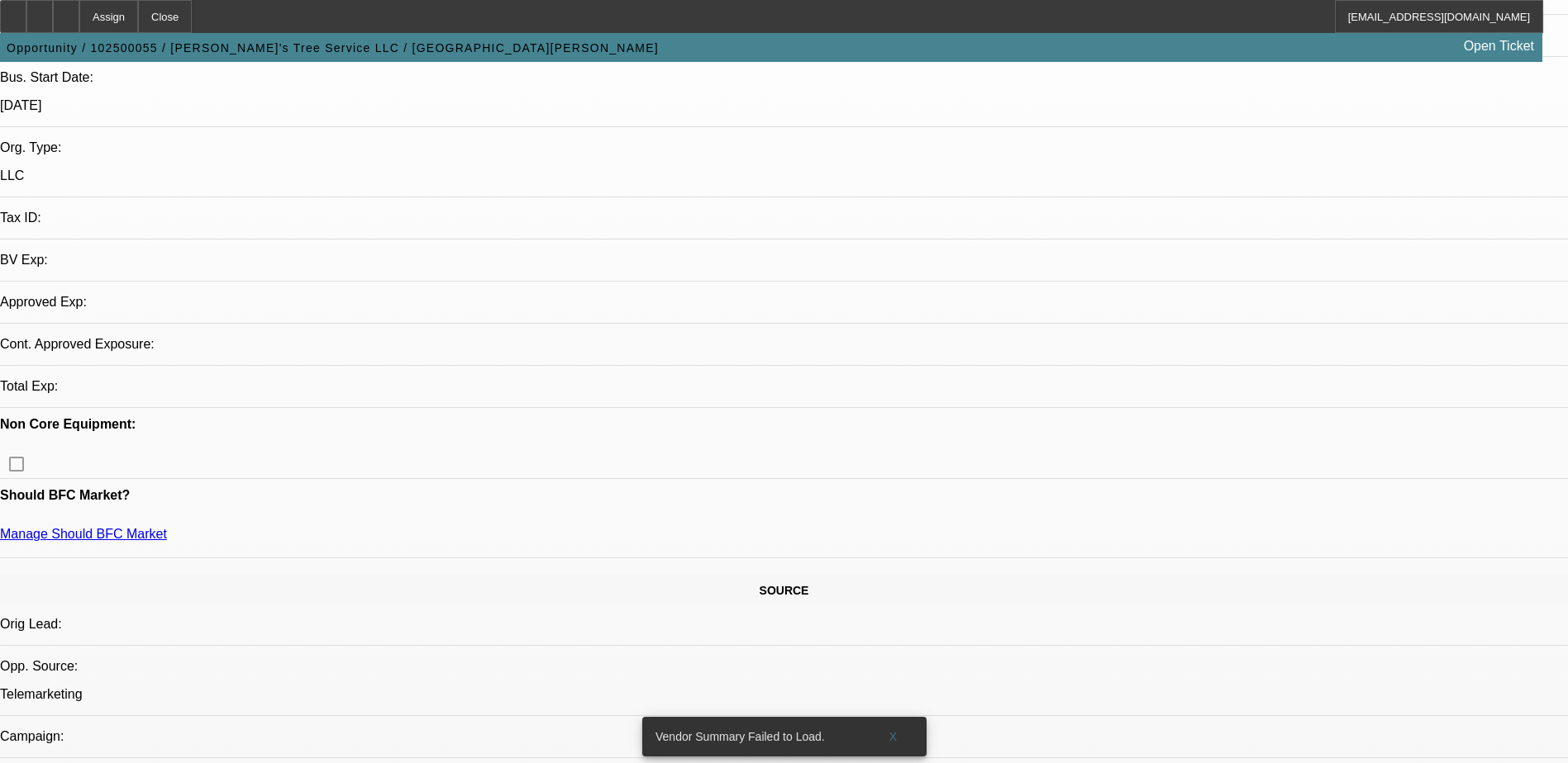
select select "0"
select select "2"
select select "0.1"
select select "1"
select select "2"
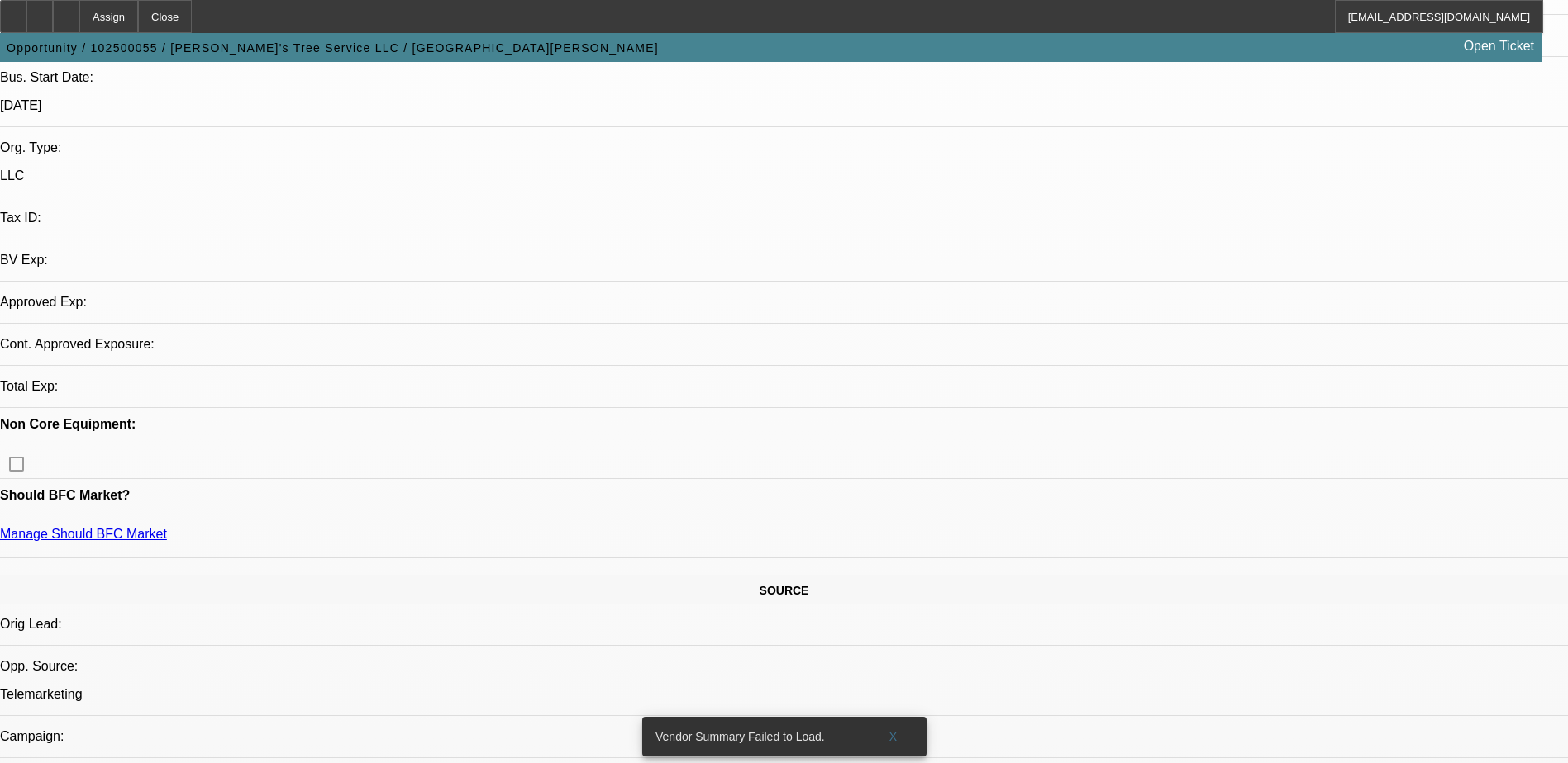
select select "4"
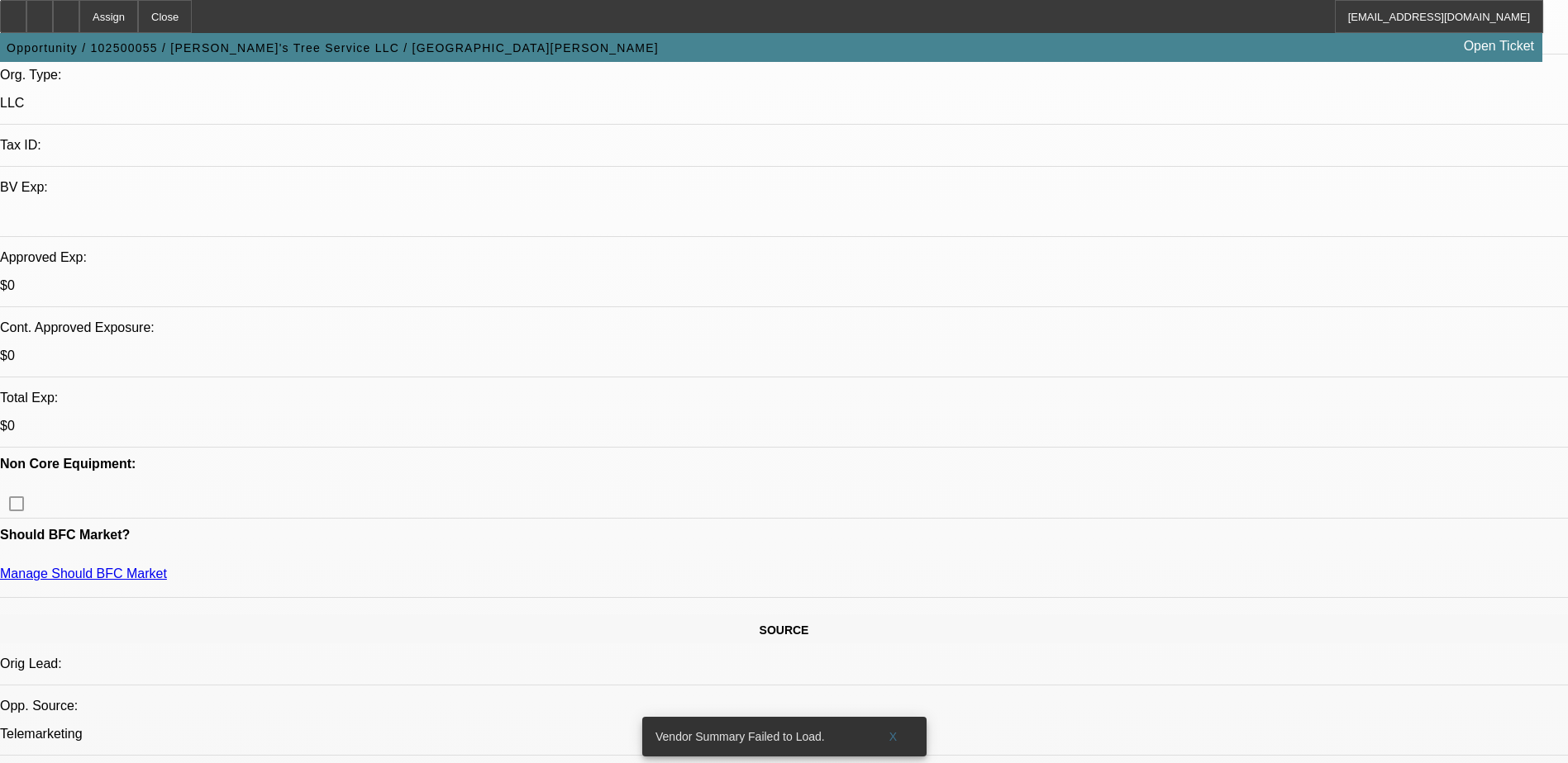
scroll to position [162, 0]
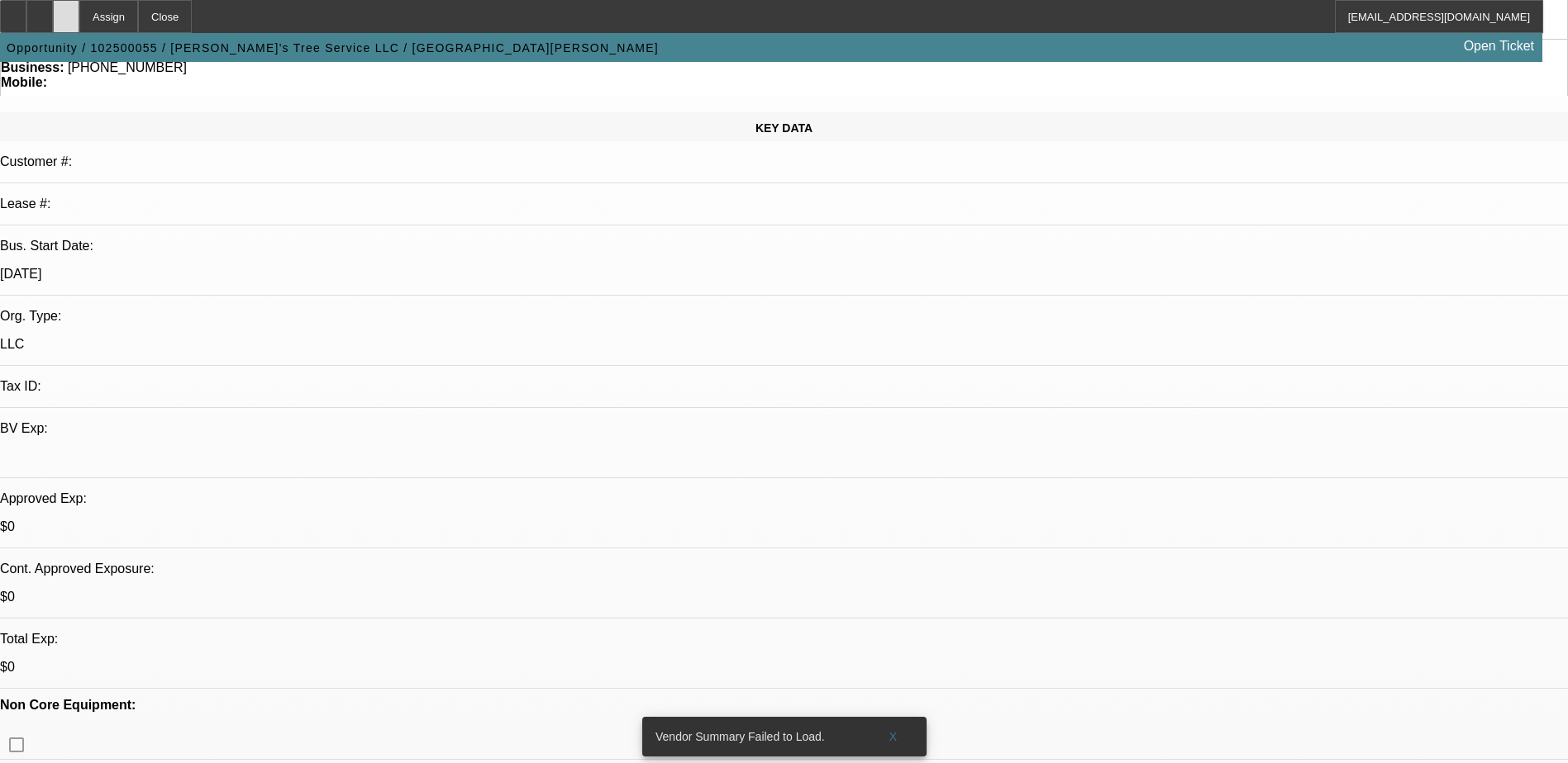
click at [79, 17] on div at bounding box center [66, 17] width 26 height 33
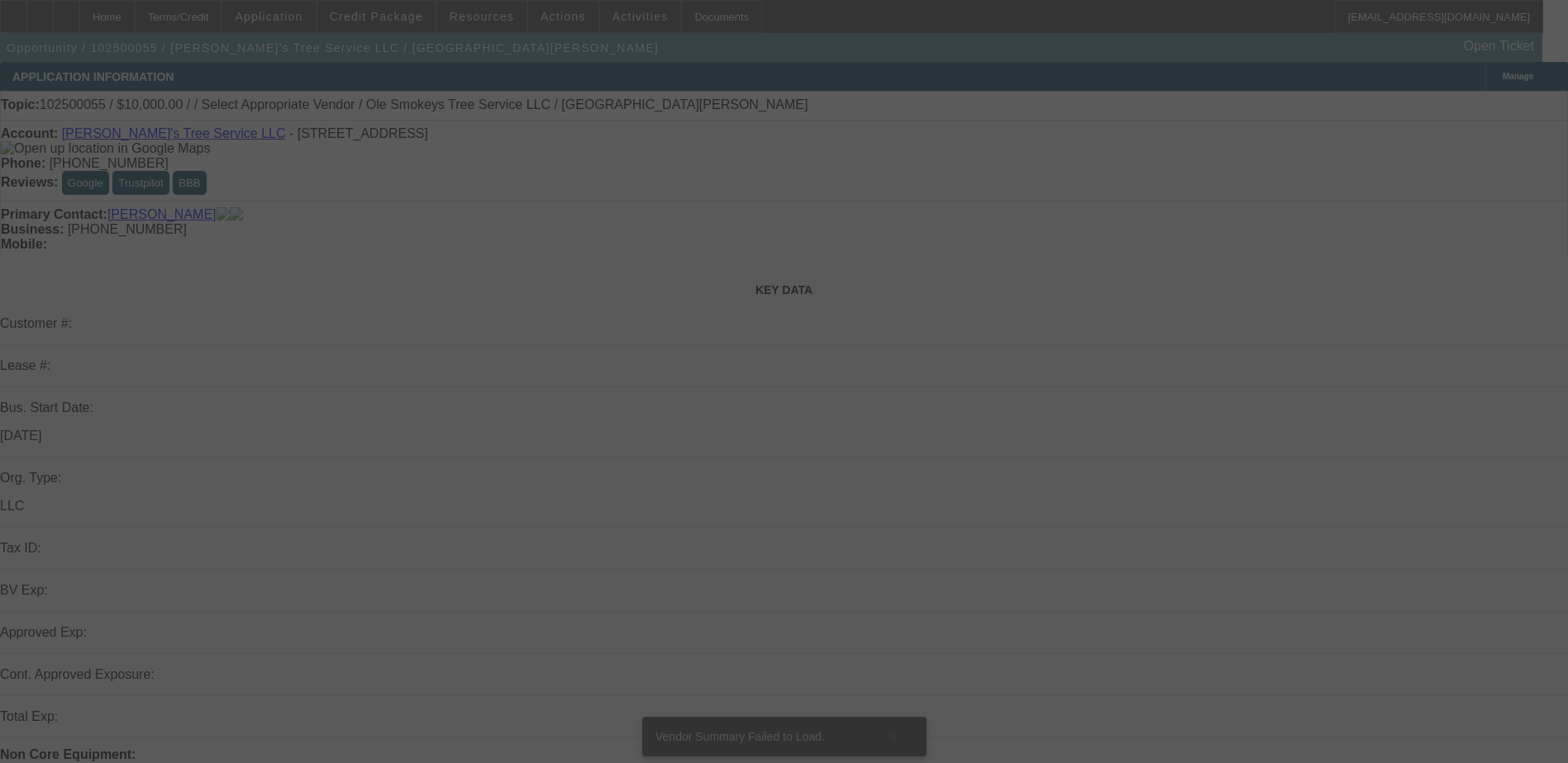
scroll to position [248, 0]
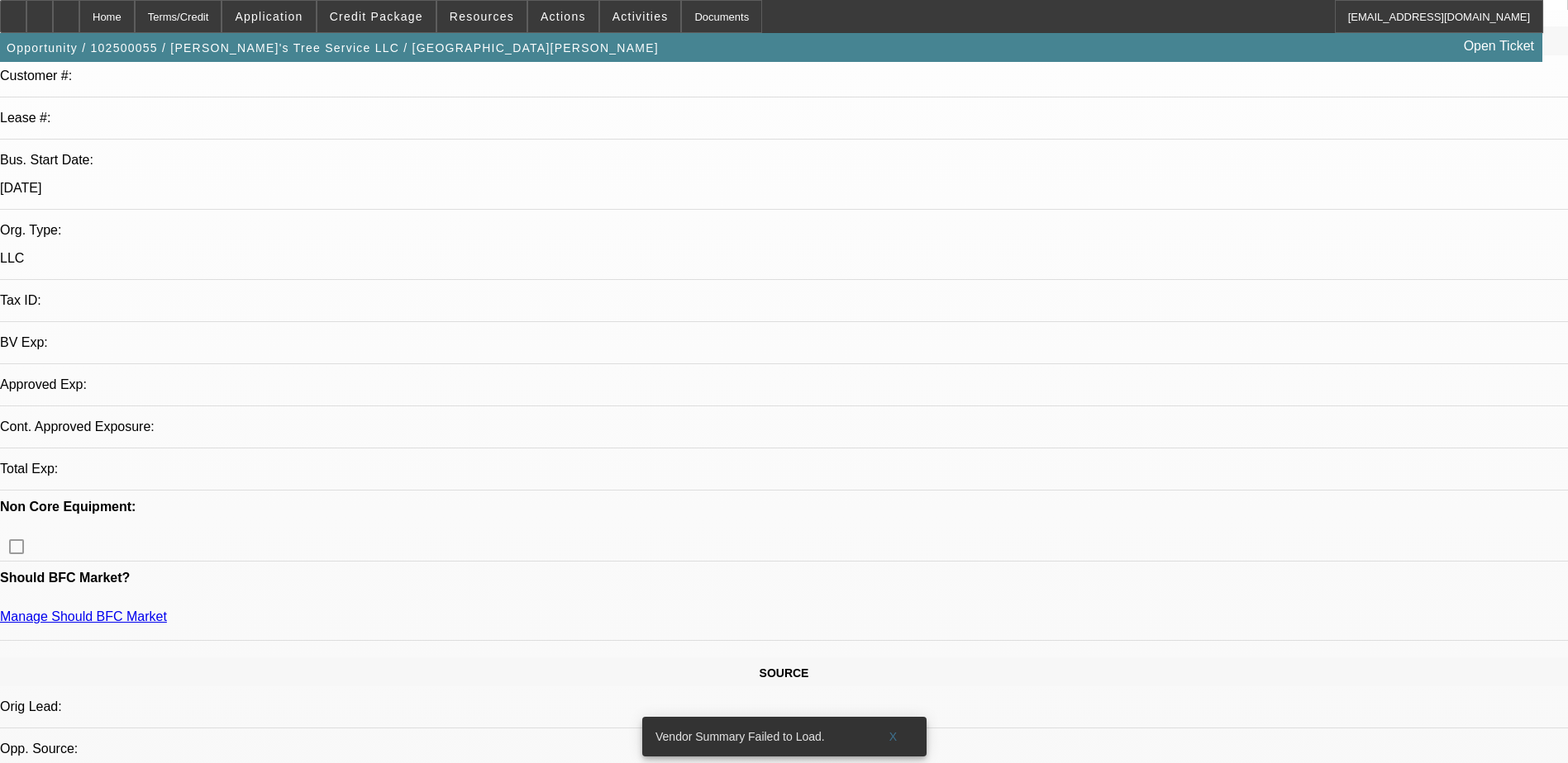
select select "0"
select select "2"
select select "0.1"
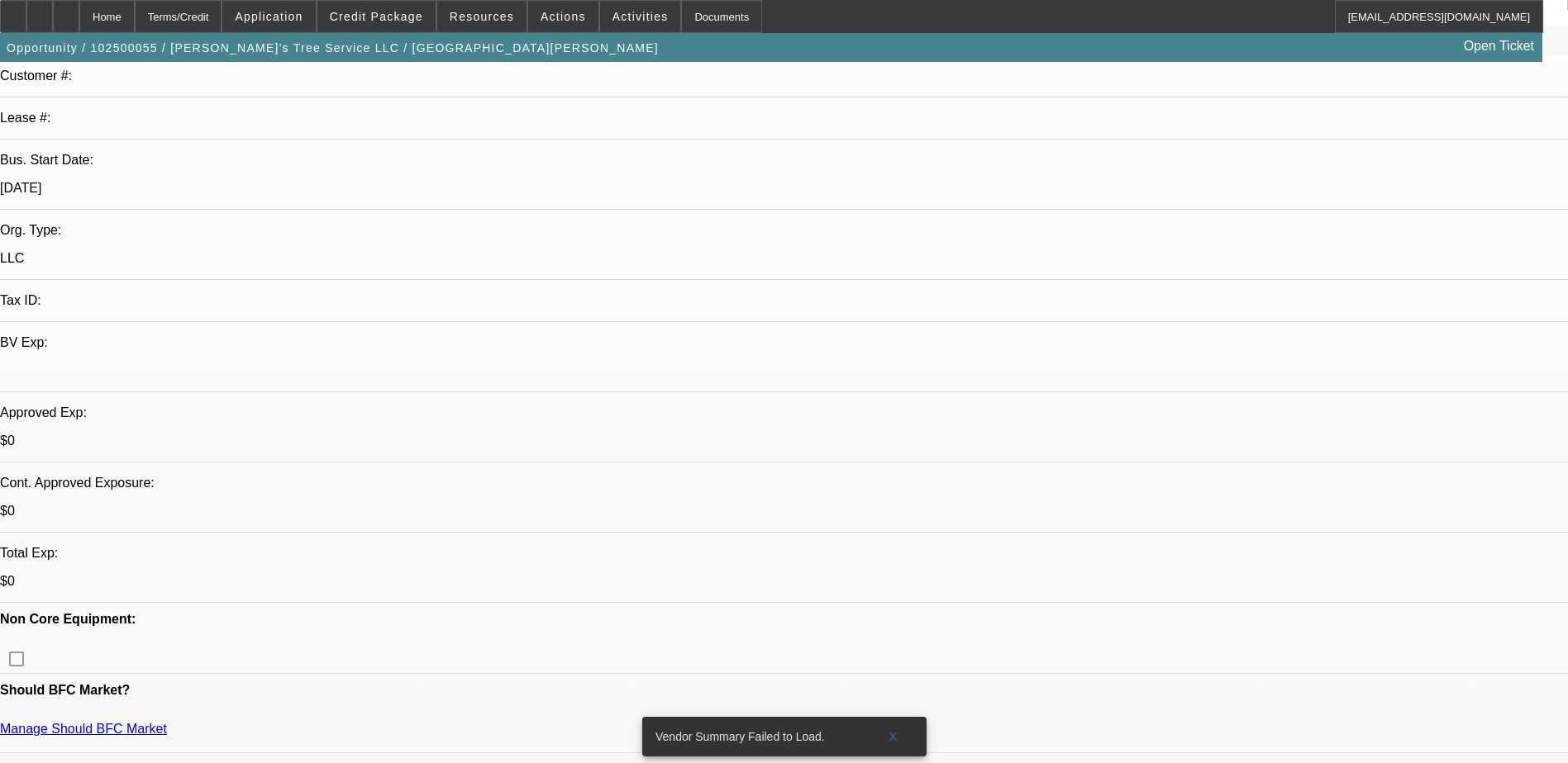
select select "1"
select select "2"
select select "4"
click at [422, 17] on span "Credit Package" at bounding box center [376, 16] width 93 height 13
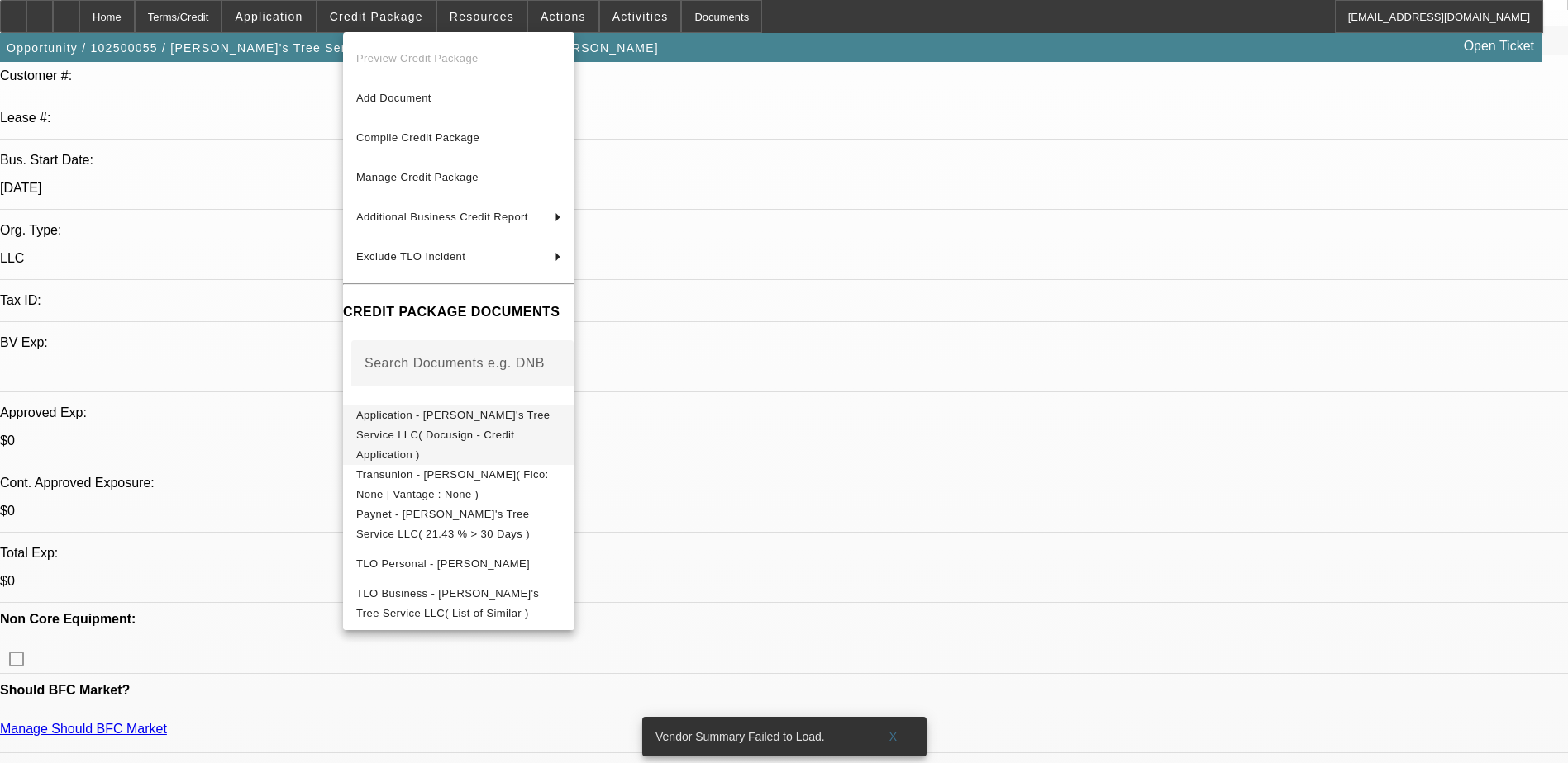
click at [549, 424] on span "Application - [PERSON_NAME]'s Tree Service LLC( Docusign - Credit Application )" at bounding box center [452, 435] width 193 height 52
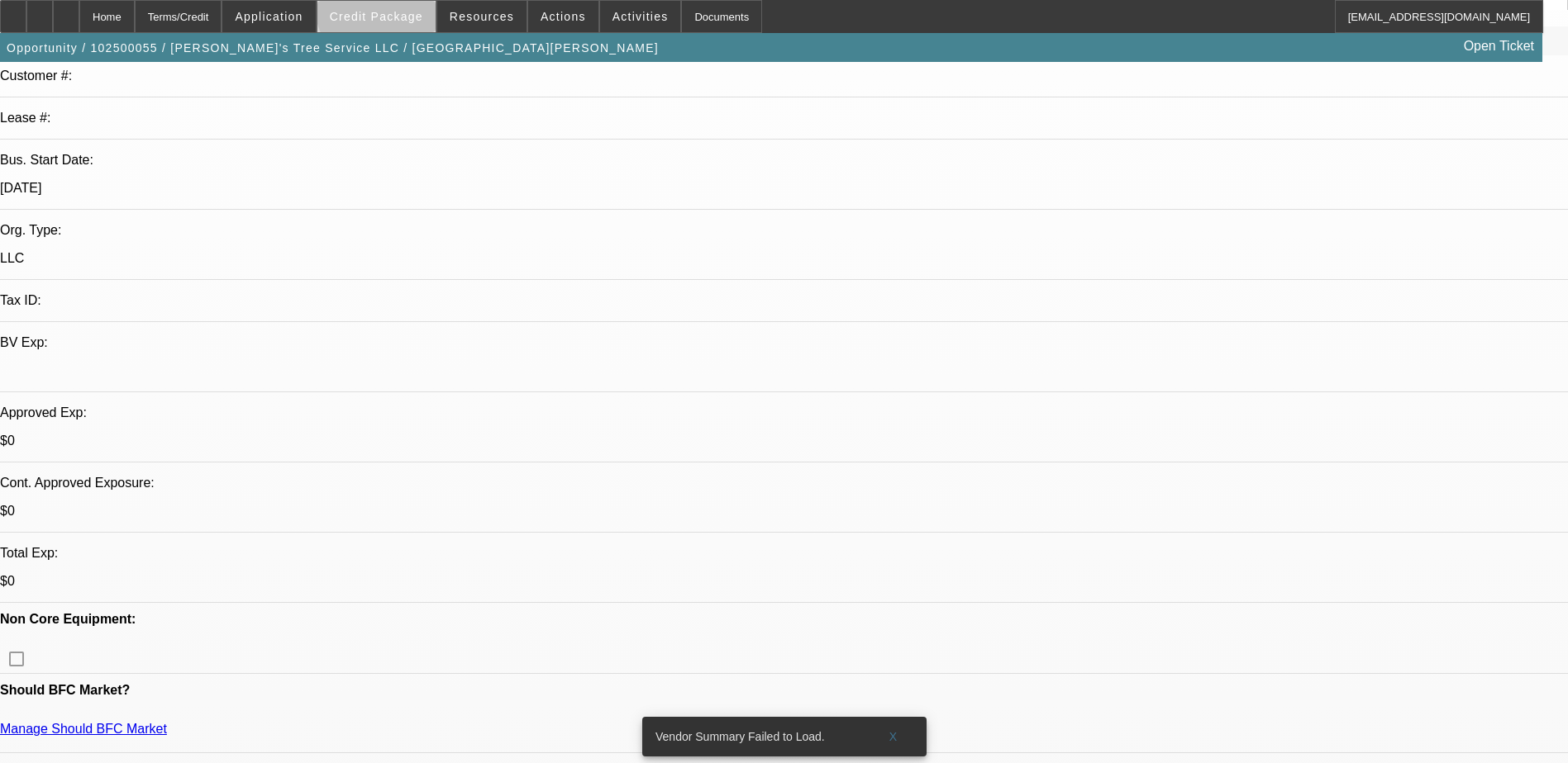
click at [405, 10] on span "Credit Package" at bounding box center [376, 16] width 93 height 13
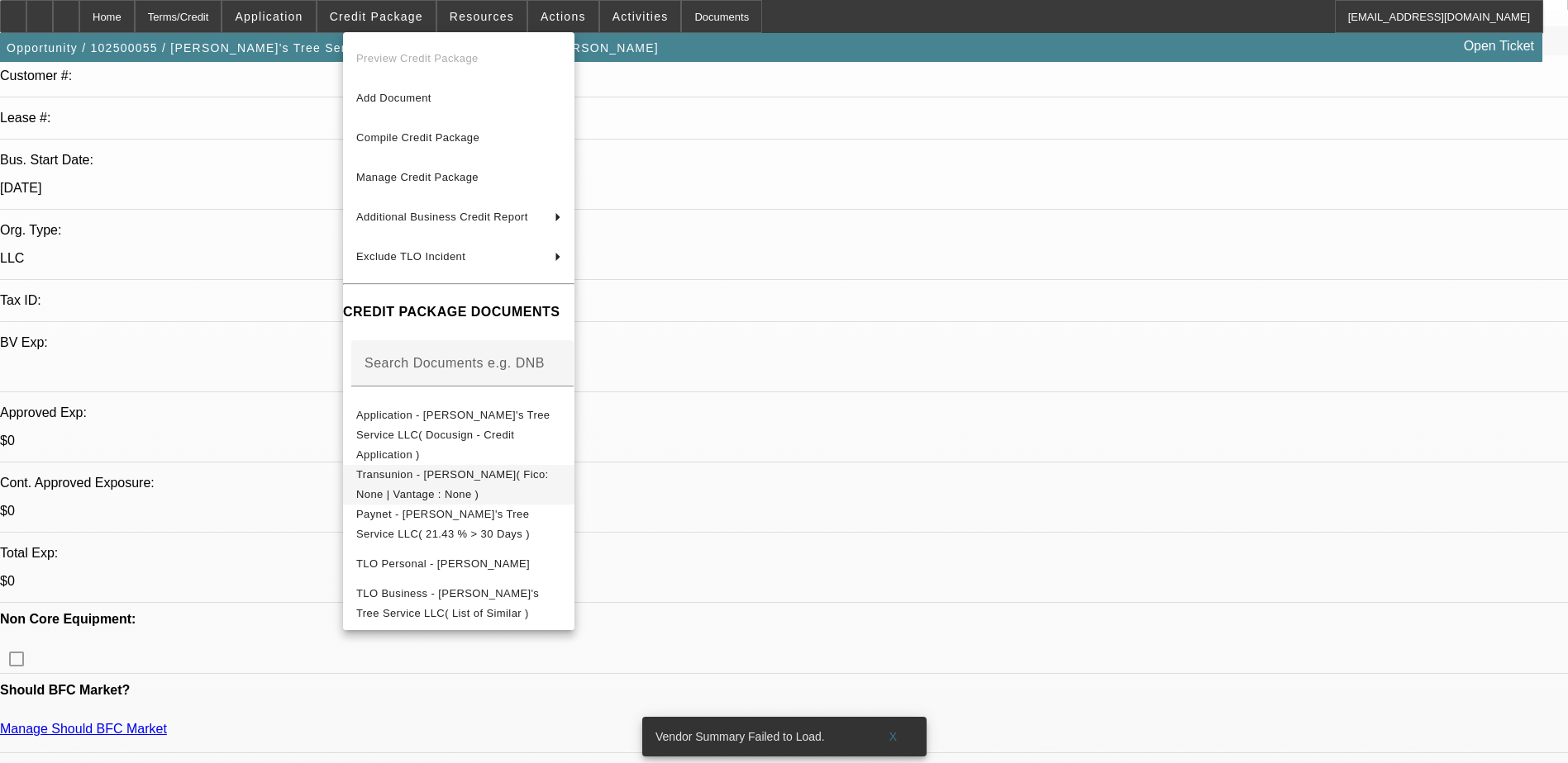
click at [574, 465] on button "Transunion - [PERSON_NAME]( Fico: None | Vantage : None )" at bounding box center [459, 485] width 231 height 39
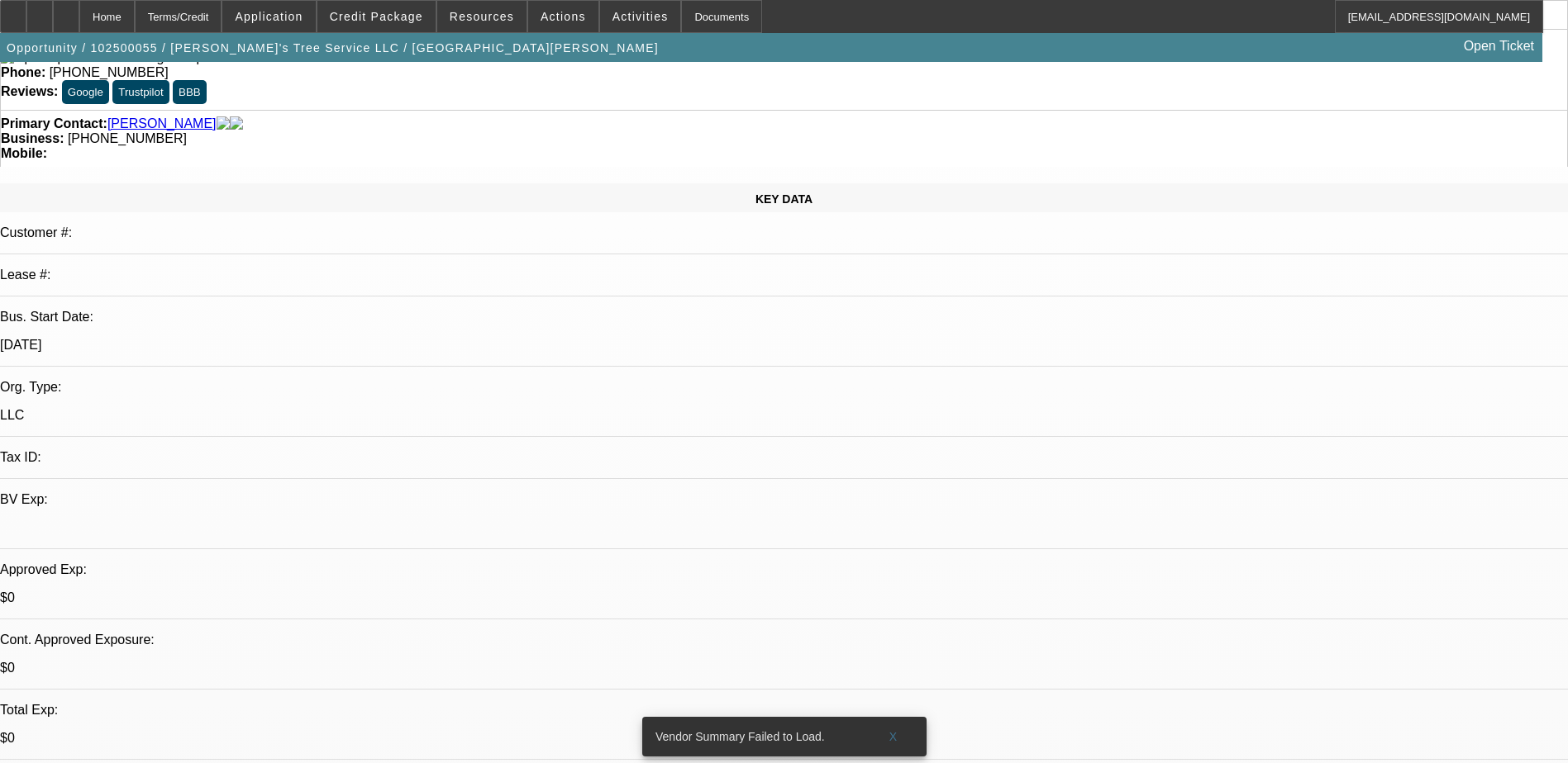
scroll to position [0, 0]
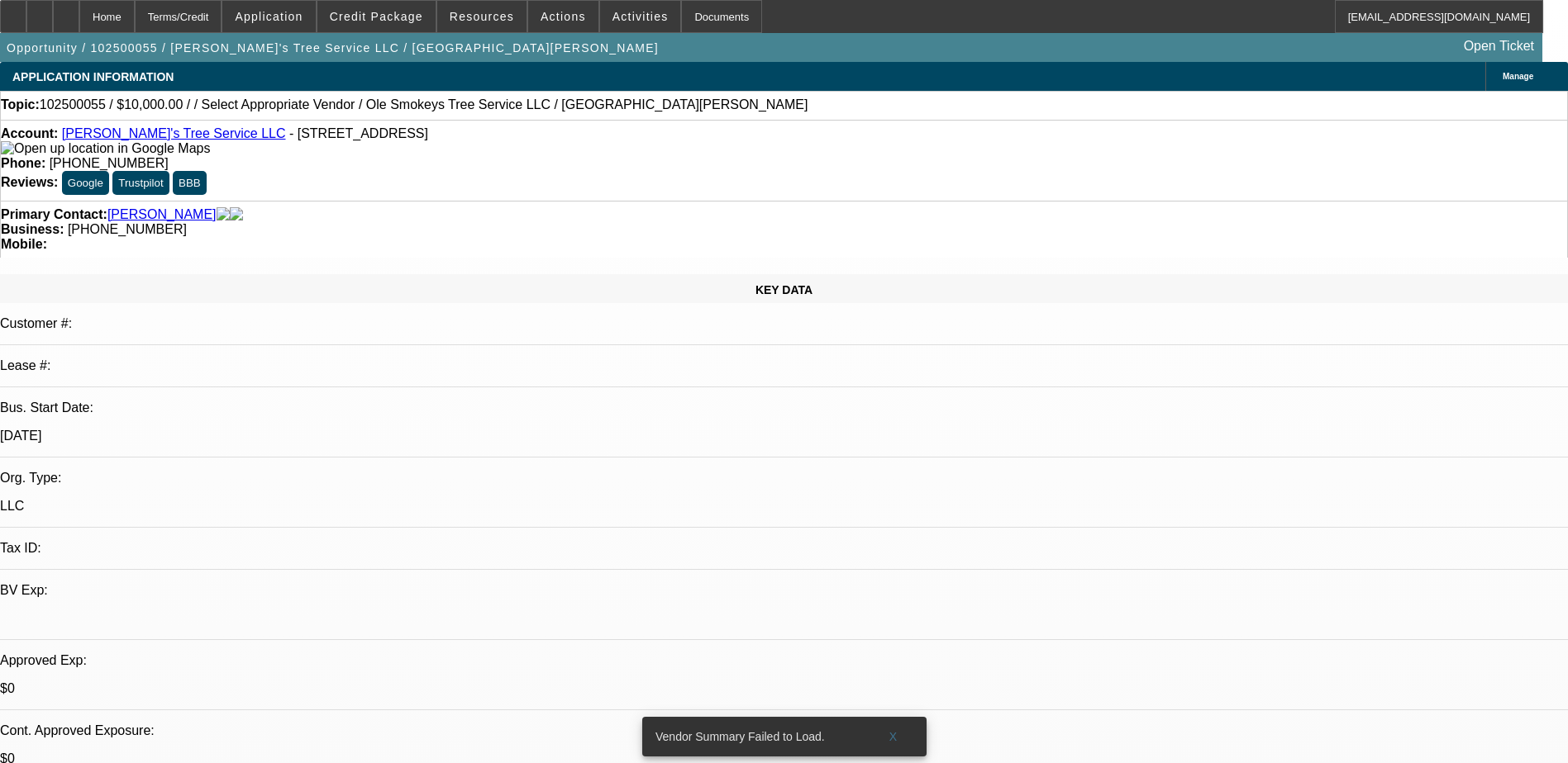
click at [1502, 78] on span "Manage" at bounding box center [1517, 76] width 31 height 9
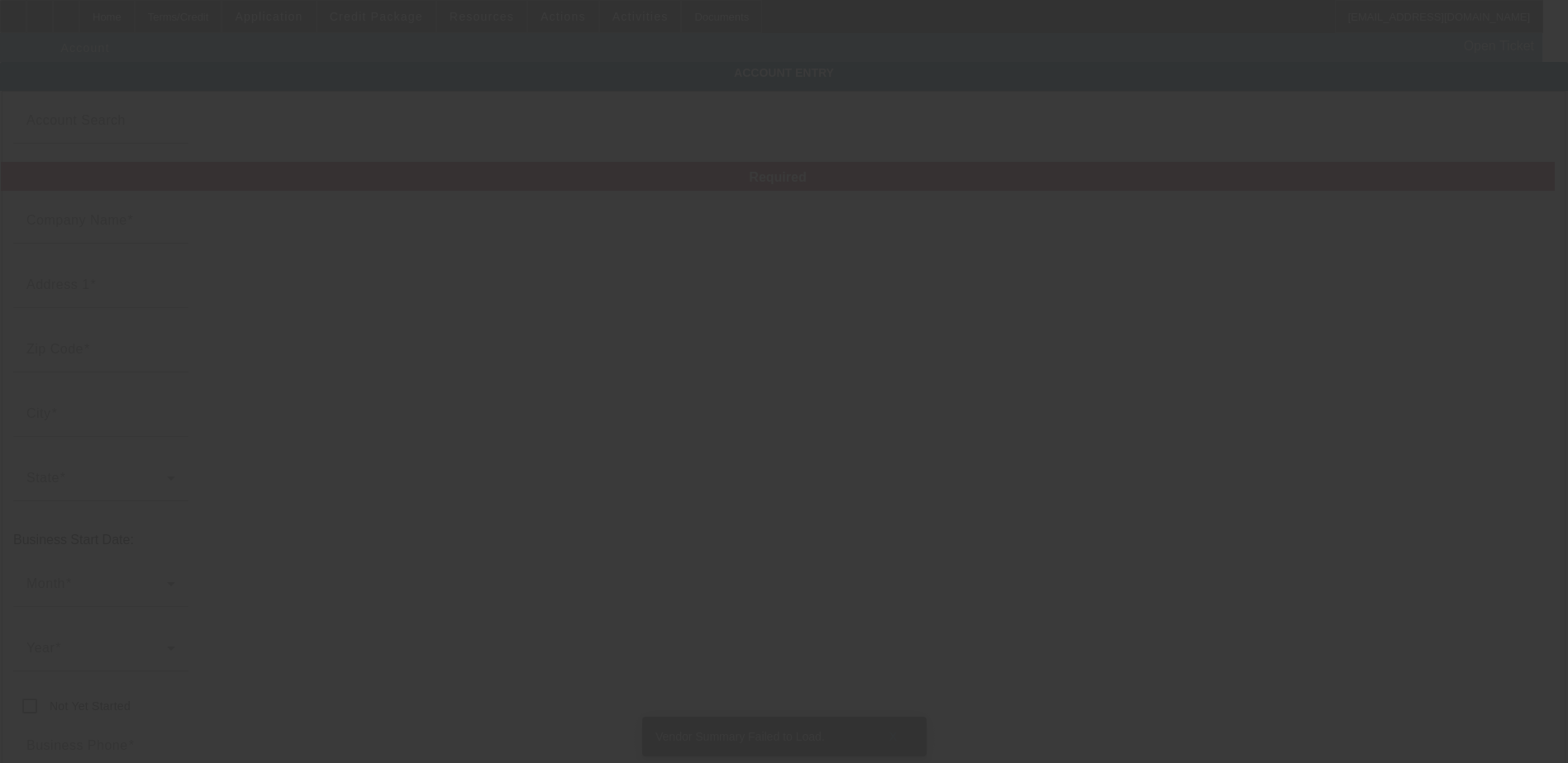
type input "[PERSON_NAME]'s Tree Service LLC"
type input "200 Prosperity Dr"
type input "37923"
type input "Knoxville"
type input "[PHONE_NUMBER]"
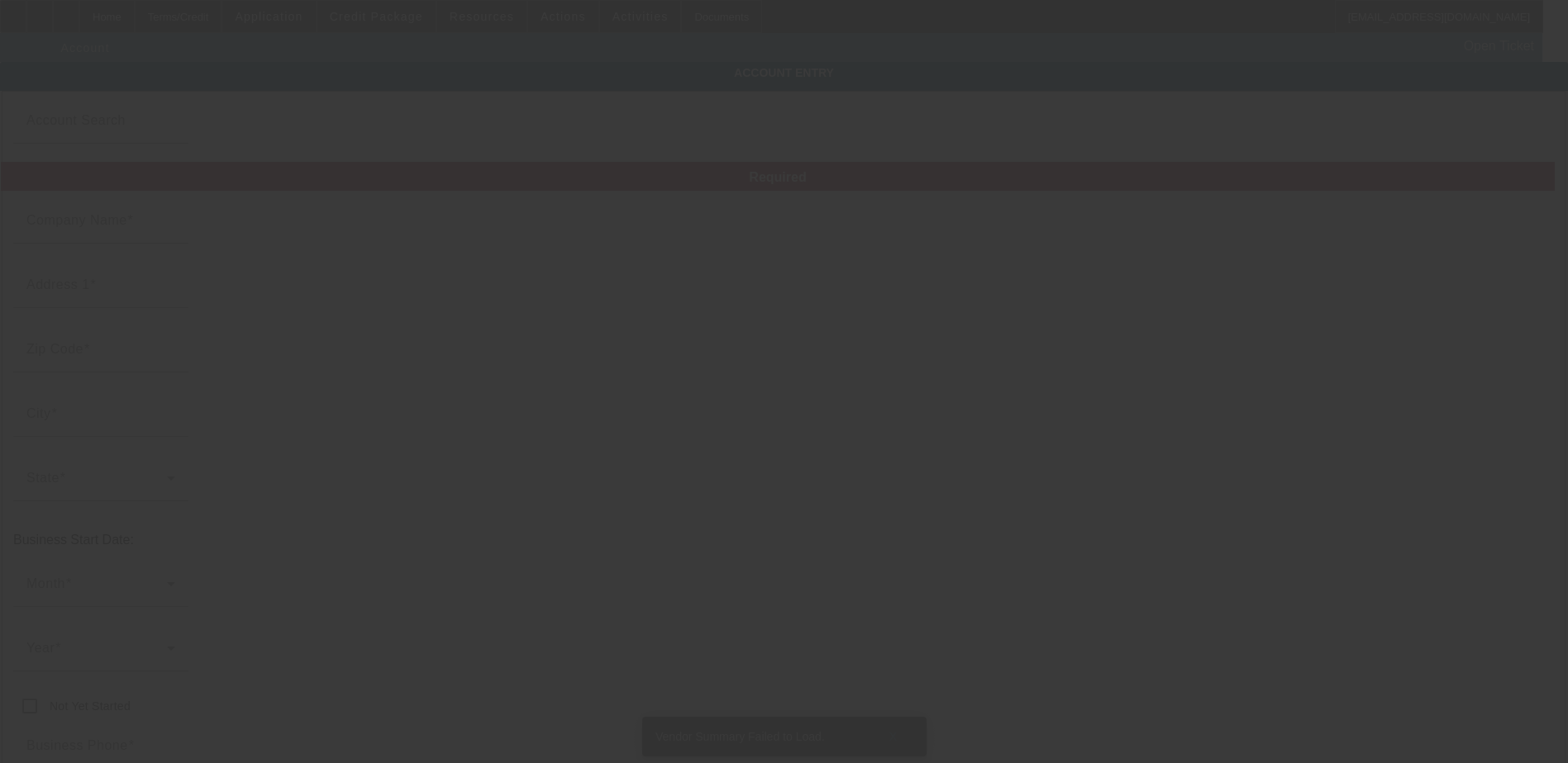
type input "http://Olesmokeystreeservice.Com"
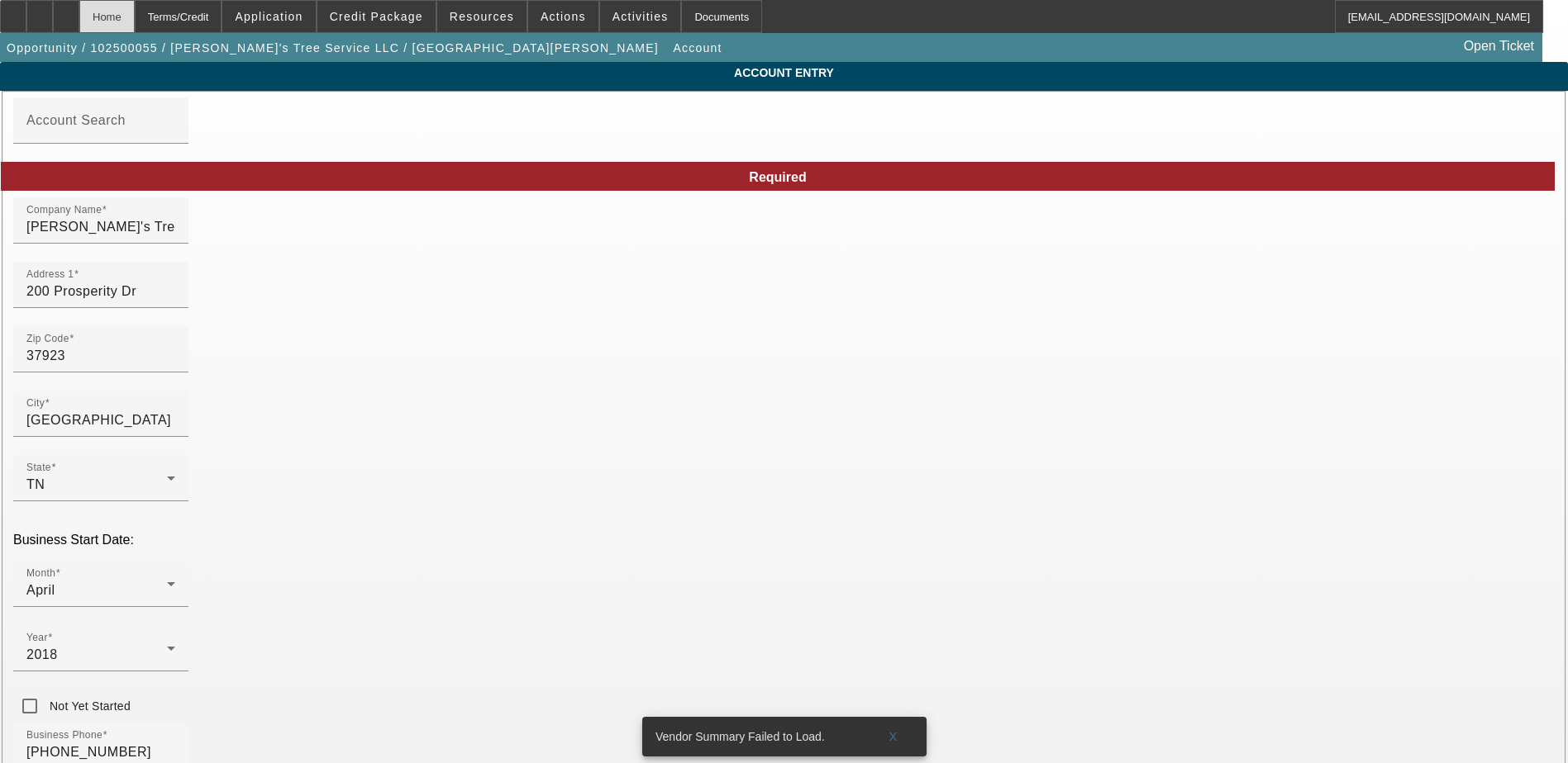
click at [135, 24] on div "Home" at bounding box center [107, 17] width 55 height 33
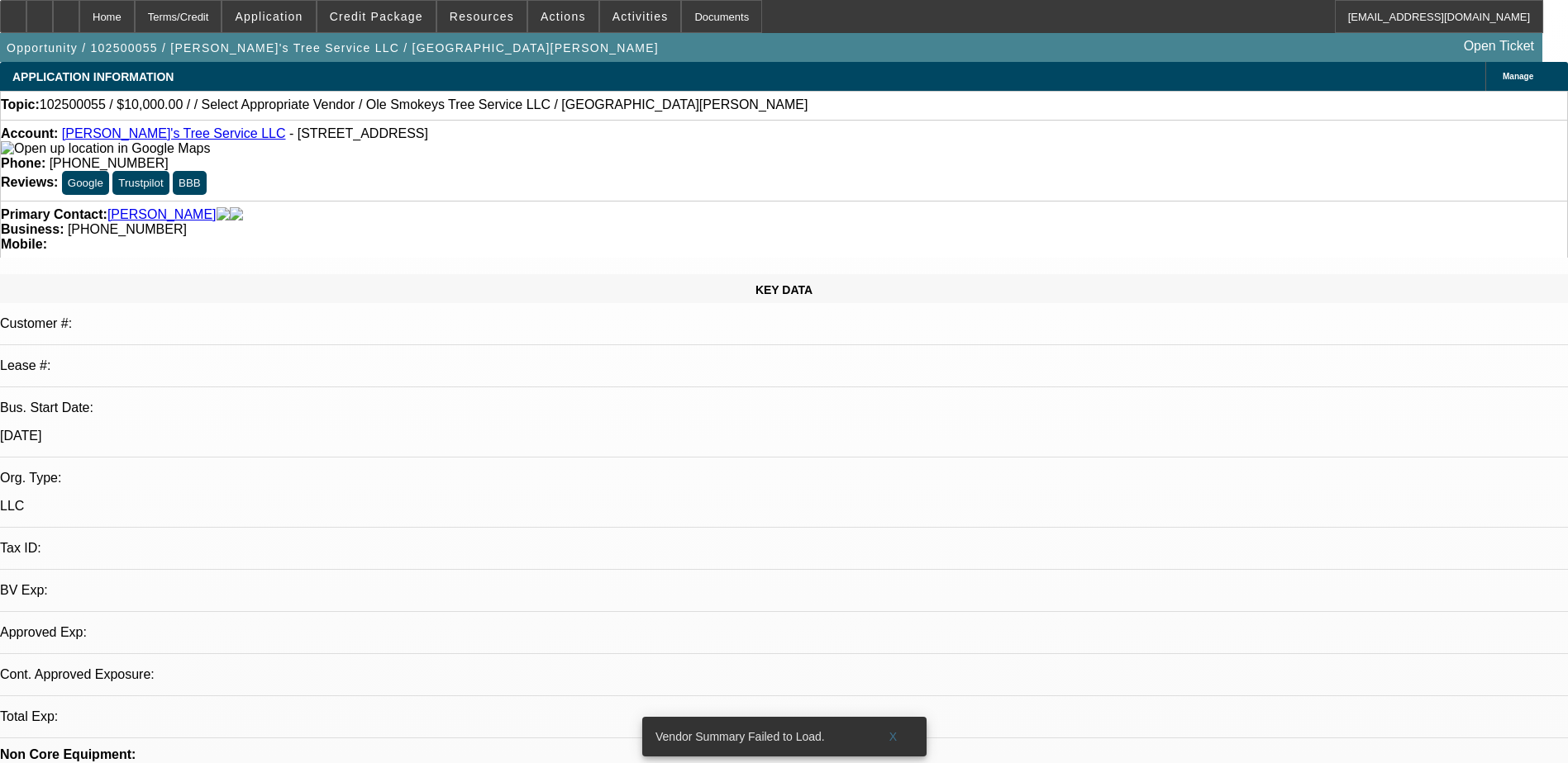
select select "0"
select select "2"
select select "0.1"
select select "4"
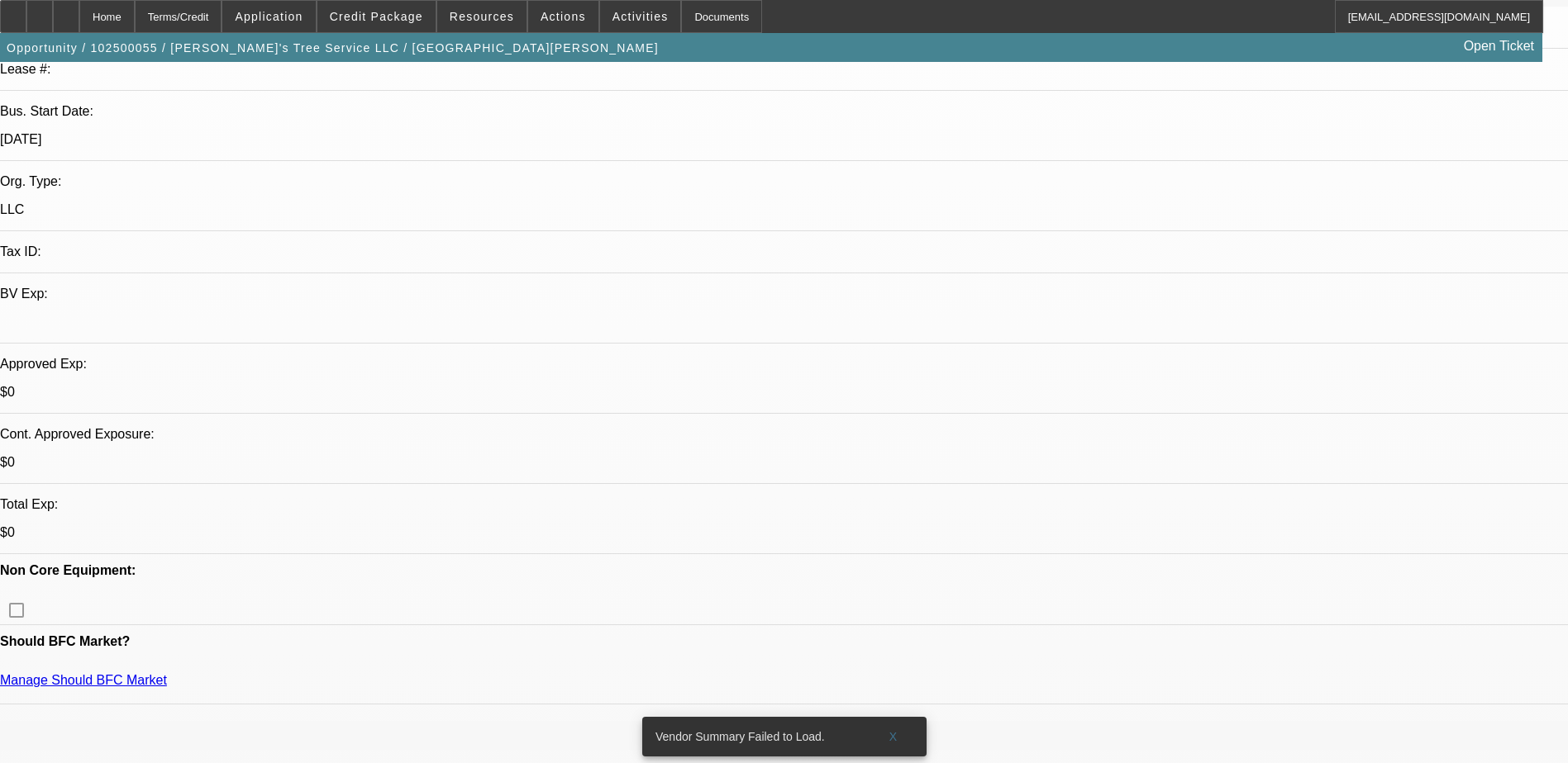
scroll to position [413, 0]
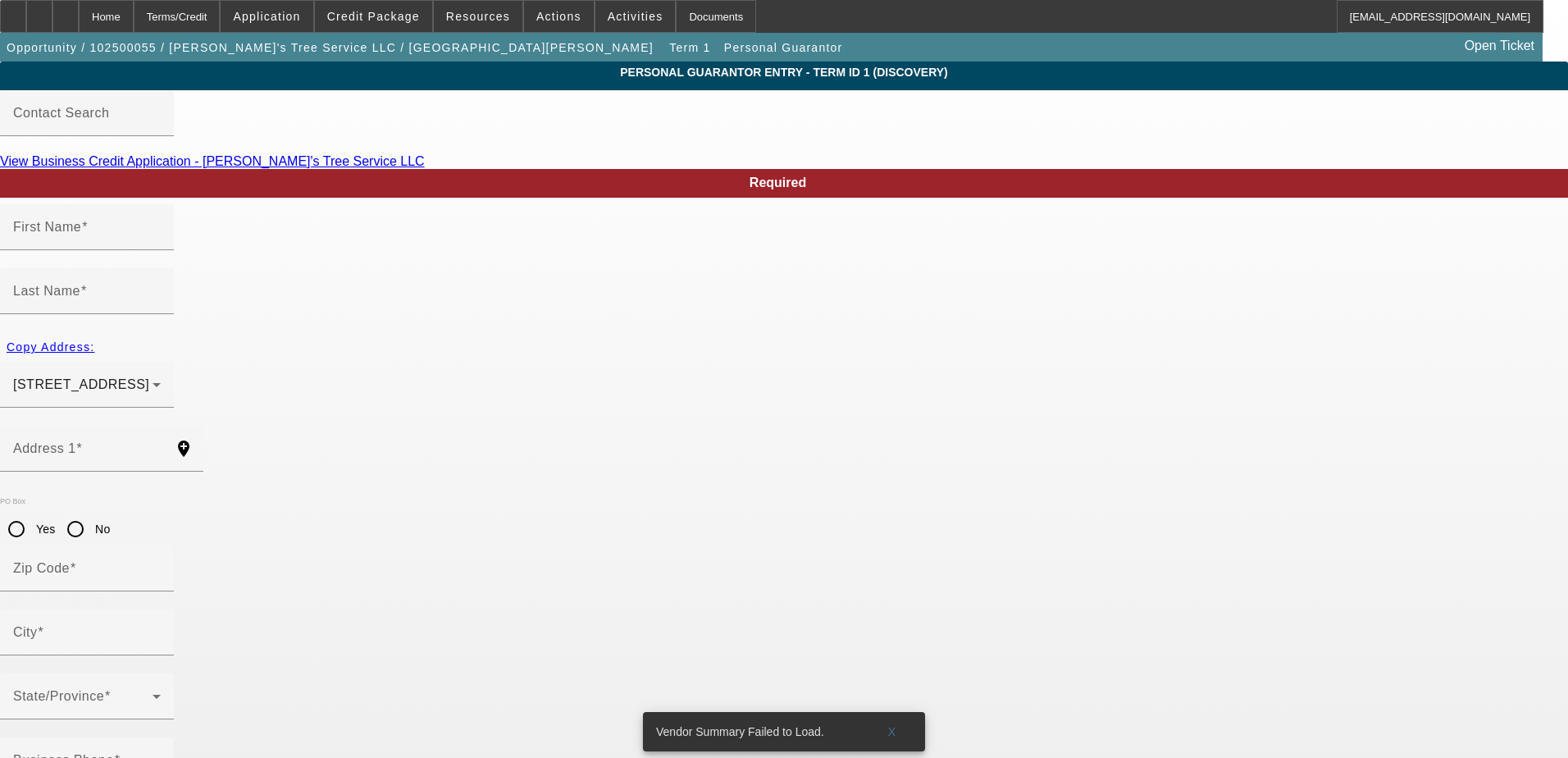
type input "David"
type input "Metheney"
type input "200 Prosperity Drive"
radio input "true"
type input "37923"
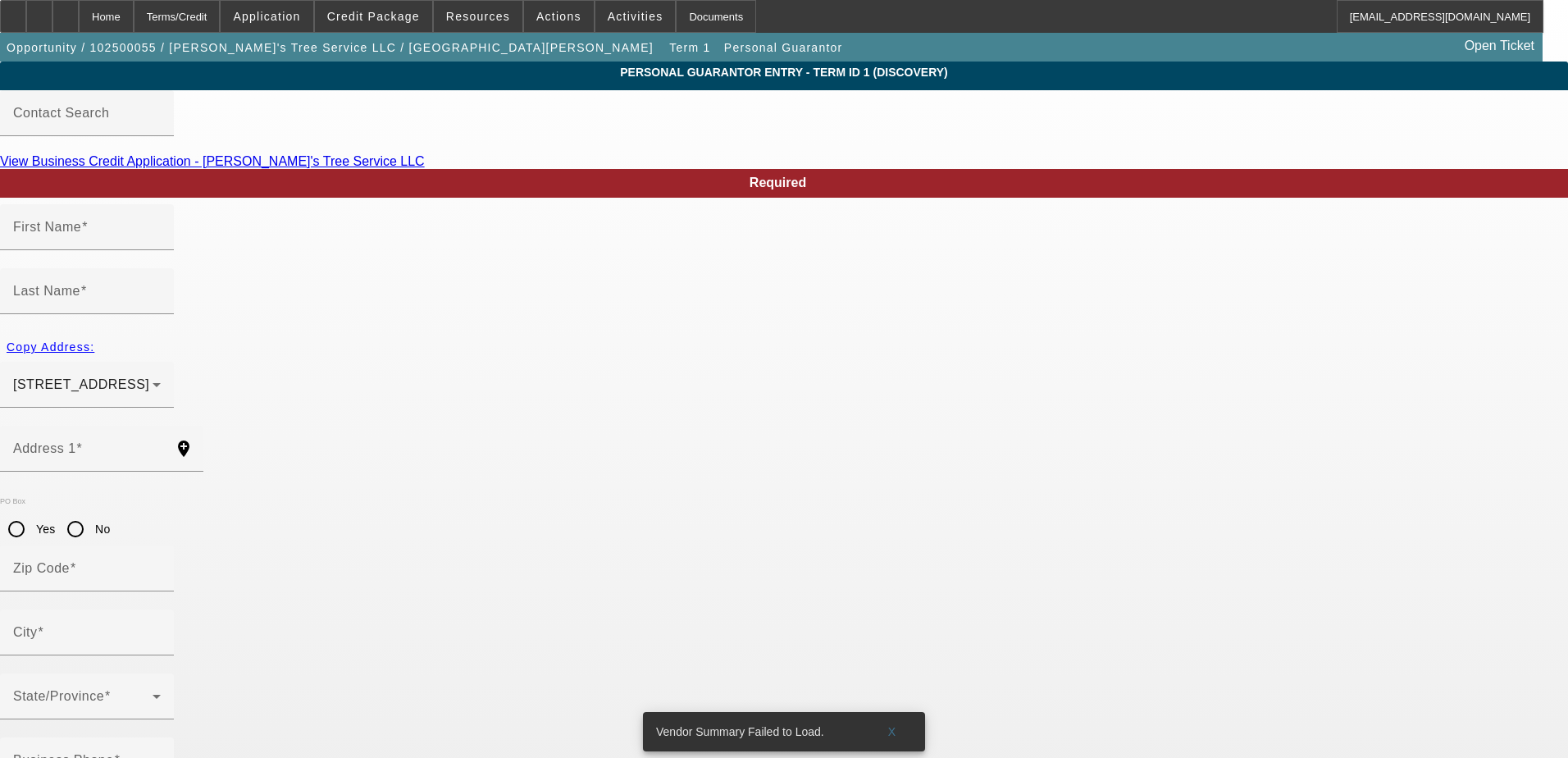
type input "Knoxville"
type input "(865) 281-1335"
type input "100"
type input "825-33-2224"
type input "david@olesmokeystreeservice.com"
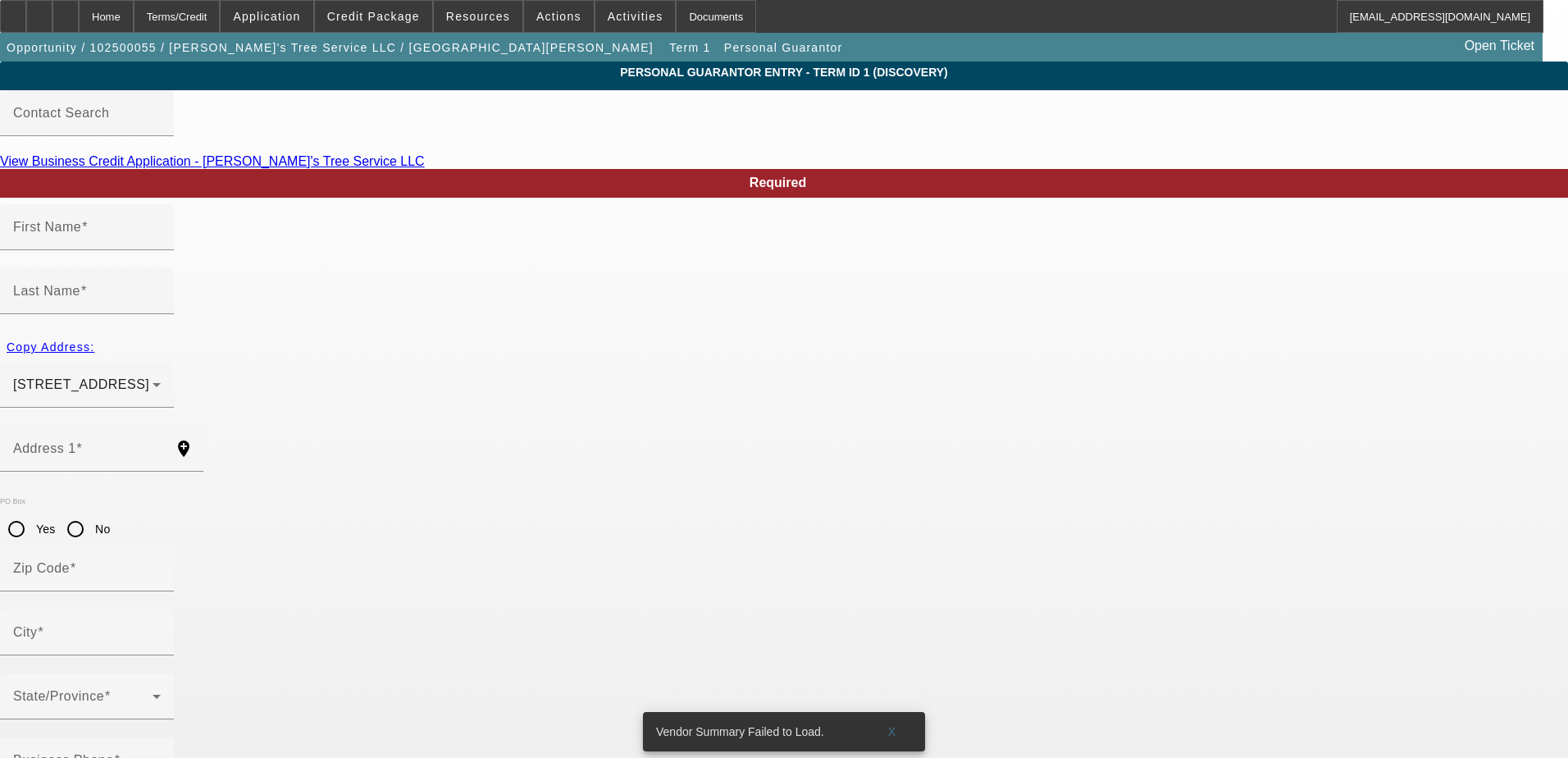
type input "(865) 281-1335"
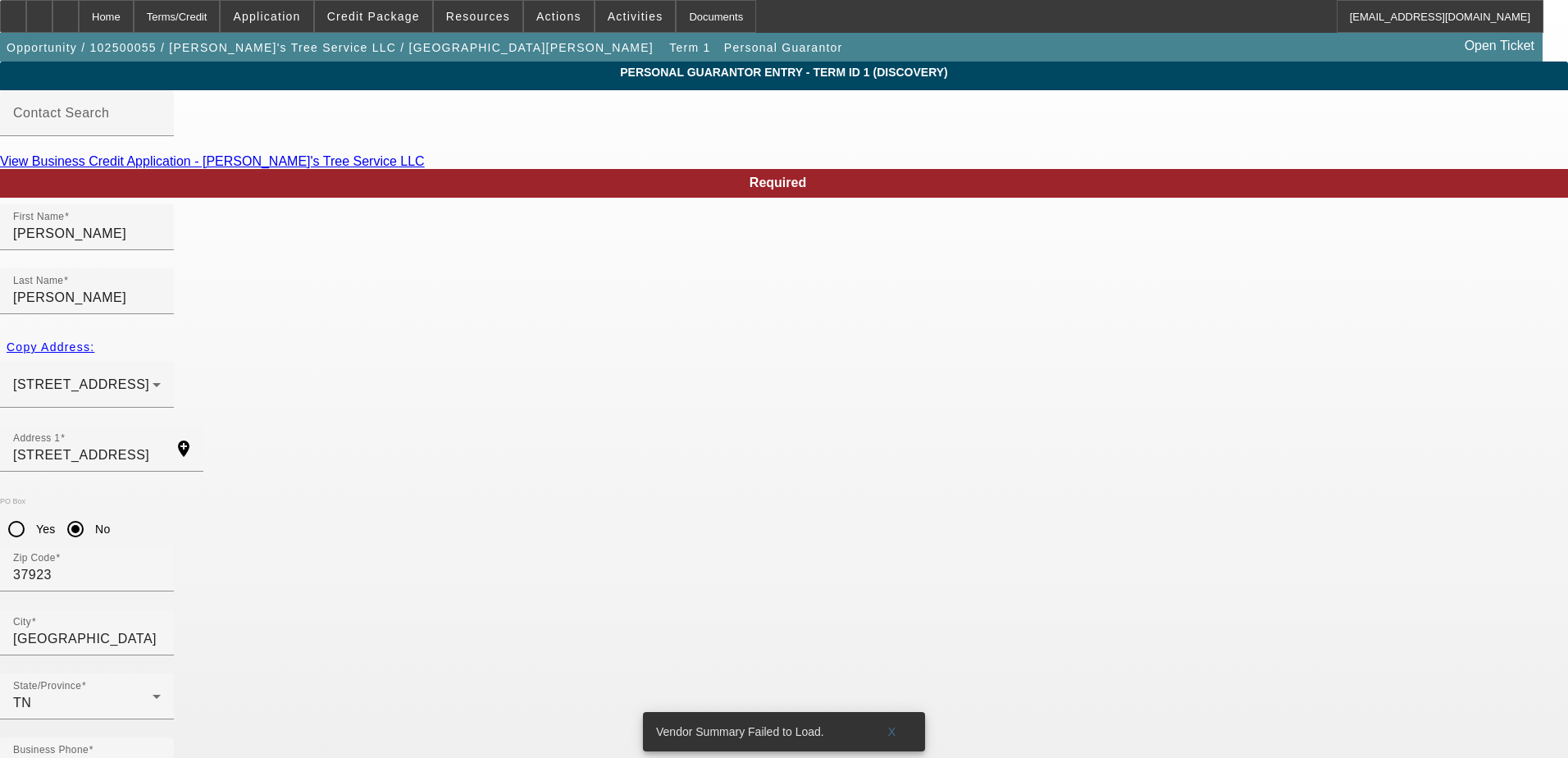
type input "825-32-2224"
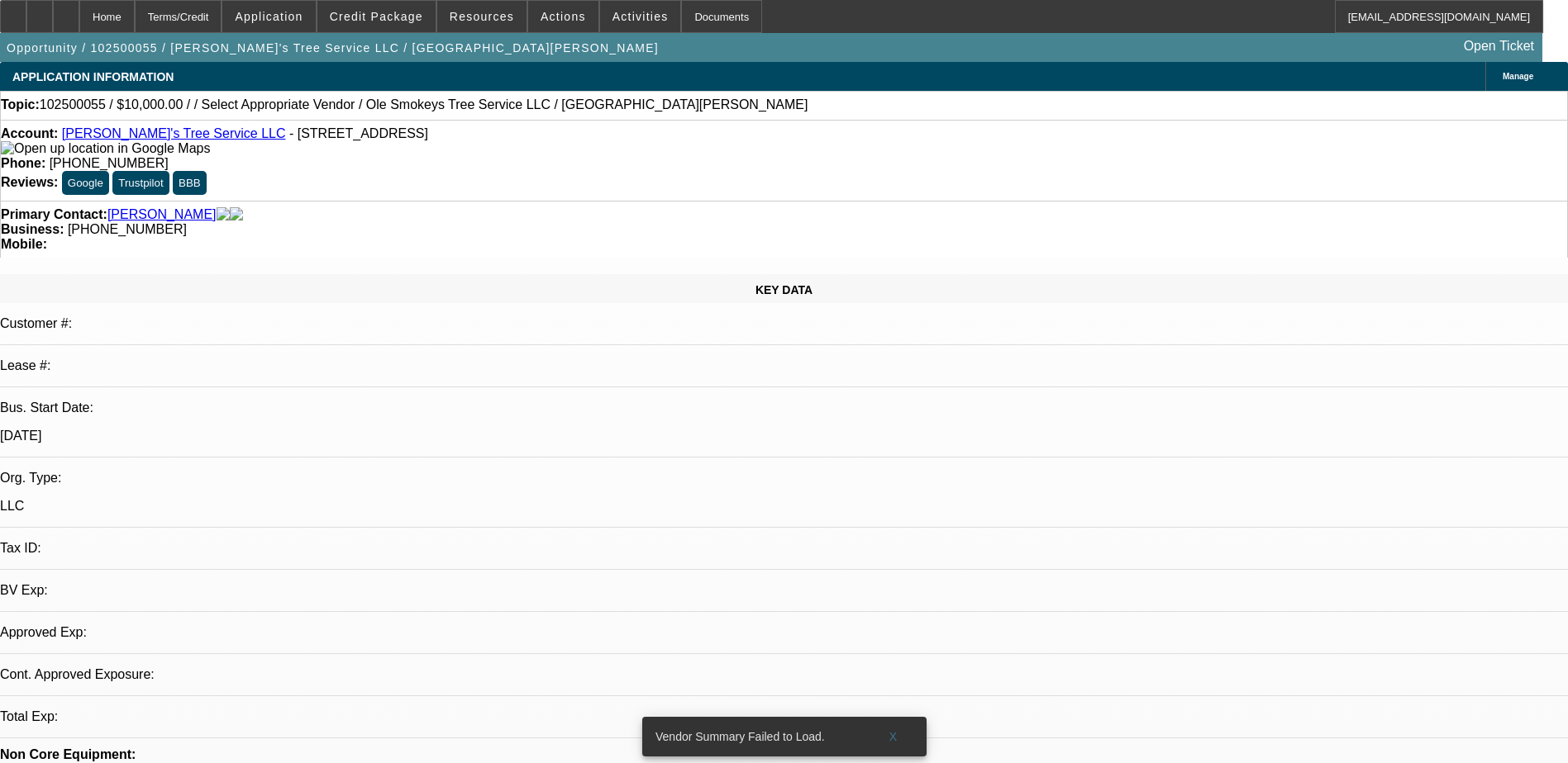
select select "0"
select select "2"
select select "0.1"
select select "4"
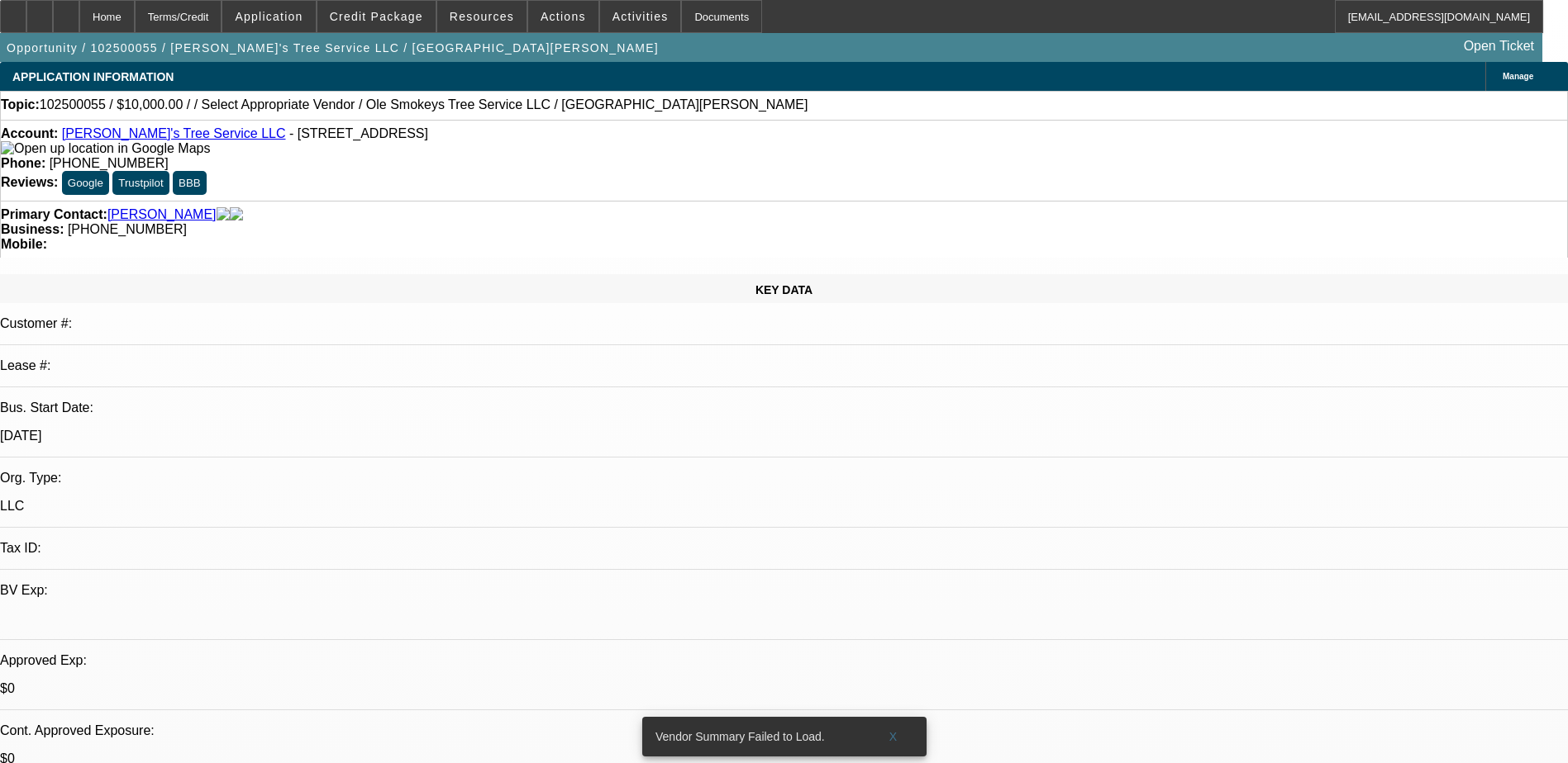
scroll to position [248, 0]
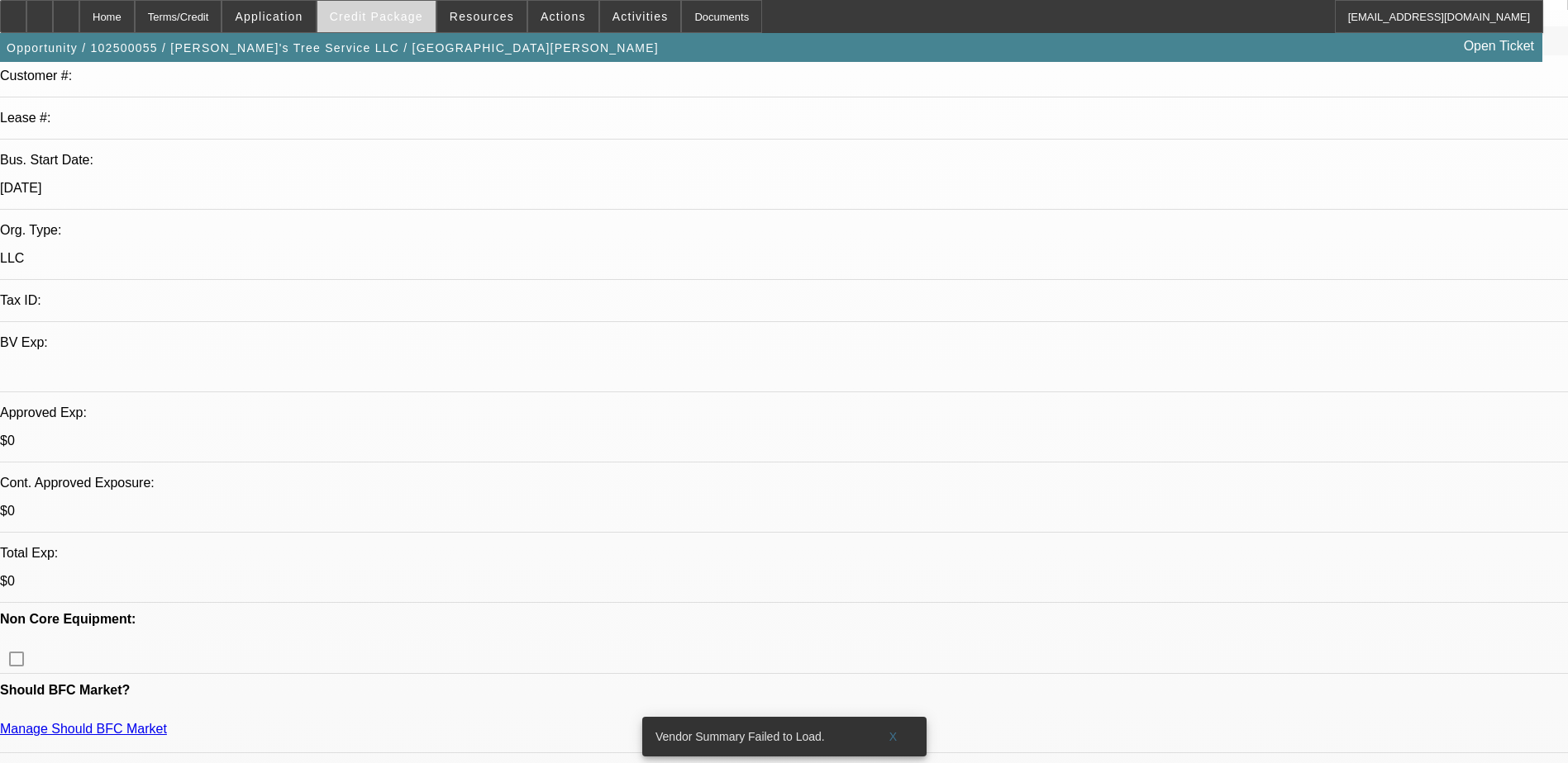
click at [376, 26] on span at bounding box center [376, 16] width 118 height 39
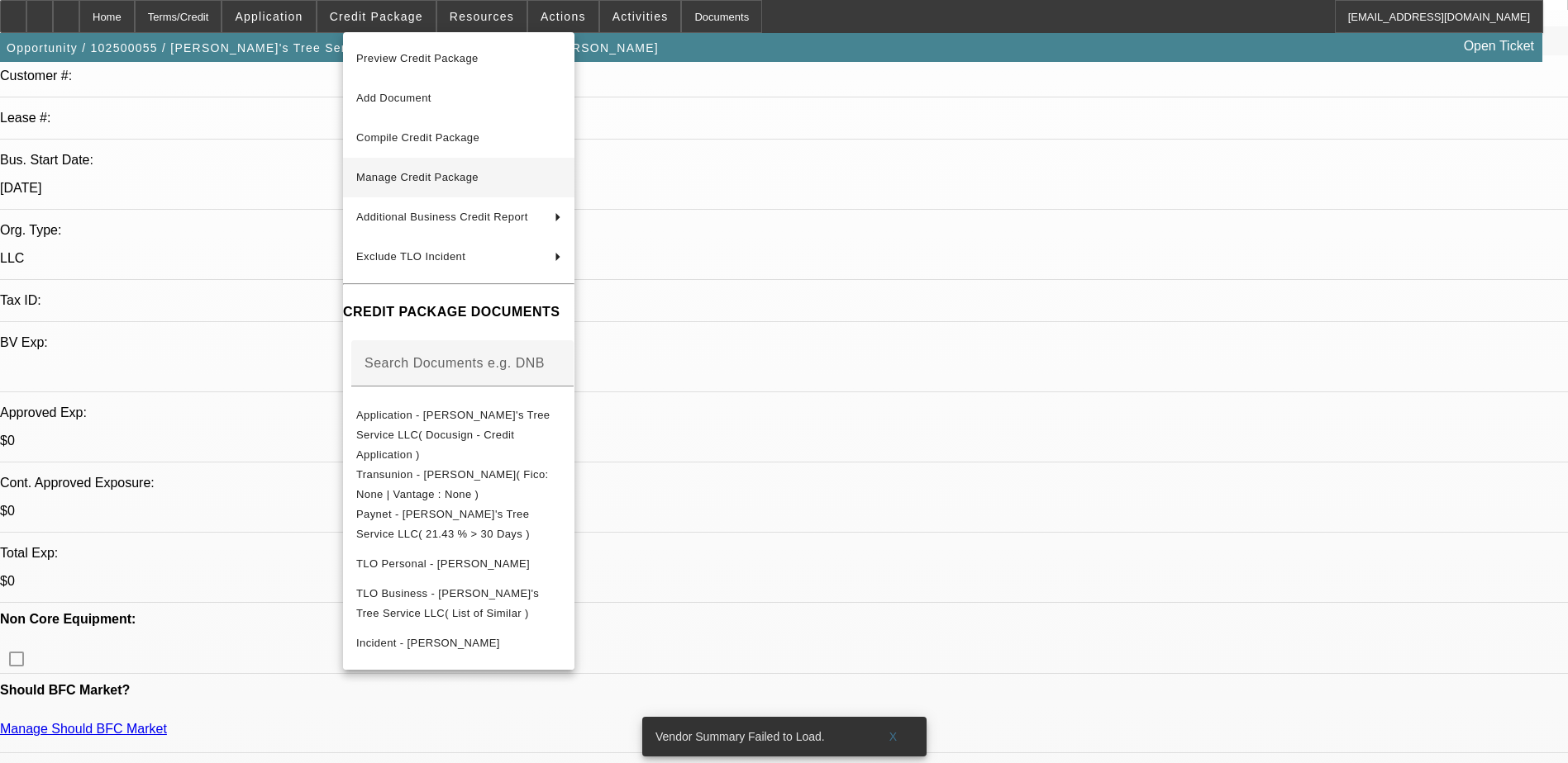
click at [481, 186] on span "Manage Credit Package" at bounding box center [459, 177] width 205 height 20
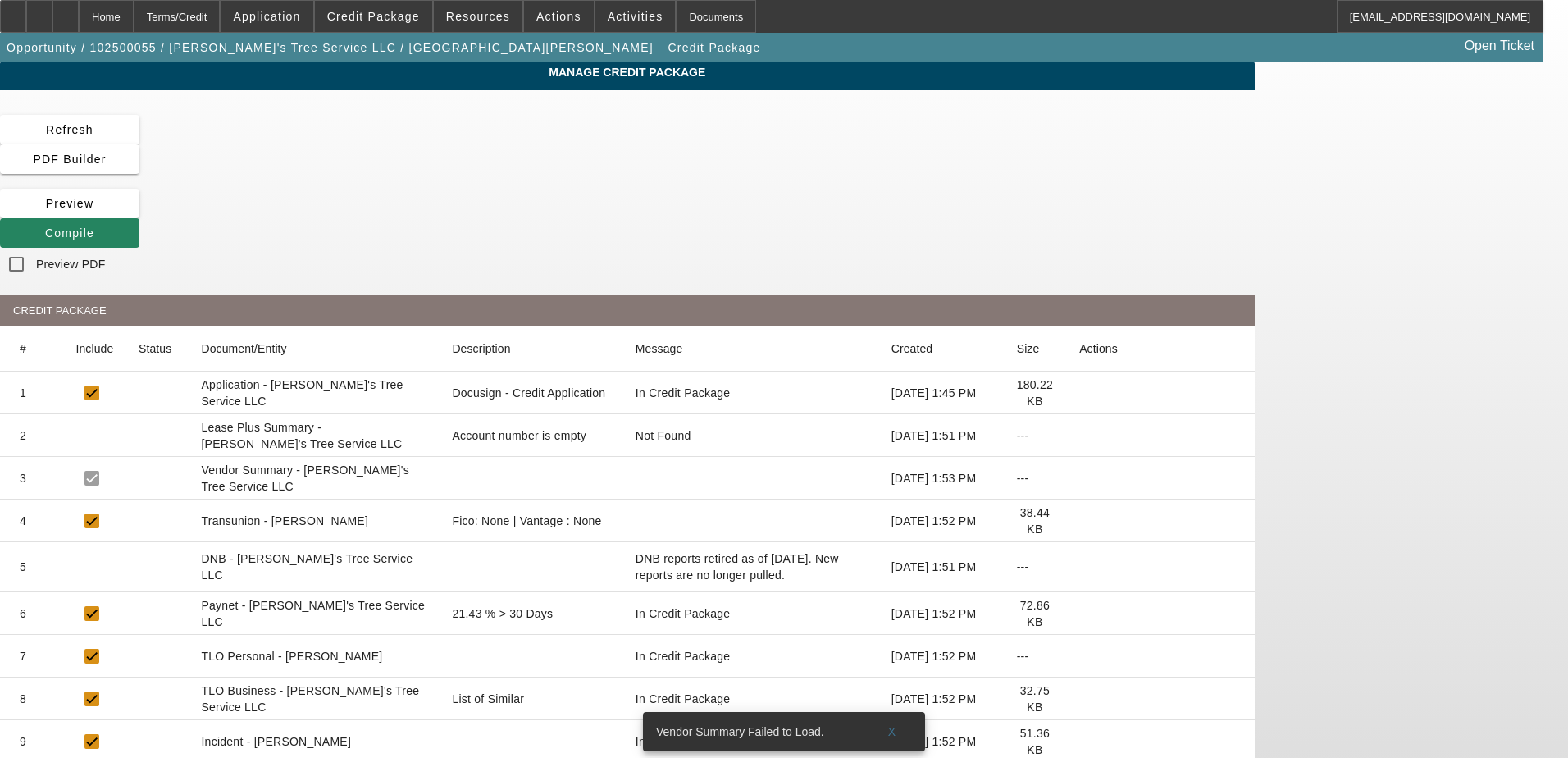
click at [1079, 521] on icon at bounding box center [1079, 521] width 0 height 0
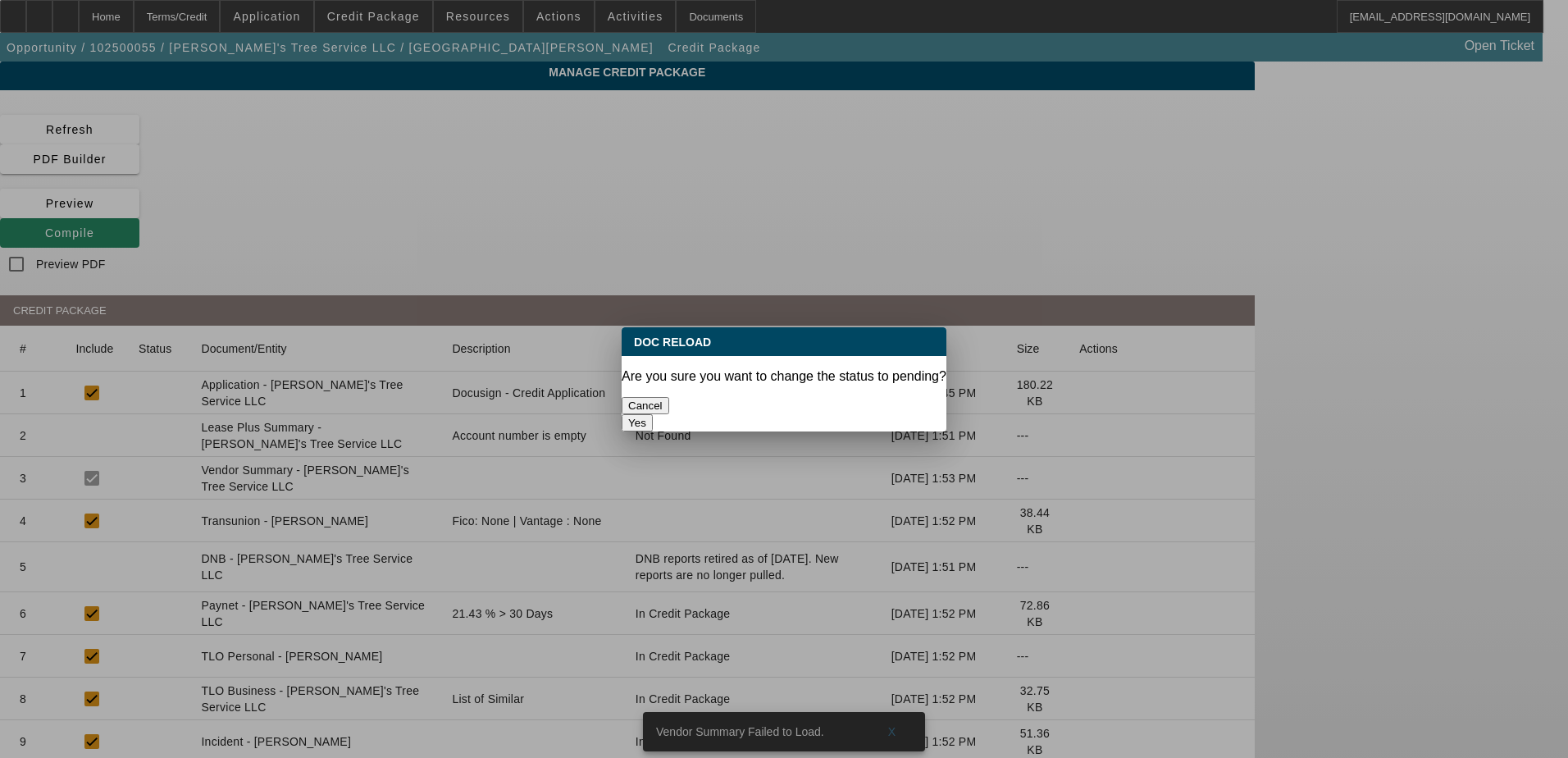
click at [653, 415] on button "Yes" at bounding box center [637, 423] width 31 height 17
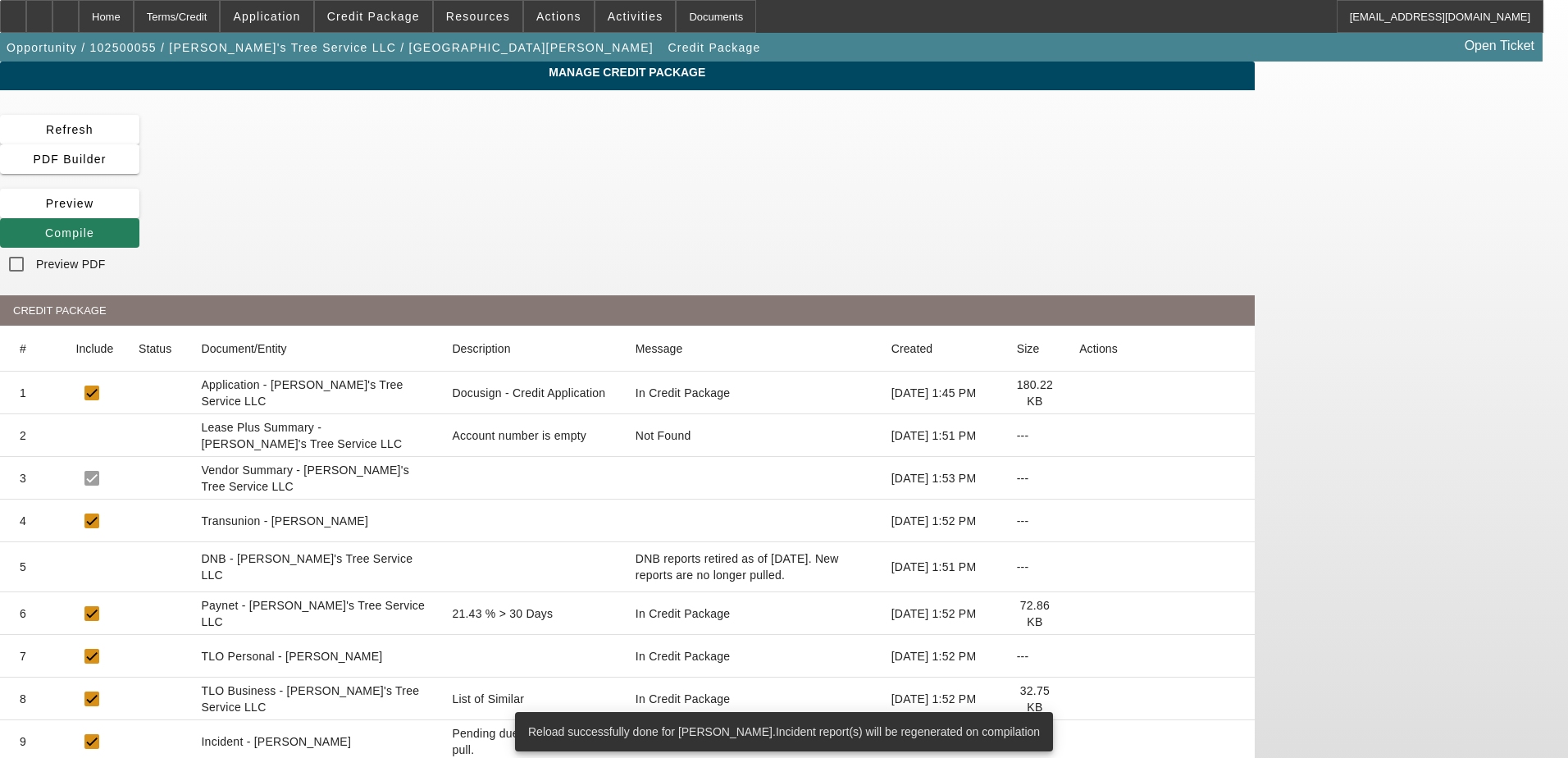
click at [45, 226] on icon at bounding box center [45, 232] width 0 height 13
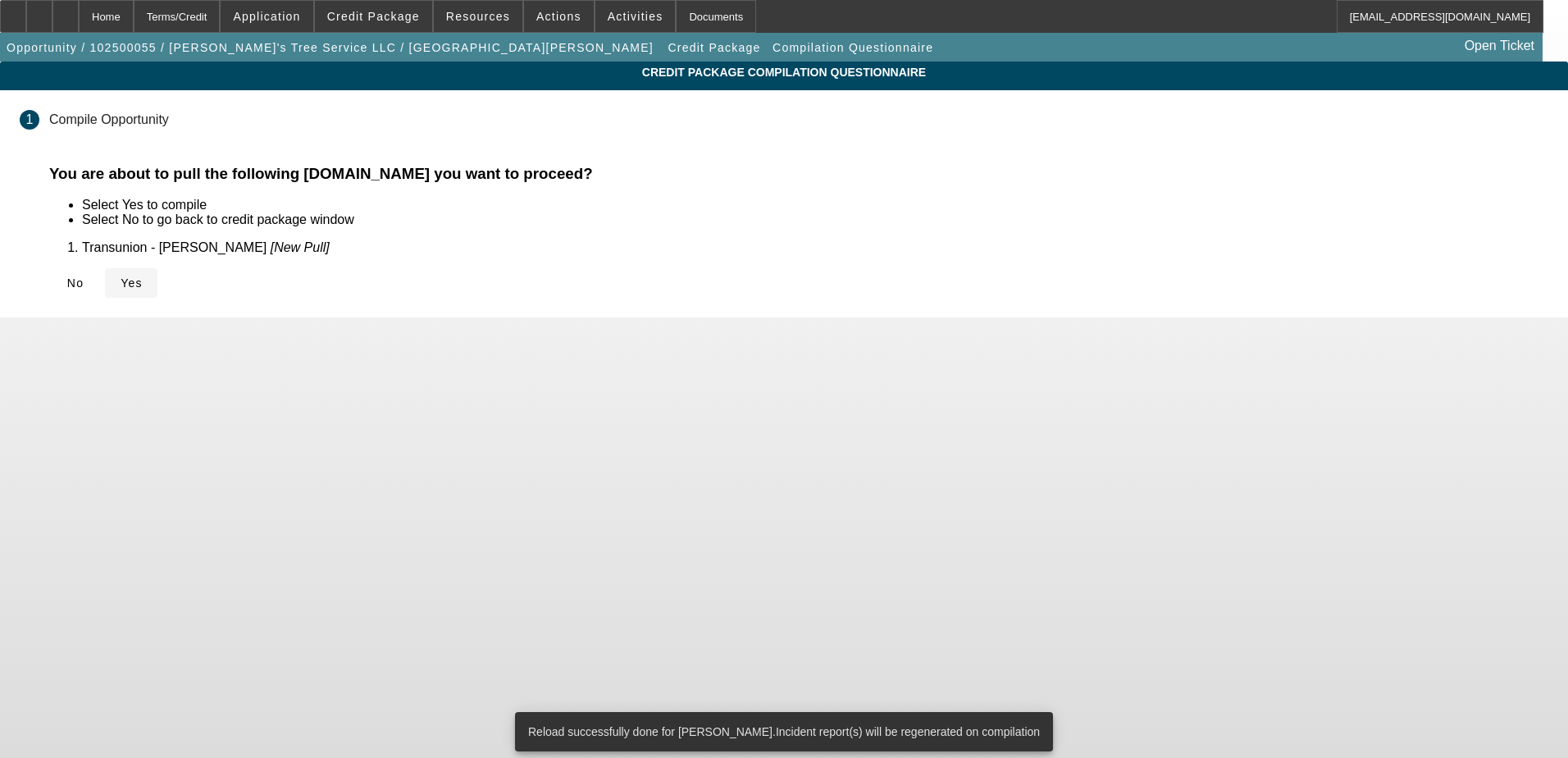
click at [120, 289] on icon at bounding box center [120, 283] width 0 height 13
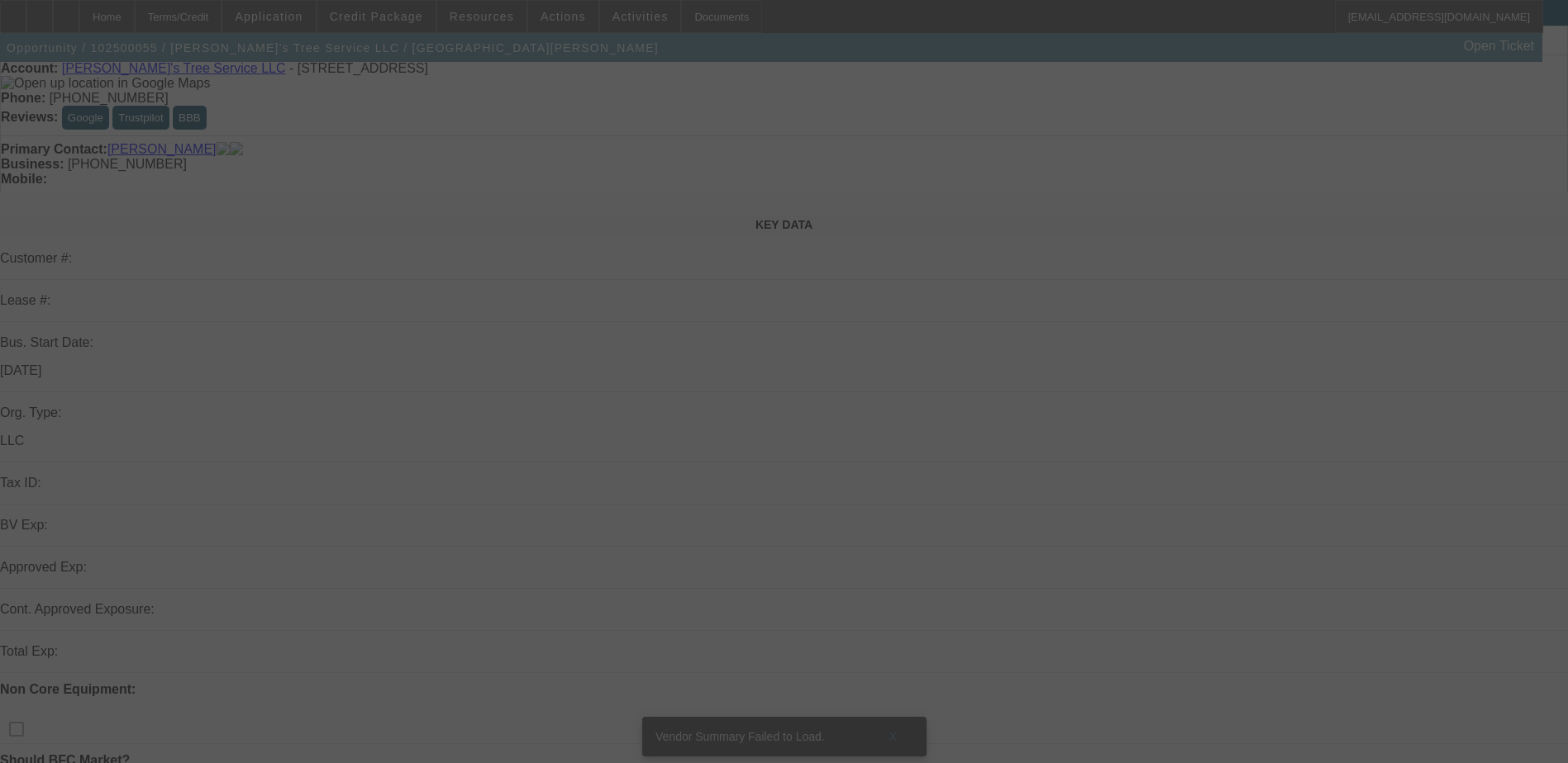
scroll to position [165, 0]
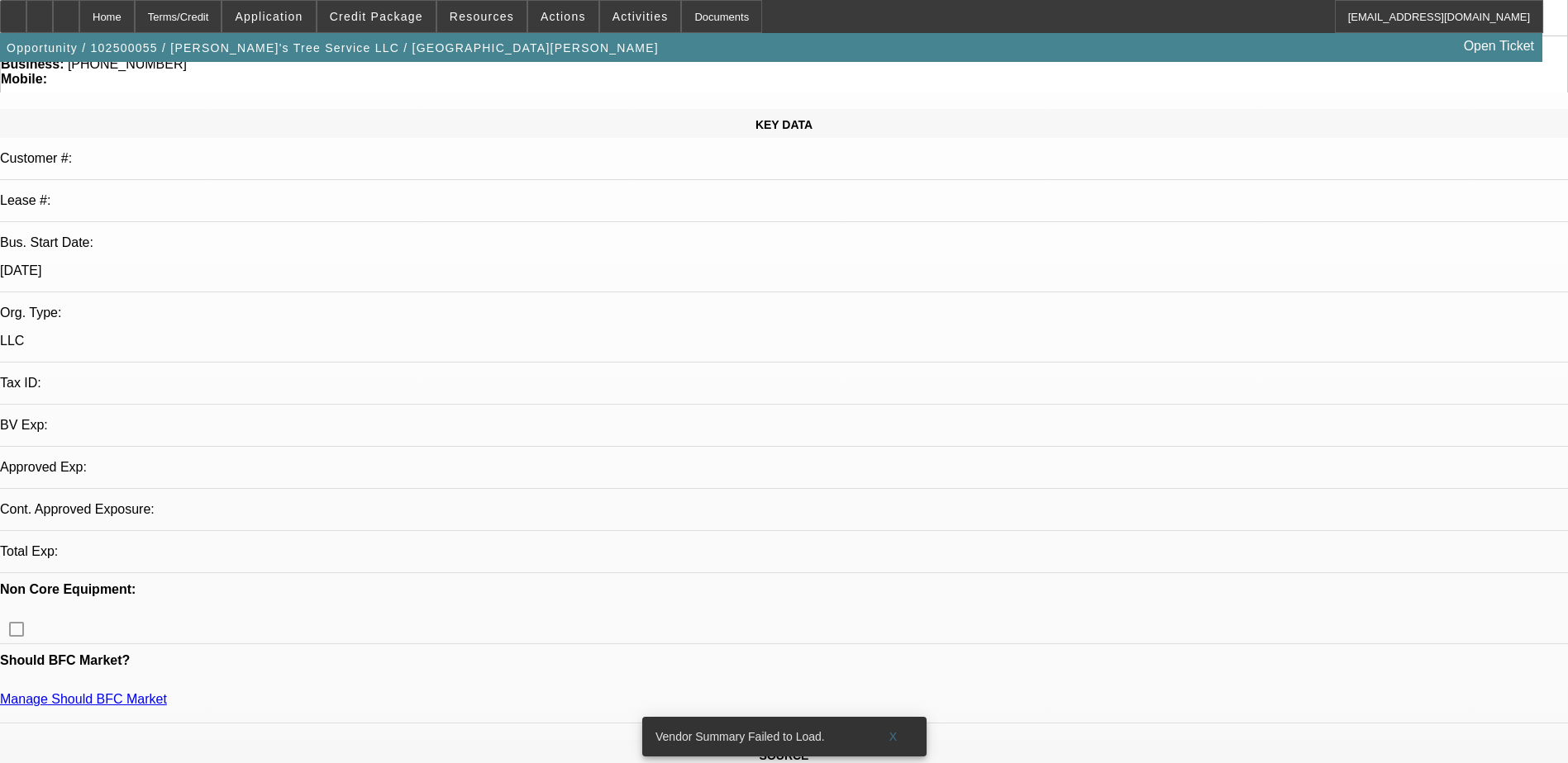
select select "0"
select select "2"
select select "0.1"
select select "4"
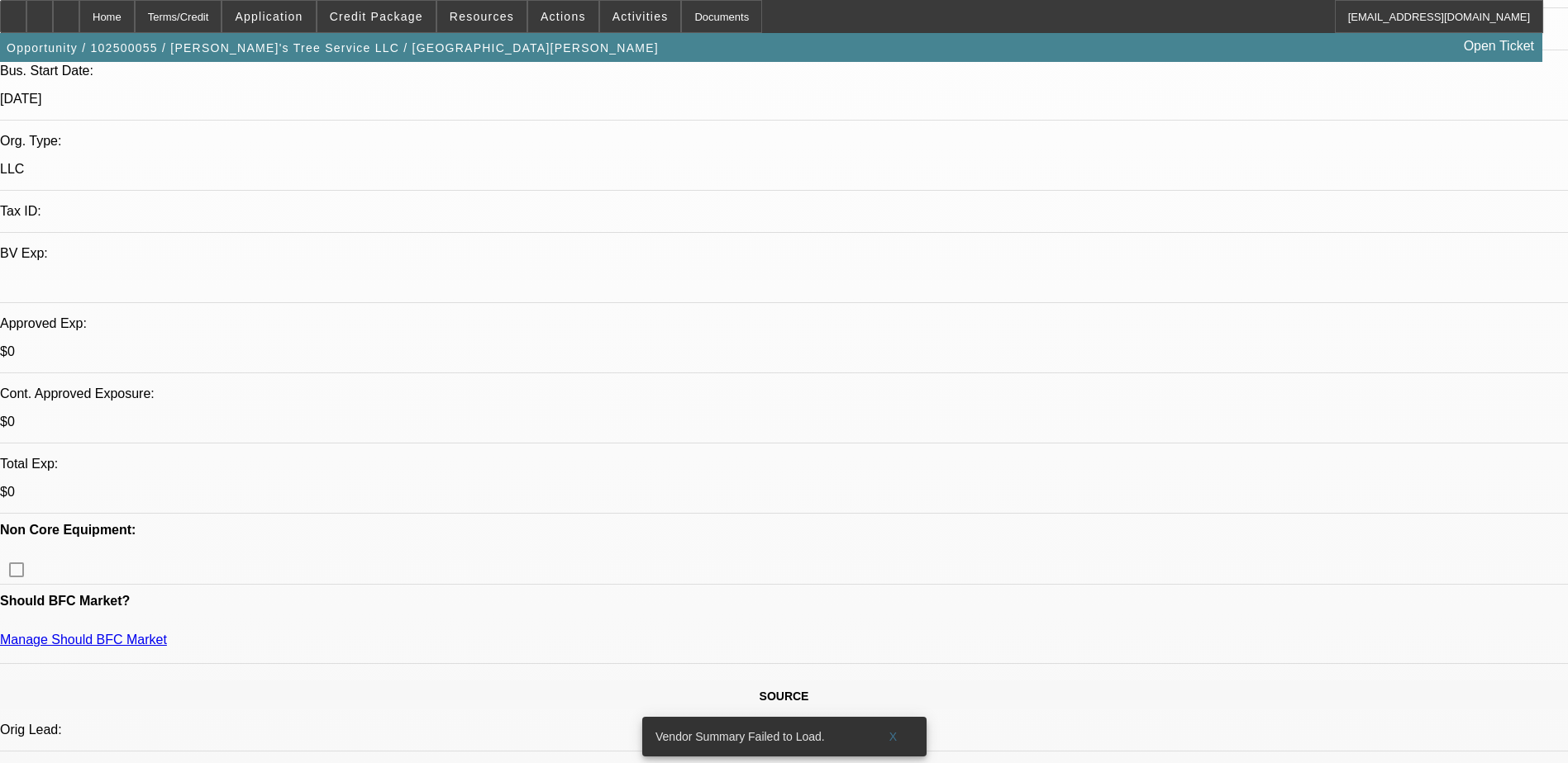
scroll to position [83, 0]
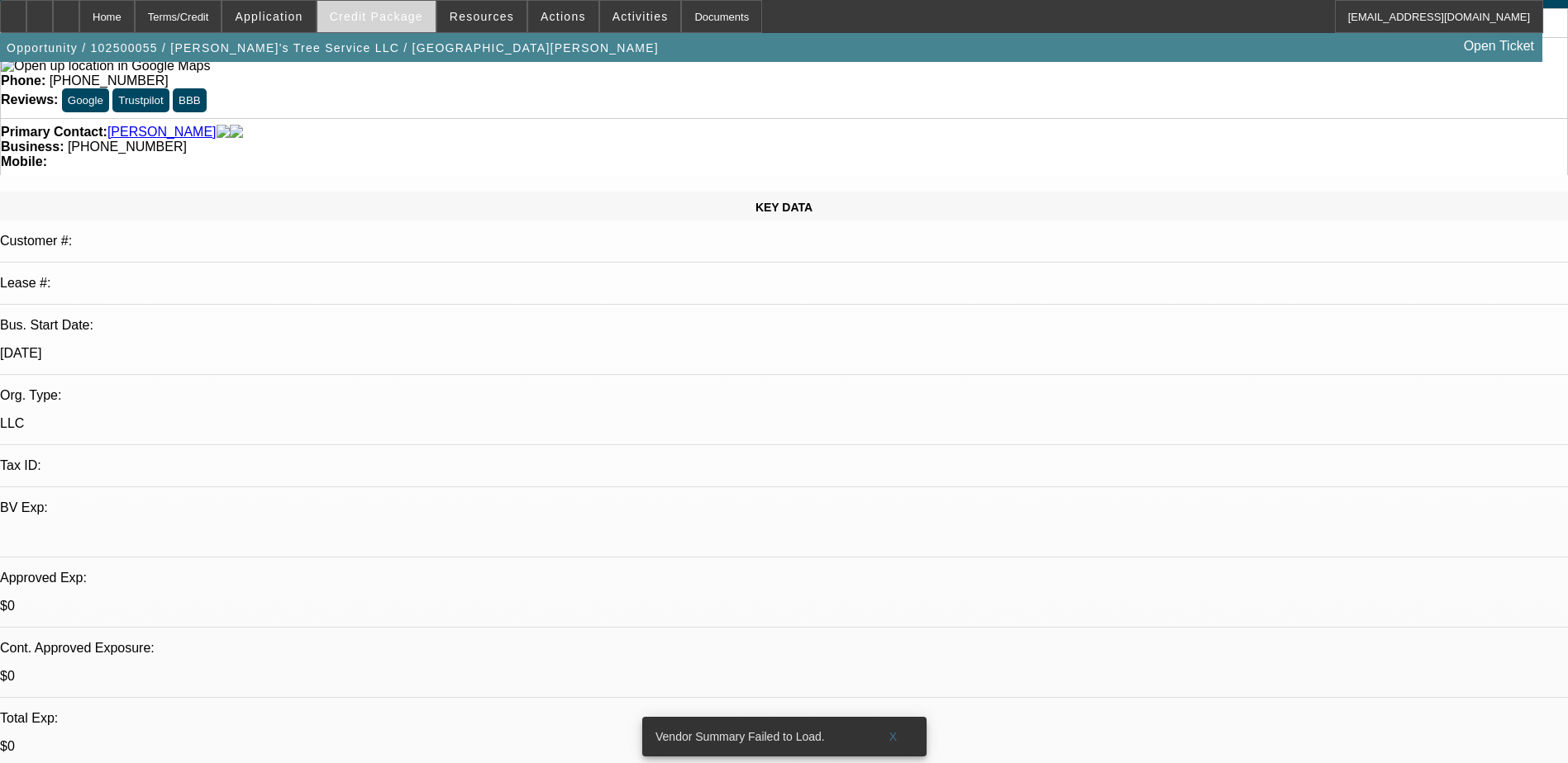
click at [390, 26] on span at bounding box center [376, 16] width 118 height 39
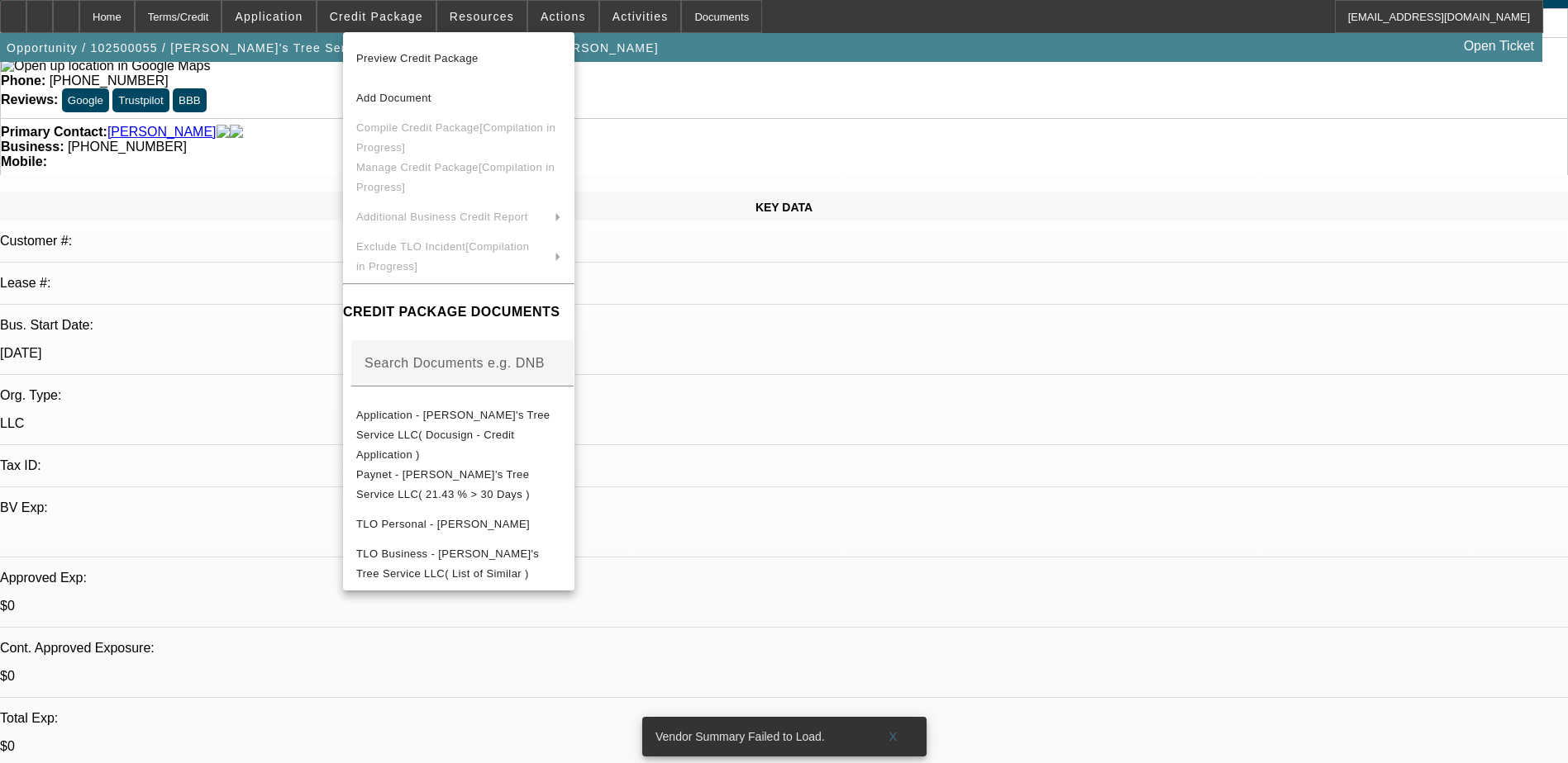
click at [933, 431] on div at bounding box center [784, 382] width 1568 height 763
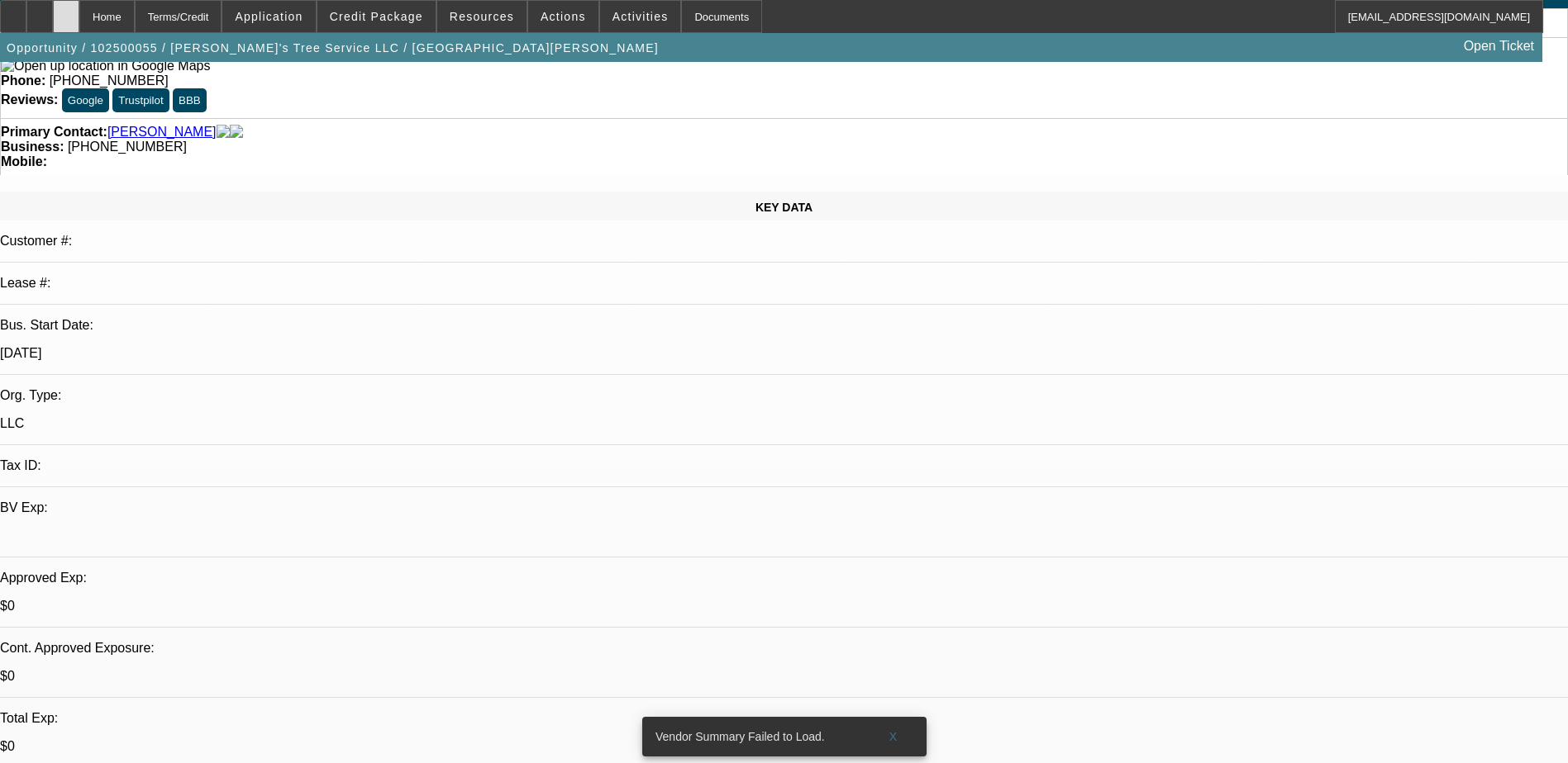
click at [79, 17] on div at bounding box center [66, 17] width 26 height 33
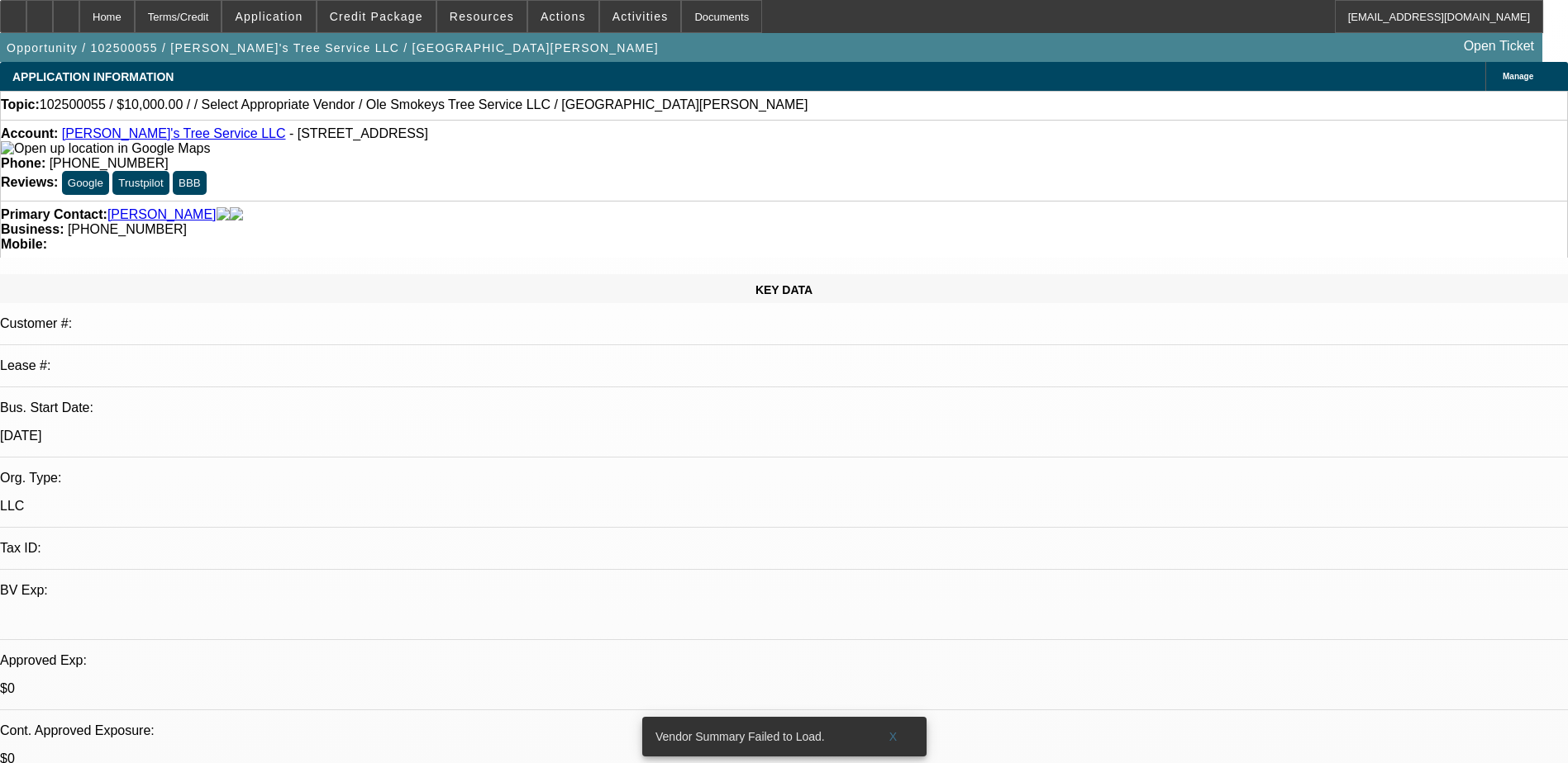
select select "0"
select select "2"
select select "0.1"
select select "4"
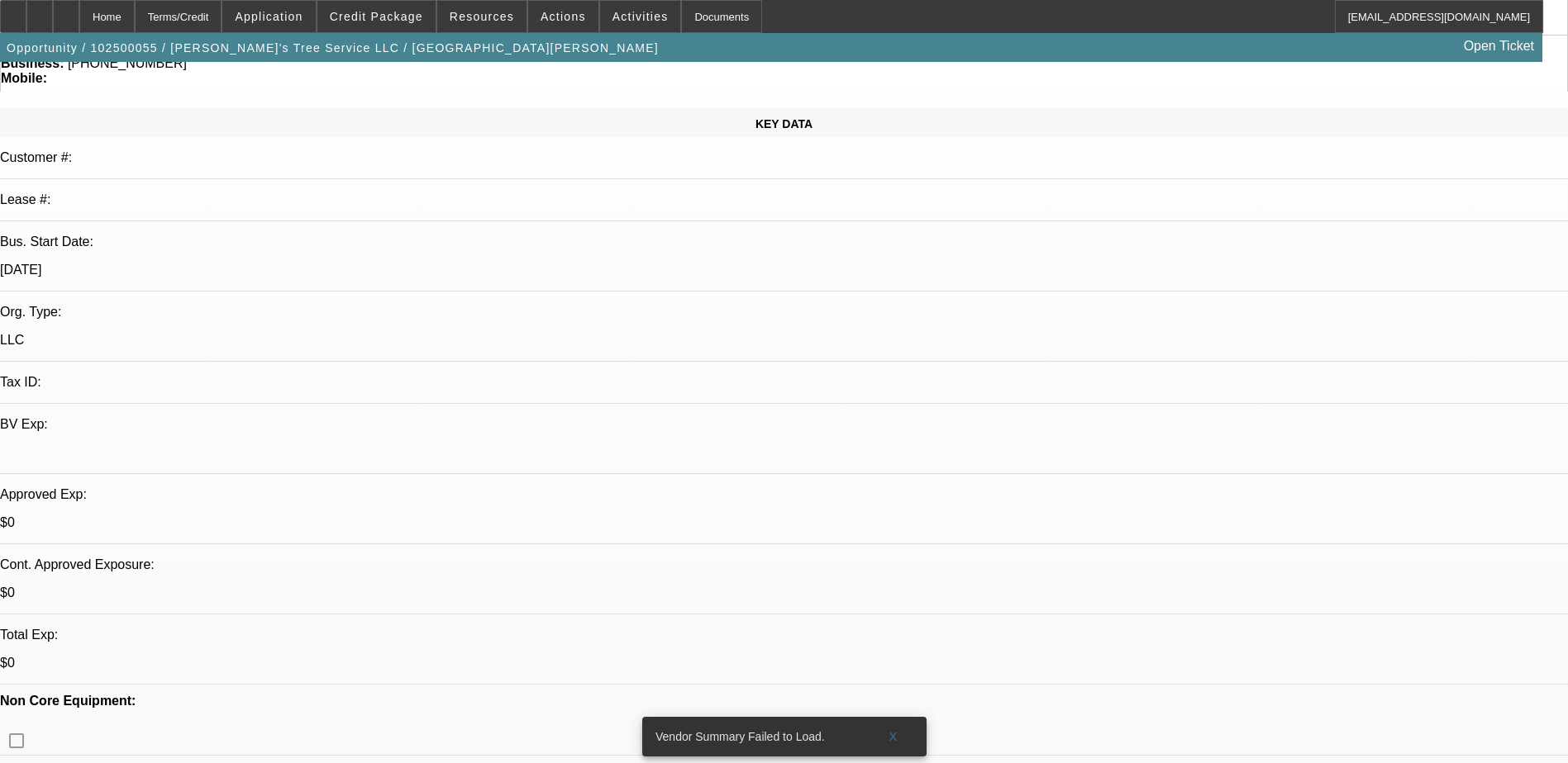
scroll to position [413, 0]
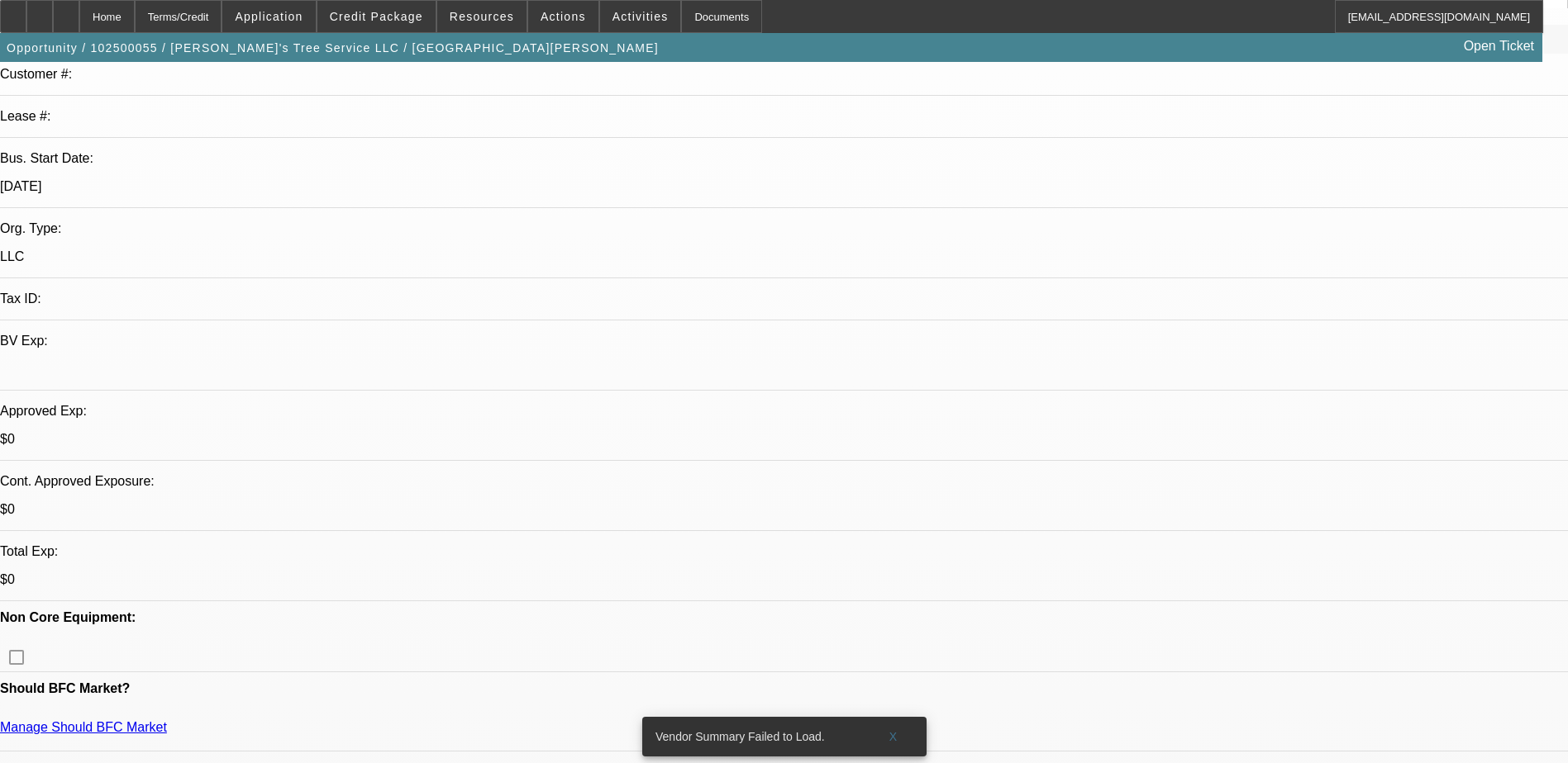
scroll to position [83, 0]
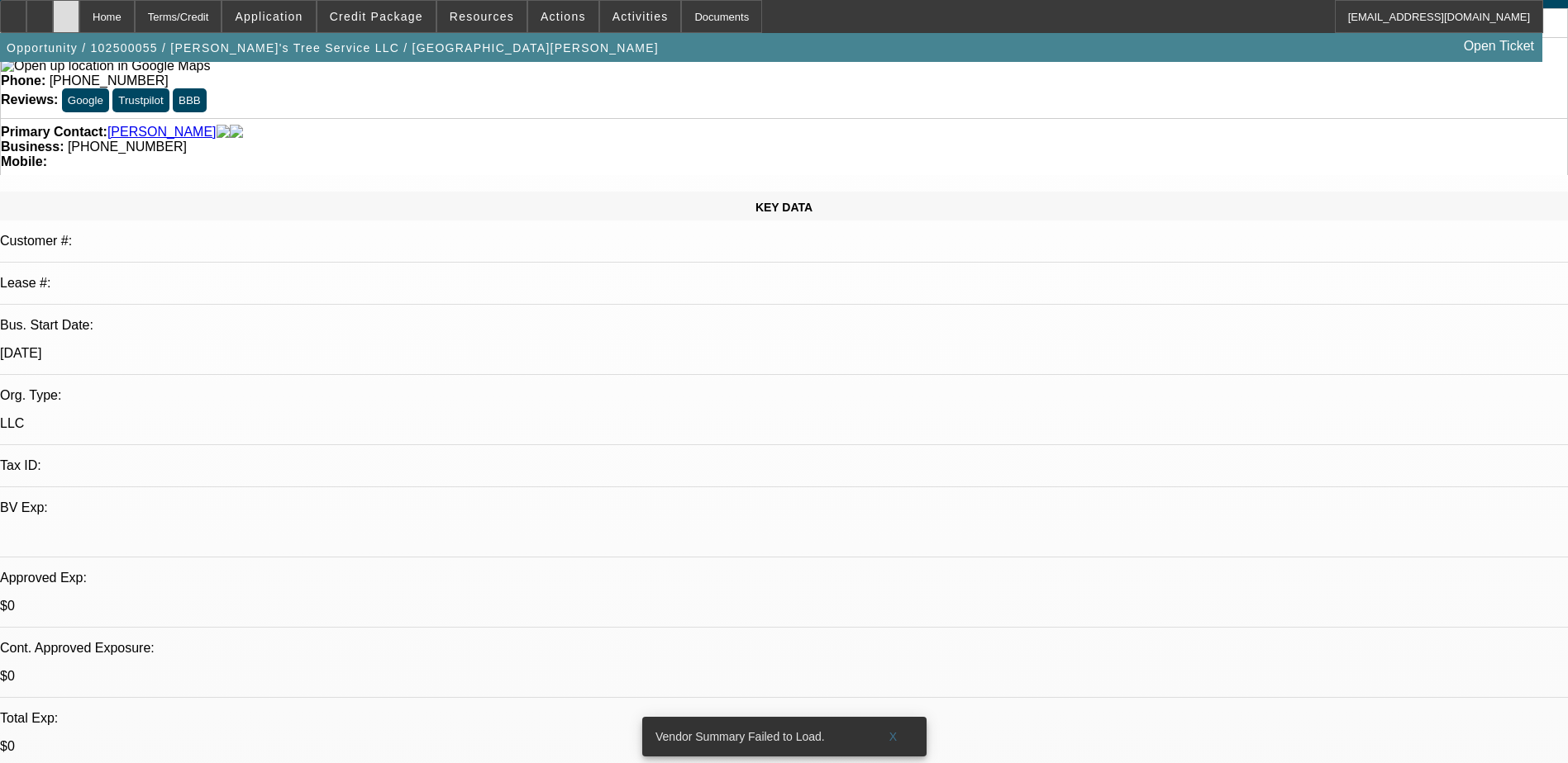
click at [66, 10] on icon at bounding box center [66, 10] width 0 height 0
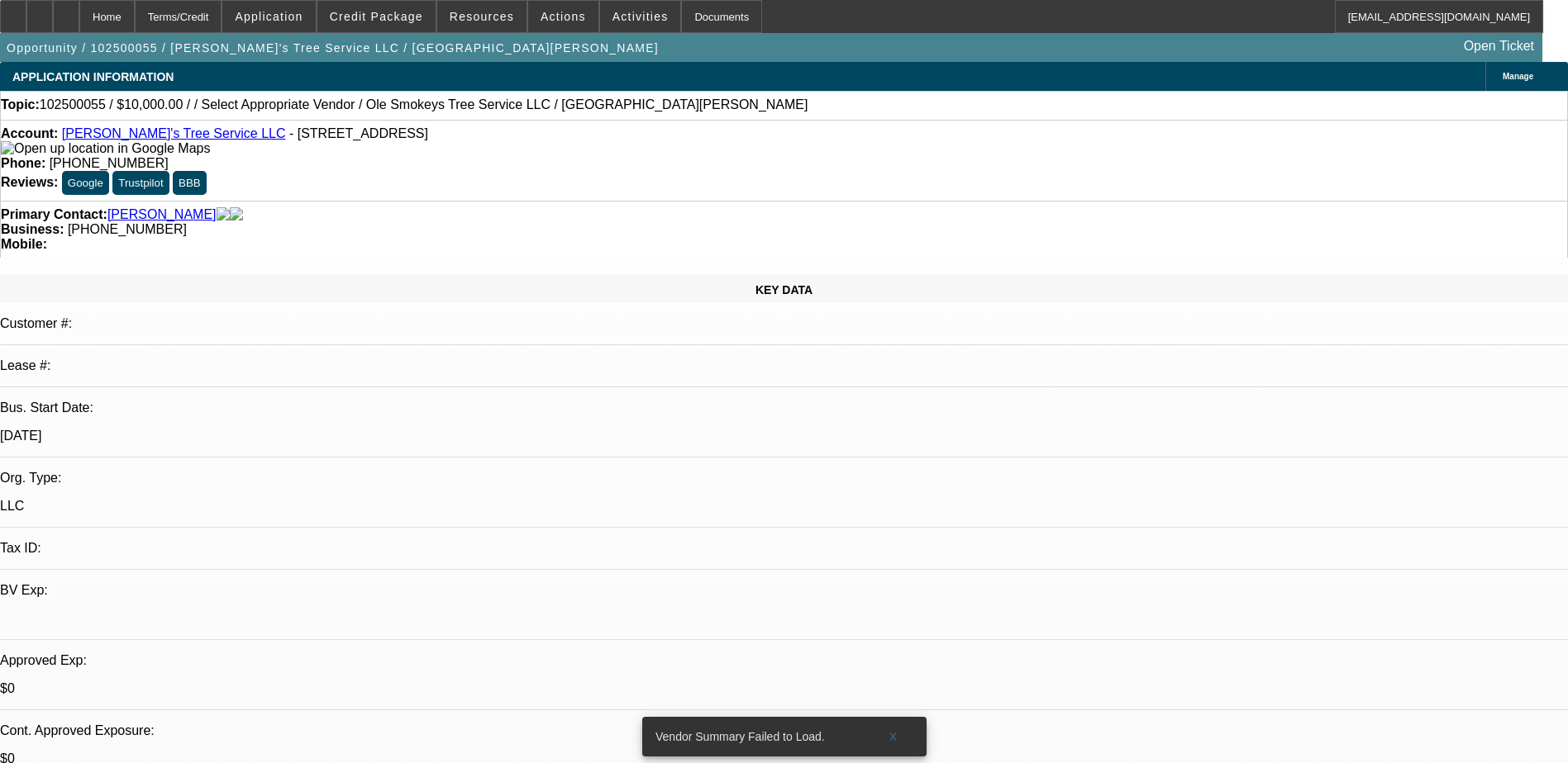
select select "0"
select select "2"
select select "0.1"
select select "4"
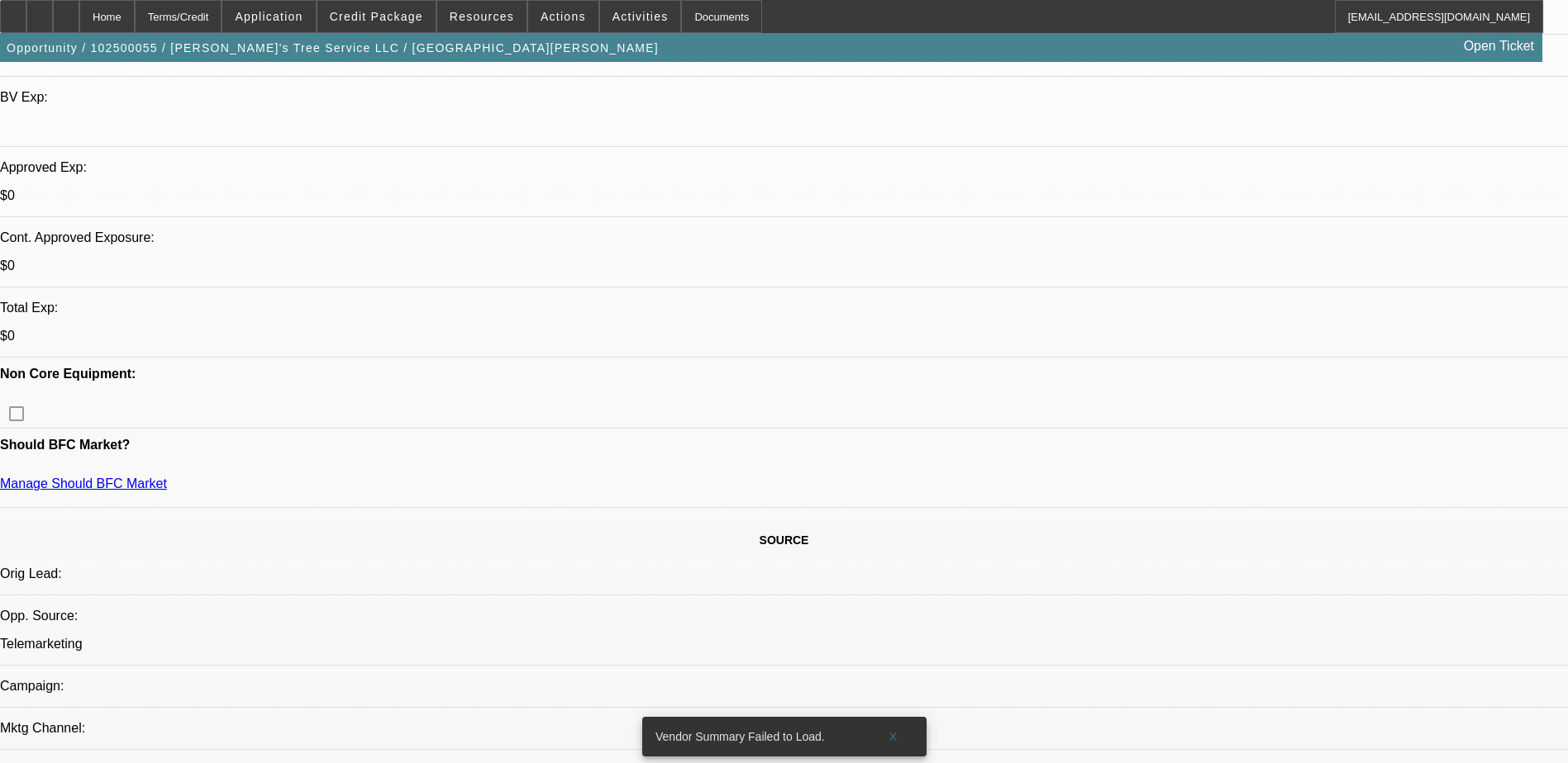
scroll to position [413, 0]
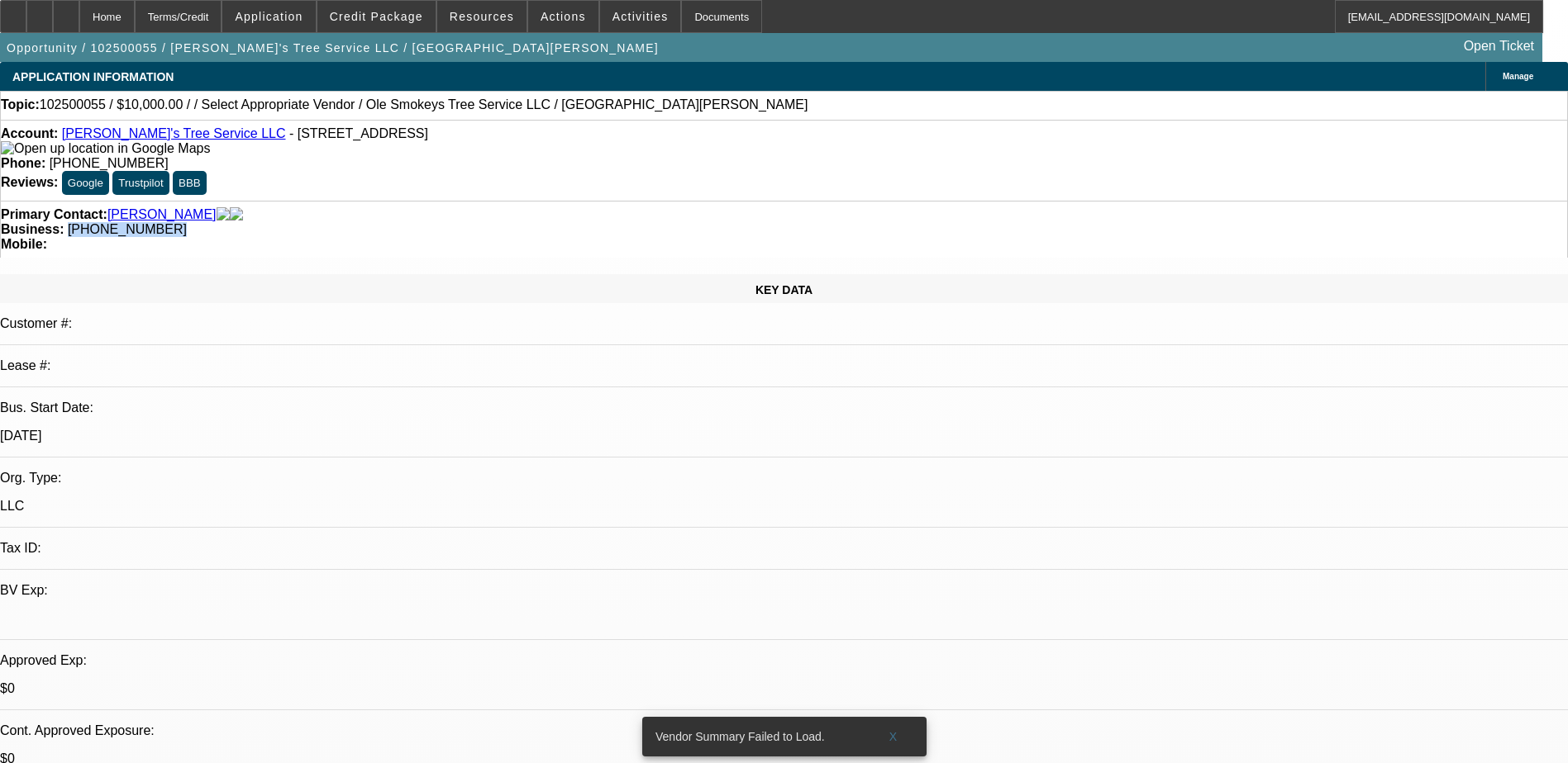
drag, startPoint x: 671, startPoint y: 179, endPoint x: 589, endPoint y: 200, distance: 84.6
click at [589, 201] on div "Primary Contact: Metheney, David Business: (865) 281-1335 Mobile:" at bounding box center [784, 229] width 1568 height 57
copy span "(865) 281-1335"
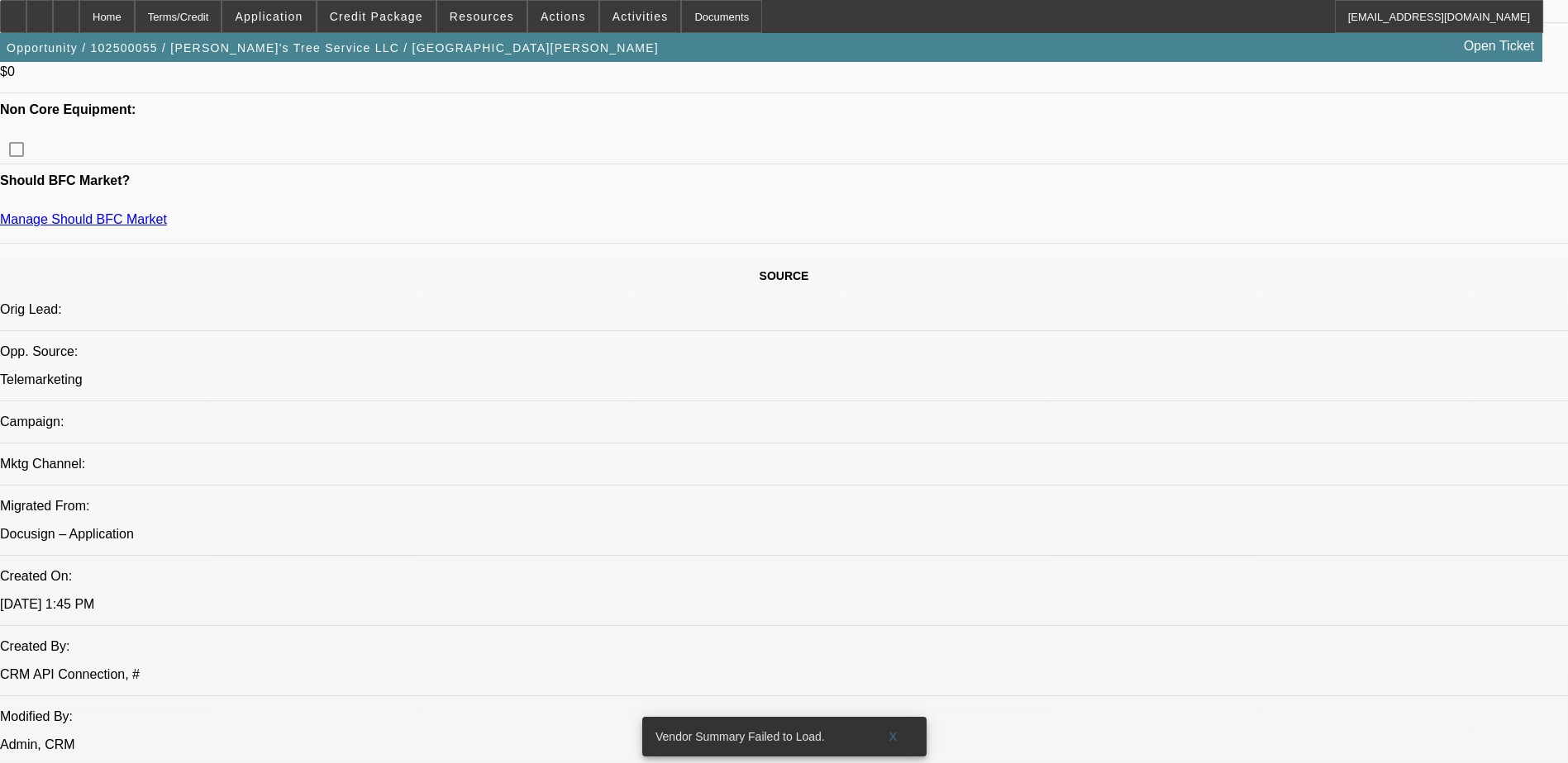
scroll to position [578, 0]
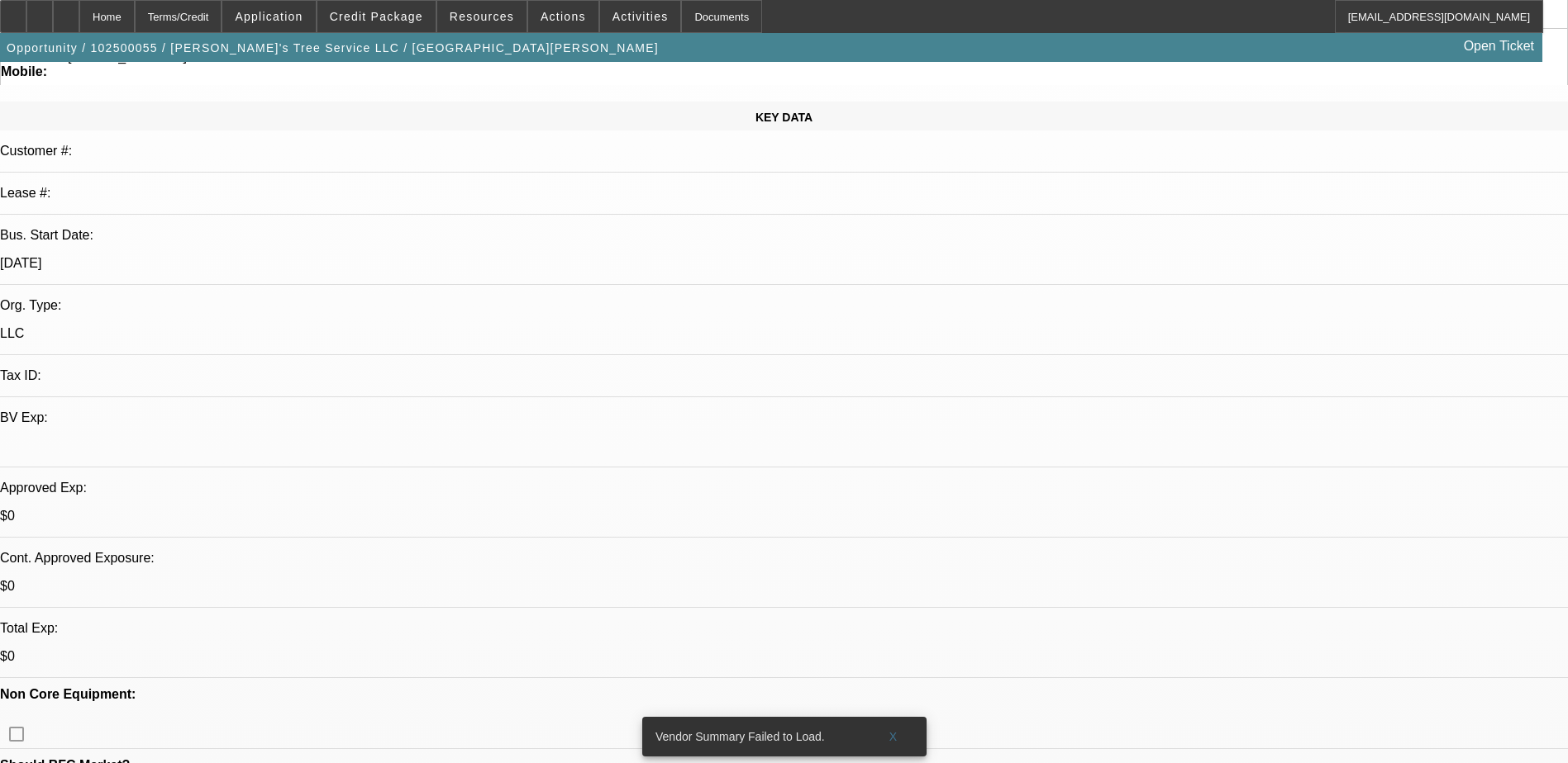
scroll to position [165, 0]
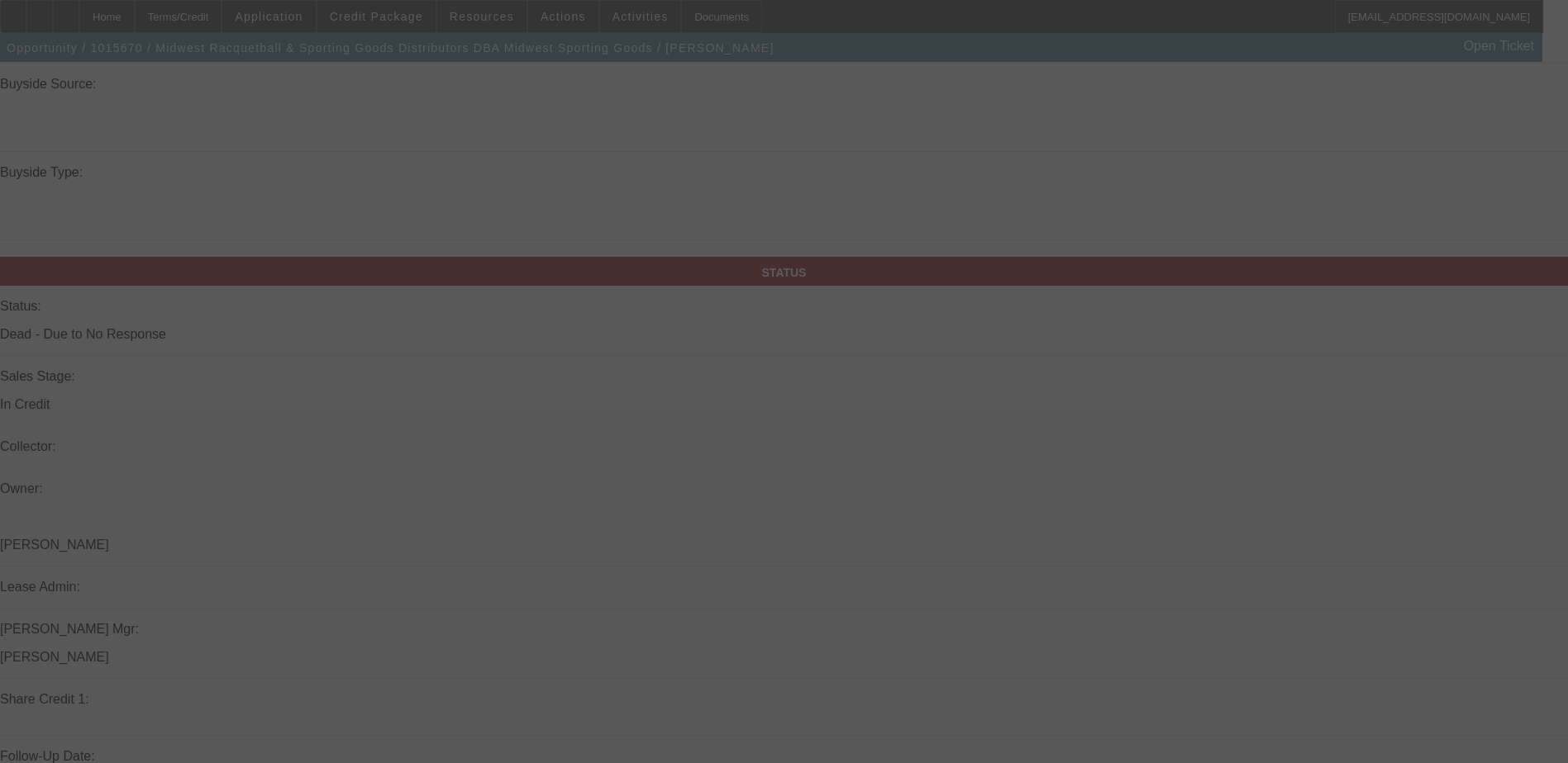
scroll to position [1598, 0]
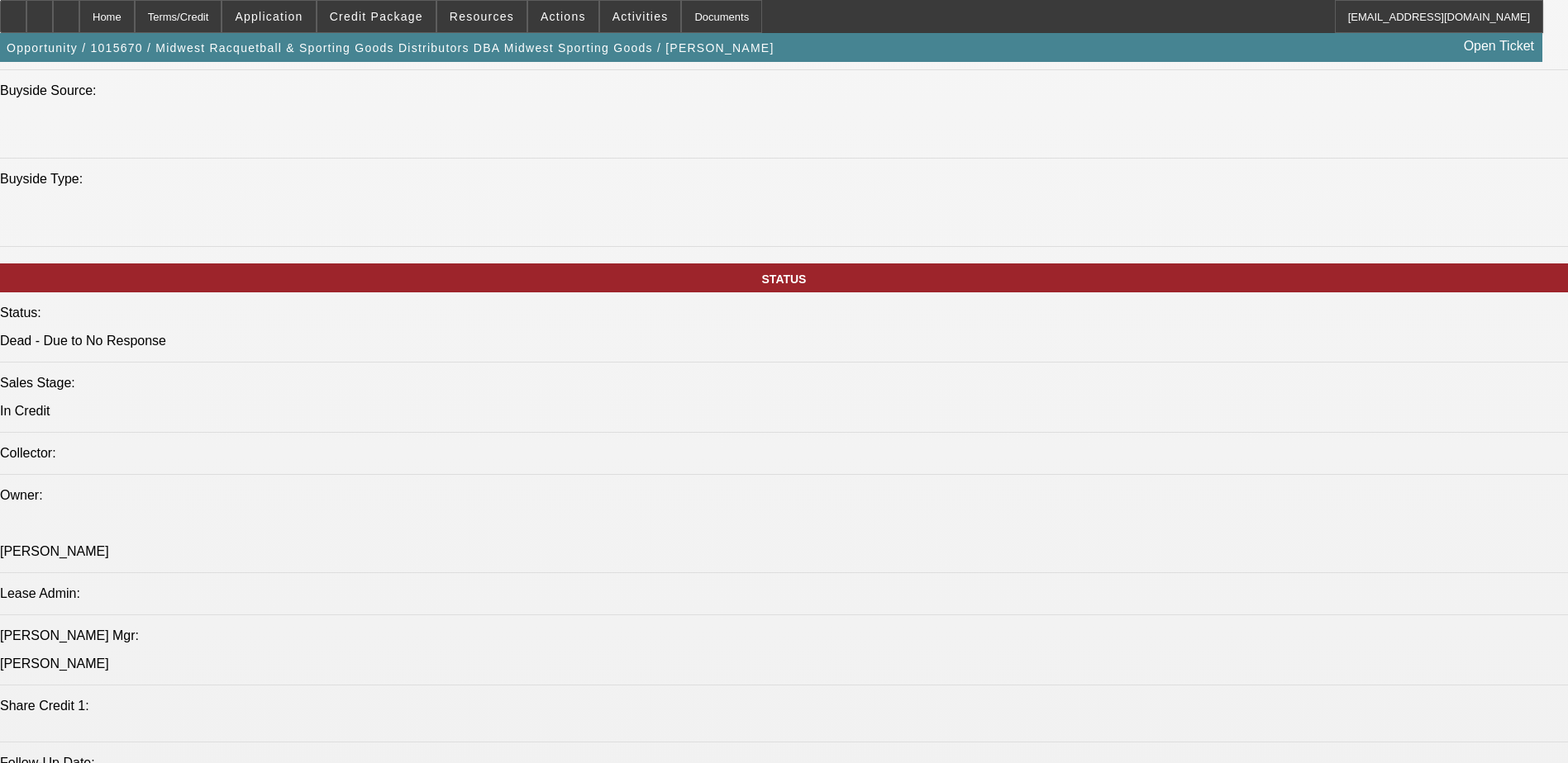
select select "0"
select select "2"
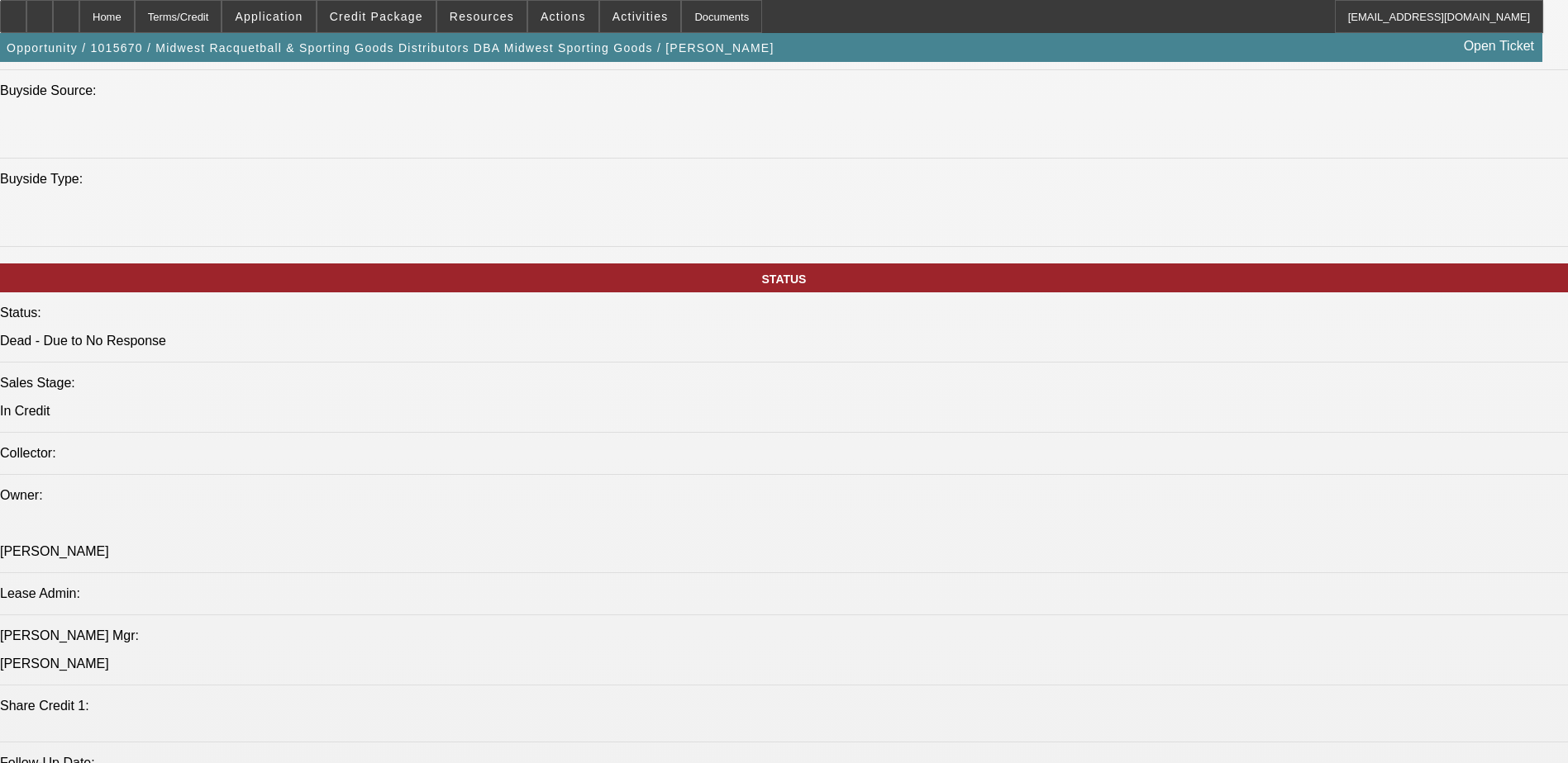
select select "0.1"
select select "0"
select select "2"
select select "0.1"
select select "0"
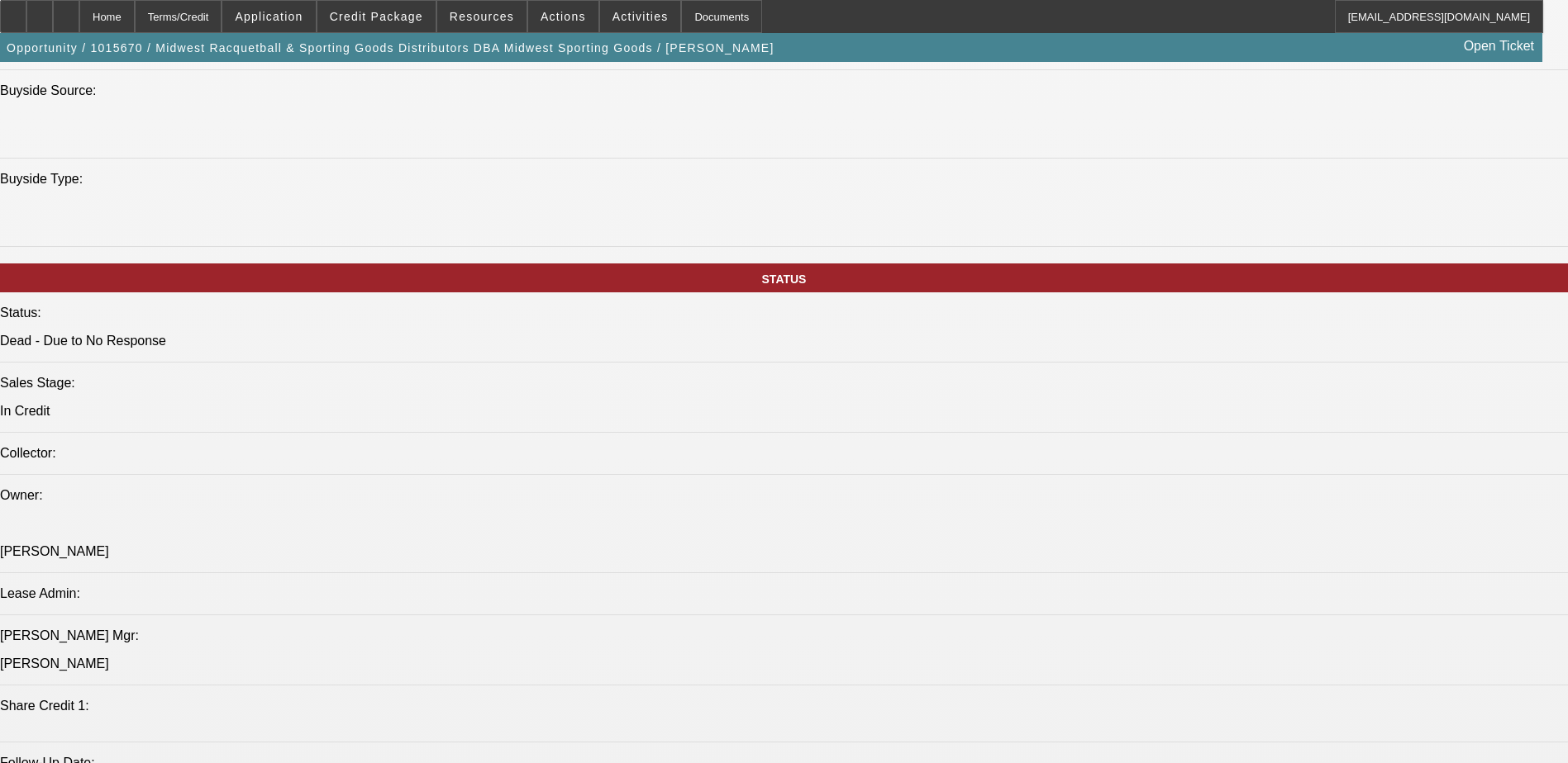
select select "2"
select select "0.1"
select select "1"
select select "4"
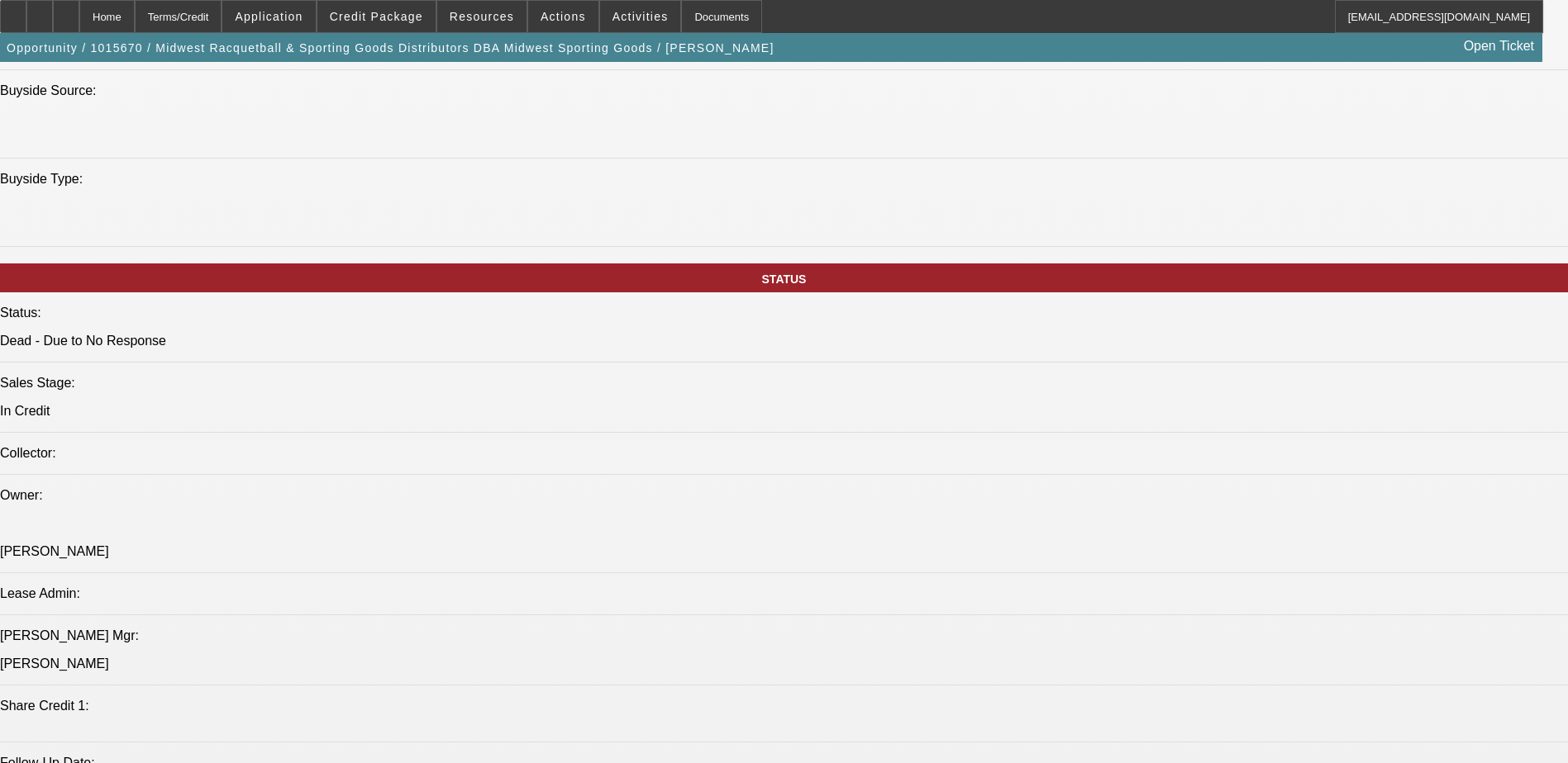
select select "1"
select select "3"
select select "4"
select select "1"
select select "3"
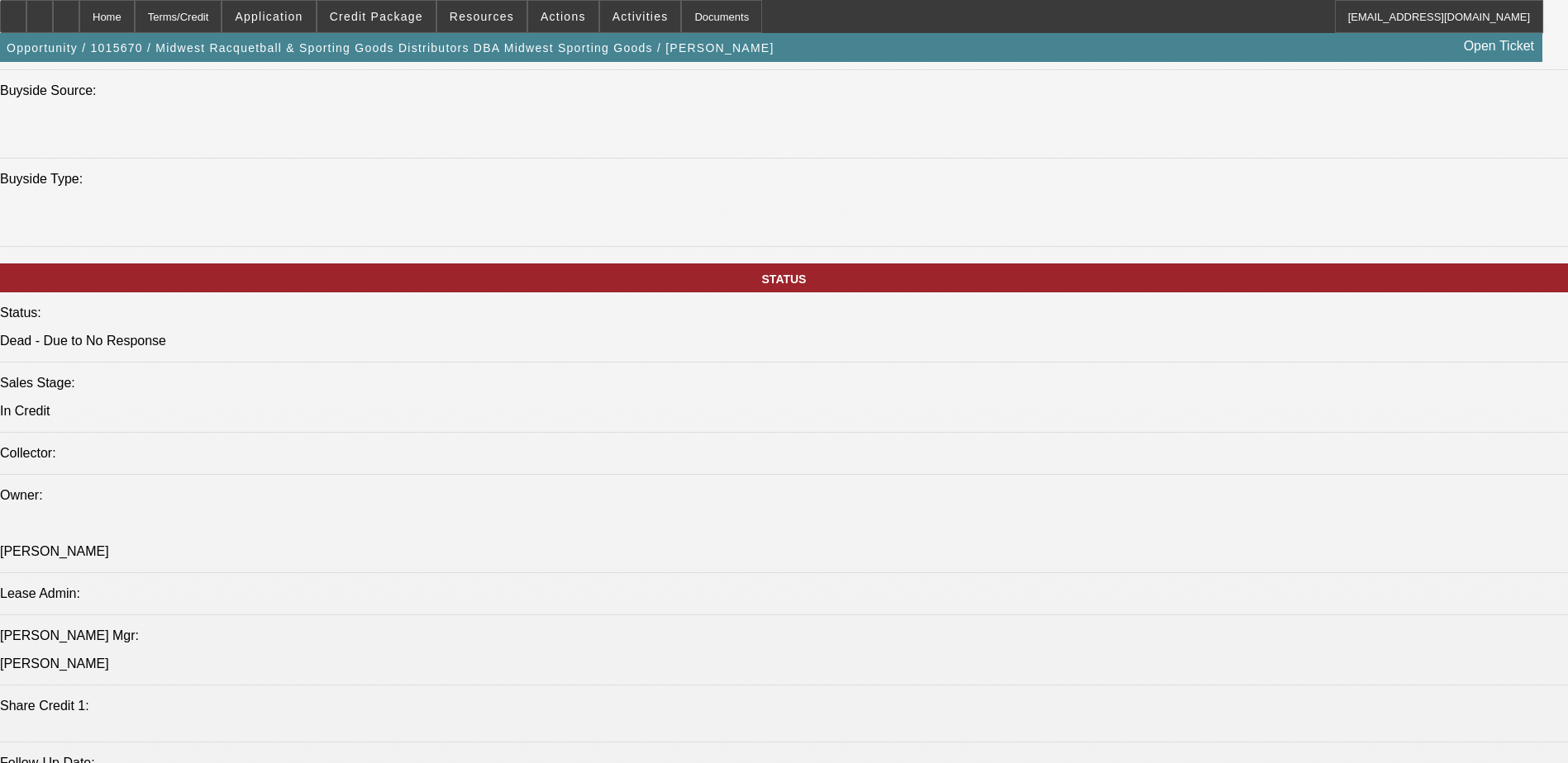
select select "4"
select select "1"
select select "2"
select select "4"
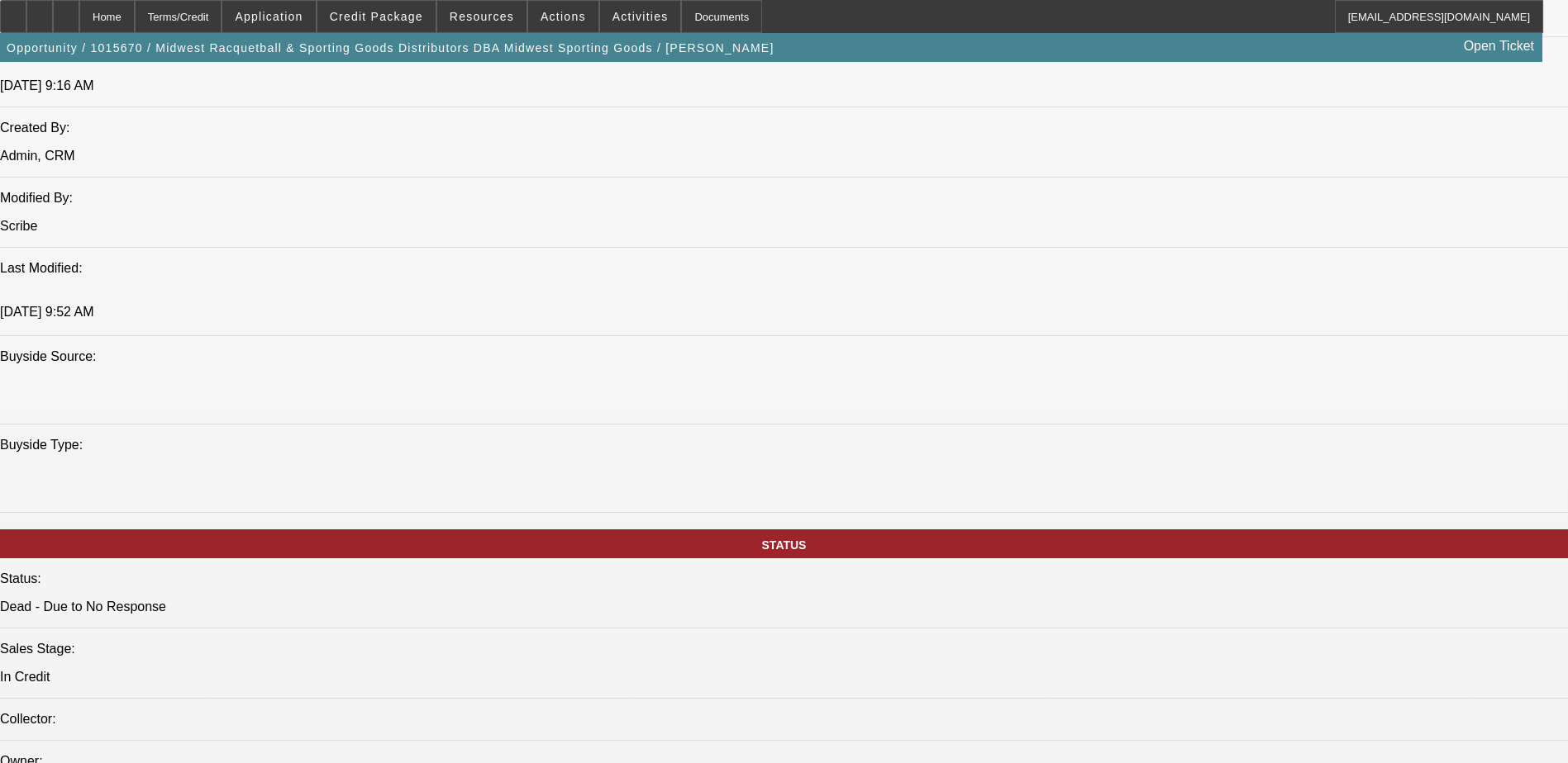
scroll to position [1185, 0]
